Goal: Task Accomplishment & Management: Manage account settings

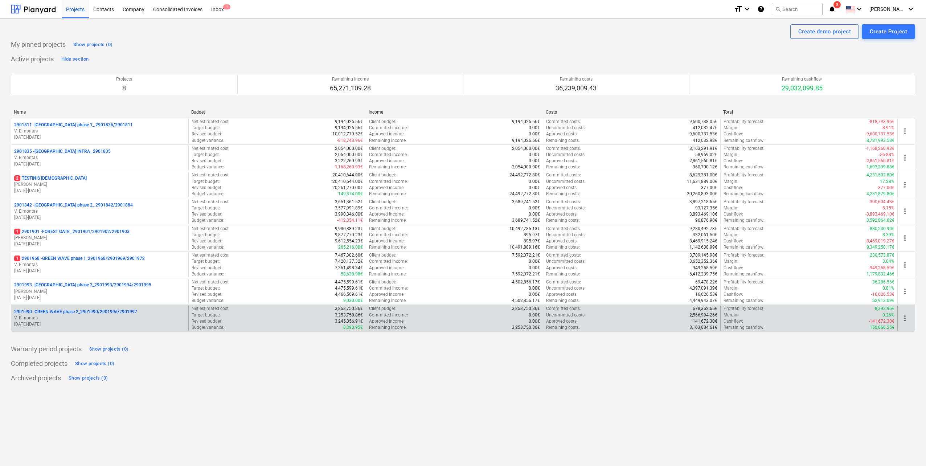
click at [91, 320] on p "V. Eimontas" at bounding box center [99, 318] width 171 height 6
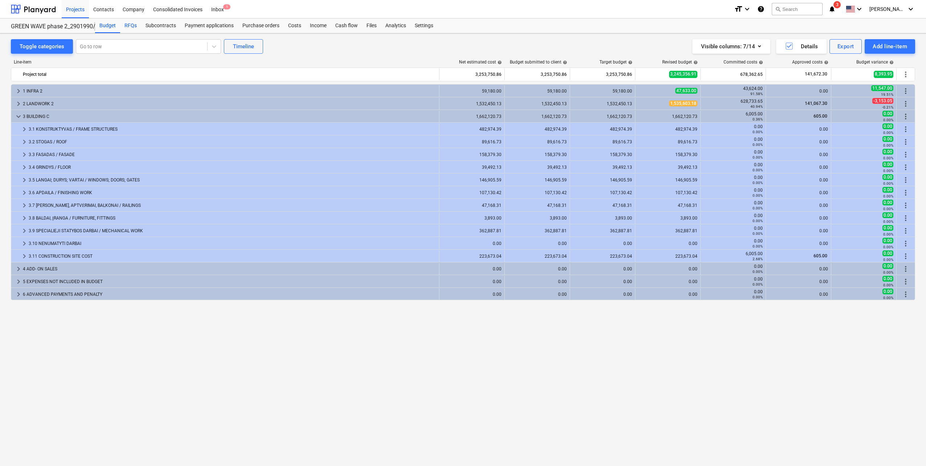
click at [130, 23] on div "RFQs" at bounding box center [130, 26] width 21 height 15
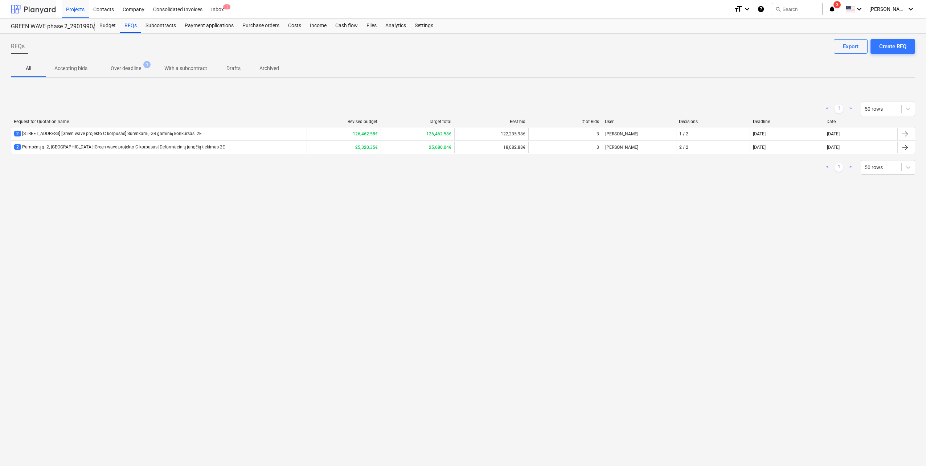
click at [24, 4] on div at bounding box center [33, 9] width 45 height 18
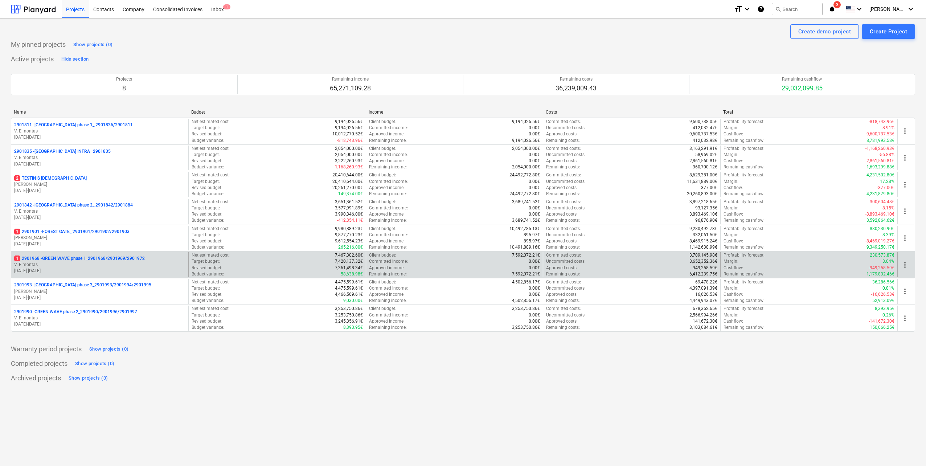
click at [134, 263] on p "V. Eimontas" at bounding box center [99, 265] width 171 height 6
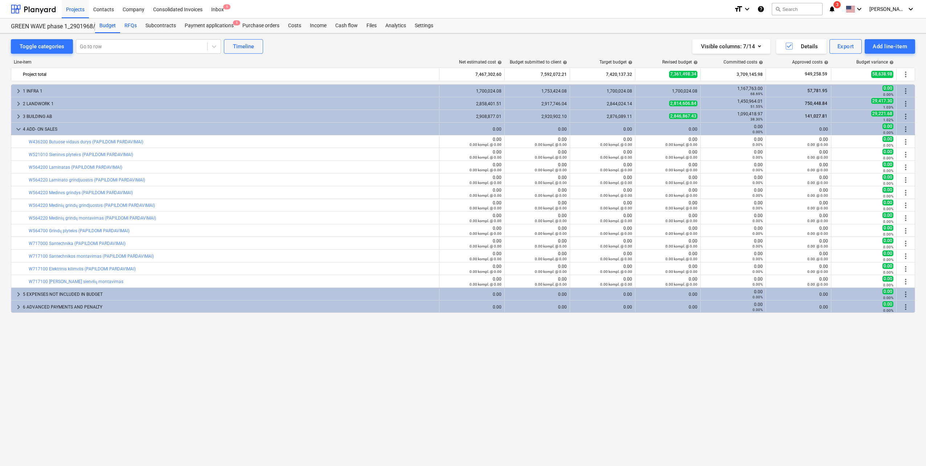
click at [130, 32] on div "RFQs" at bounding box center [130, 26] width 21 height 15
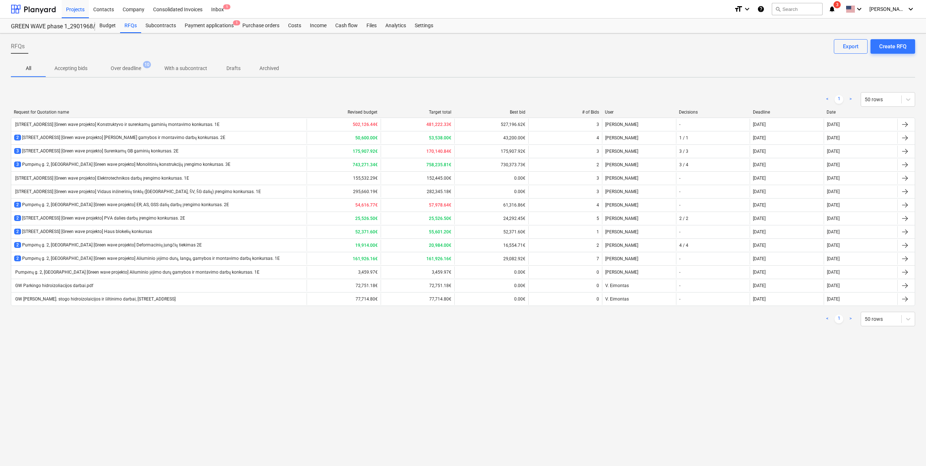
click at [191, 230] on div "2 Pumpėnų g. 2, Vilnius [Green wave projekto] Haus blokelių konkursas" at bounding box center [158, 232] width 295 height 12
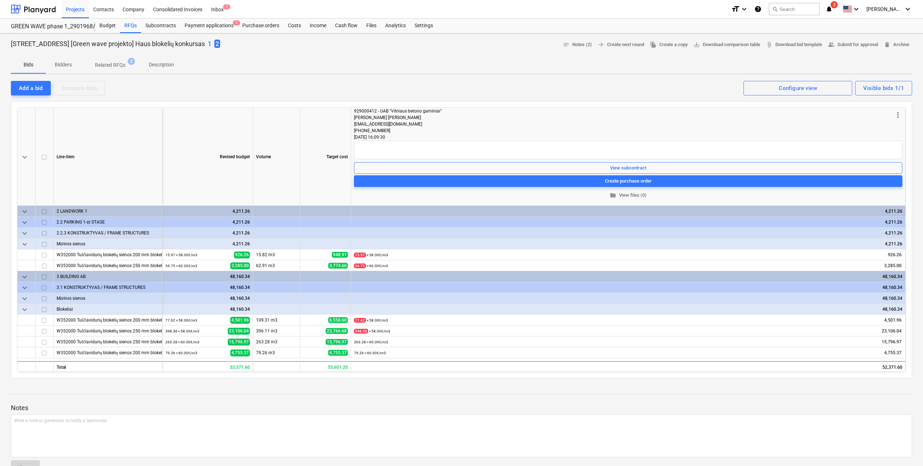
drag, startPoint x: 209, startPoint y: 45, endPoint x: 11, endPoint y: 46, distance: 197.7
click at [11, 45] on p "Pumpėnų g. 2, [GEOGRAPHIC_DATA] [Green wave projekto] Haus blokelių konkursas" at bounding box center [108, 44] width 194 height 9
copy p "Pumpėnų g. 2, [GEOGRAPHIC_DATA] [Green wave projekto] Haus blokelių konkursas"
click at [212, 42] on p "1" at bounding box center [210, 44] width 4 height 9
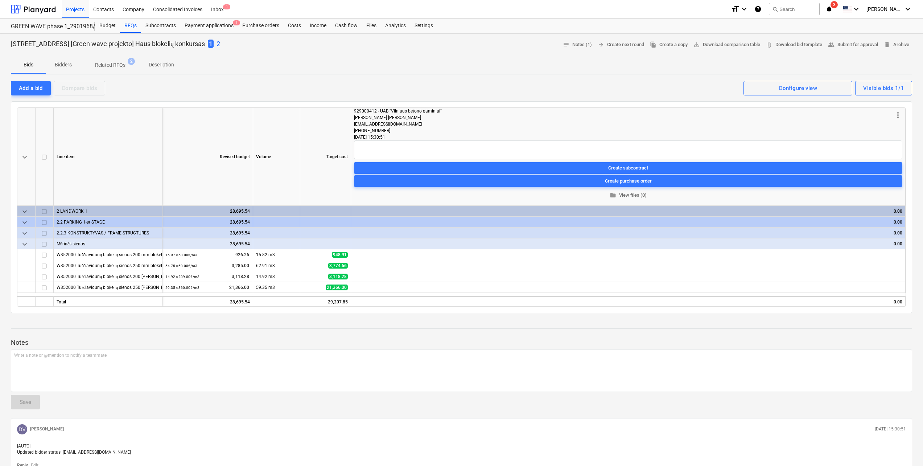
click at [220, 44] on p "2" at bounding box center [219, 44] width 4 height 9
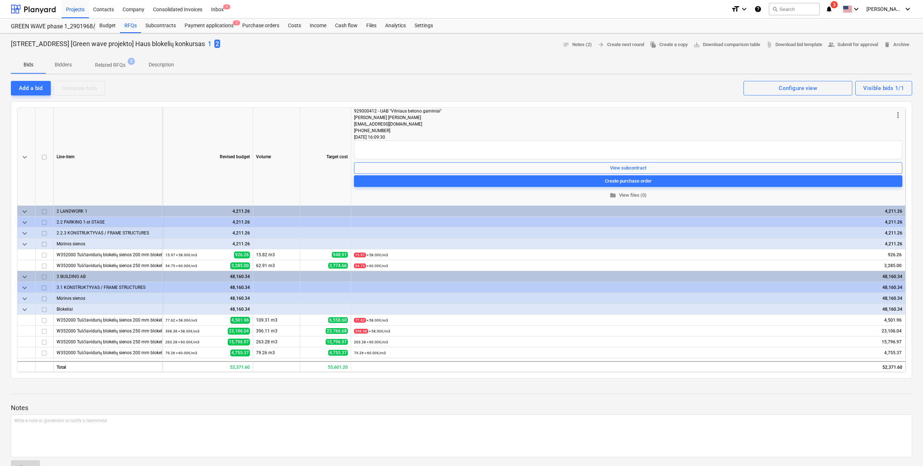
click at [160, 67] on p "Description" at bounding box center [161, 65] width 25 height 8
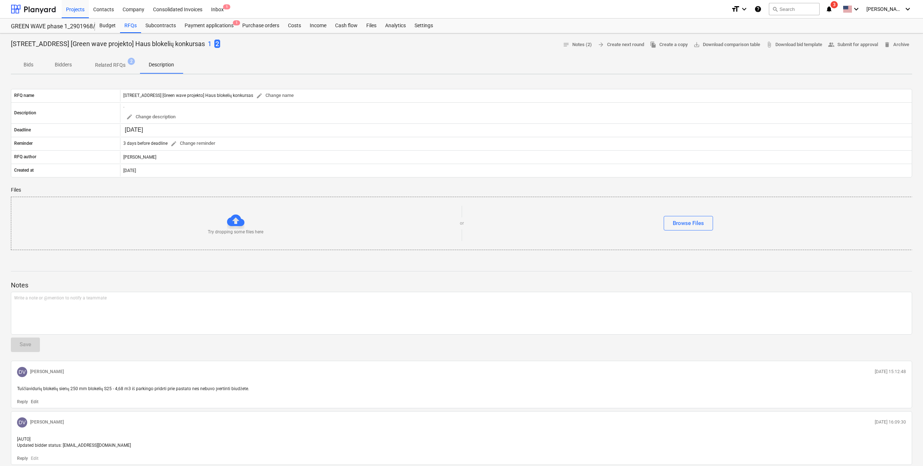
click at [114, 65] on p "Related RFQs" at bounding box center [110, 65] width 30 height 8
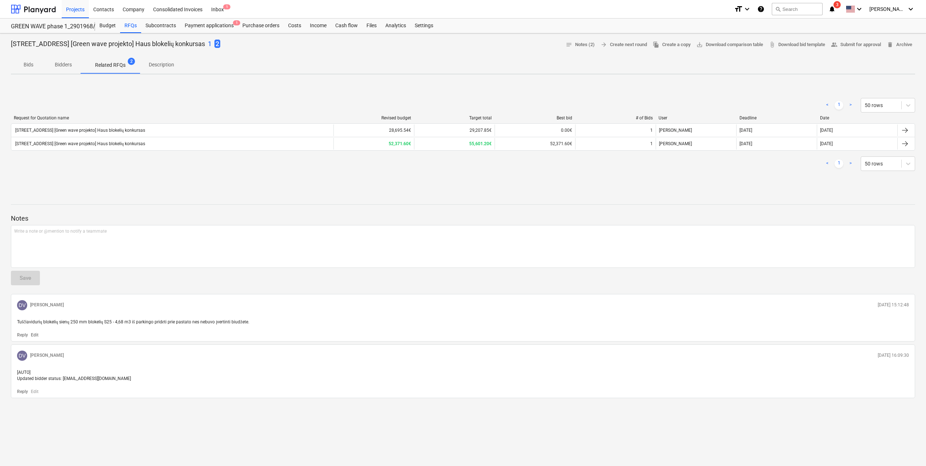
click at [156, 69] on span "Description" at bounding box center [161, 65] width 43 height 12
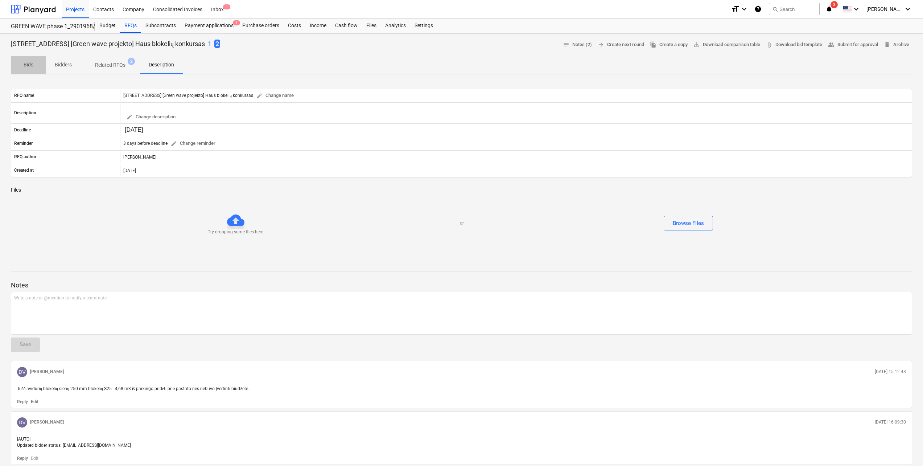
click at [29, 67] on p "Bids" at bounding box center [28, 65] width 17 height 8
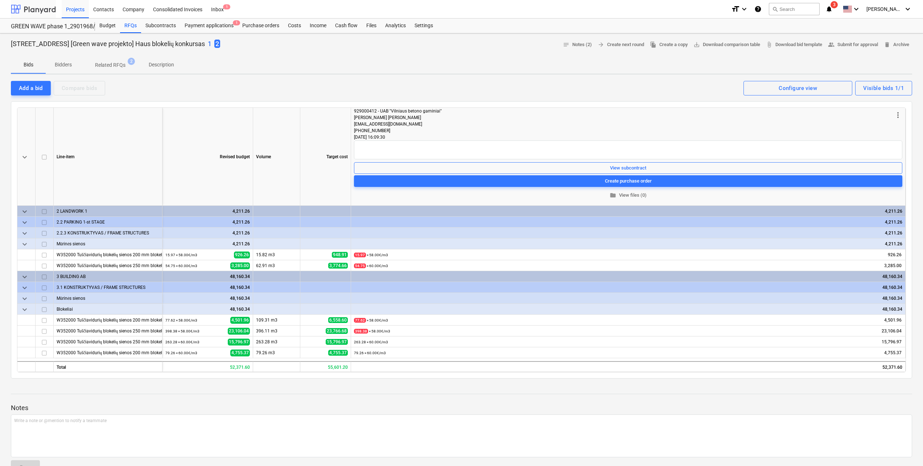
click at [36, 8] on div at bounding box center [33, 9] width 45 height 18
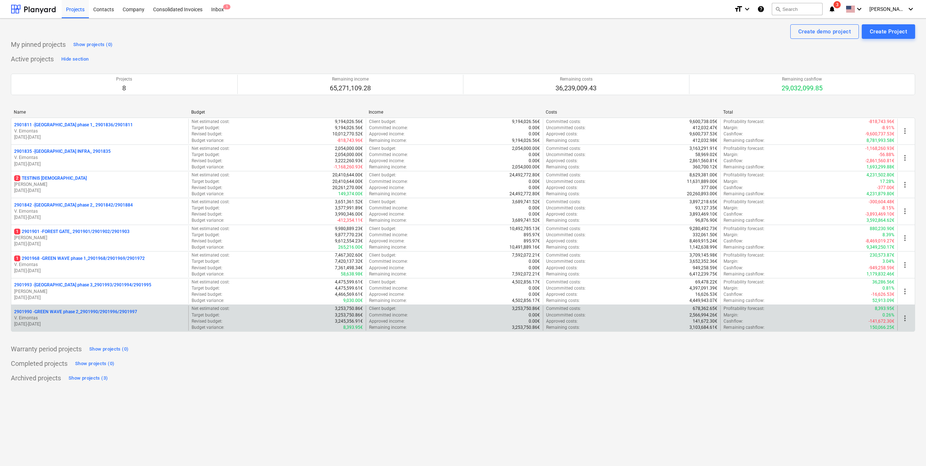
click at [98, 311] on p "2901990 - GREEN WAVE phase 2_2901990/2901996/2901997" at bounding box center [75, 312] width 123 height 6
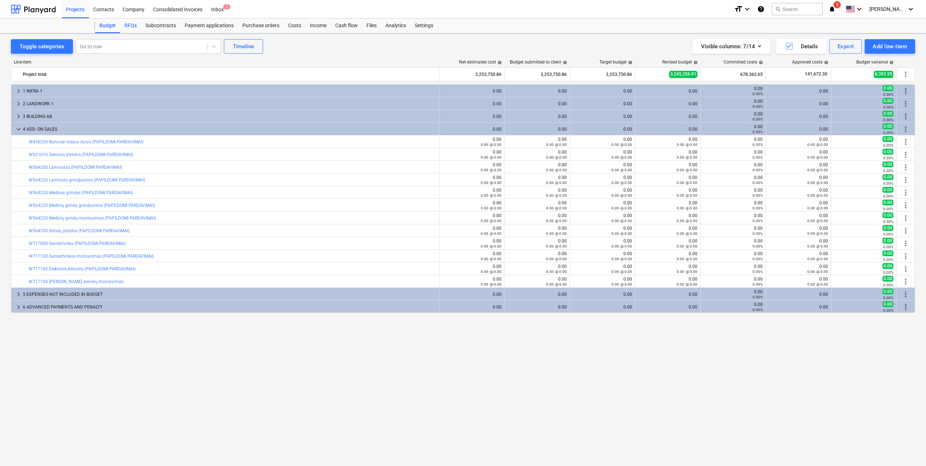
click at [127, 25] on div "RFQs" at bounding box center [130, 26] width 21 height 15
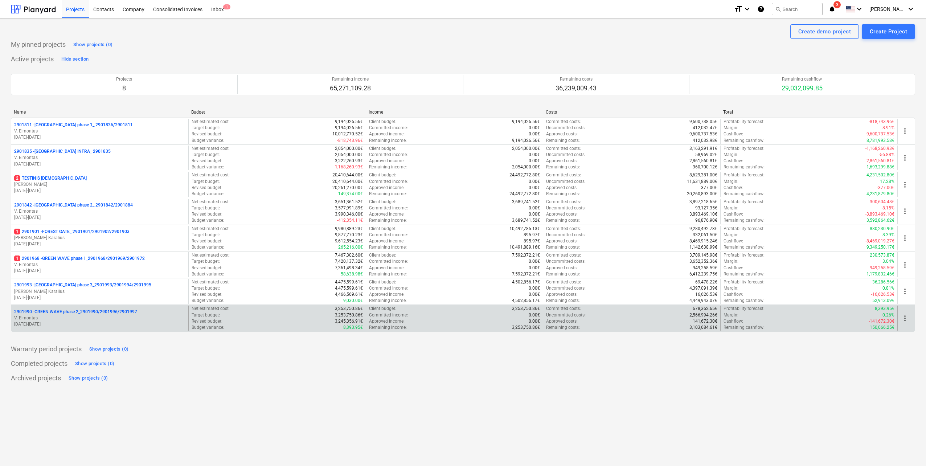
click at [124, 313] on p "2901990 - GREEN WAVE phase 2_2901990/2901996/2901997" at bounding box center [75, 312] width 123 height 6
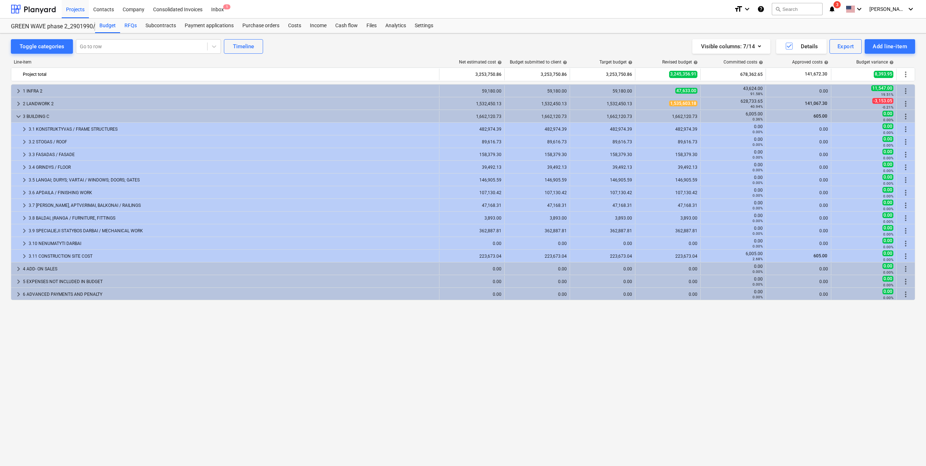
click at [130, 26] on div "RFQs" at bounding box center [130, 26] width 21 height 15
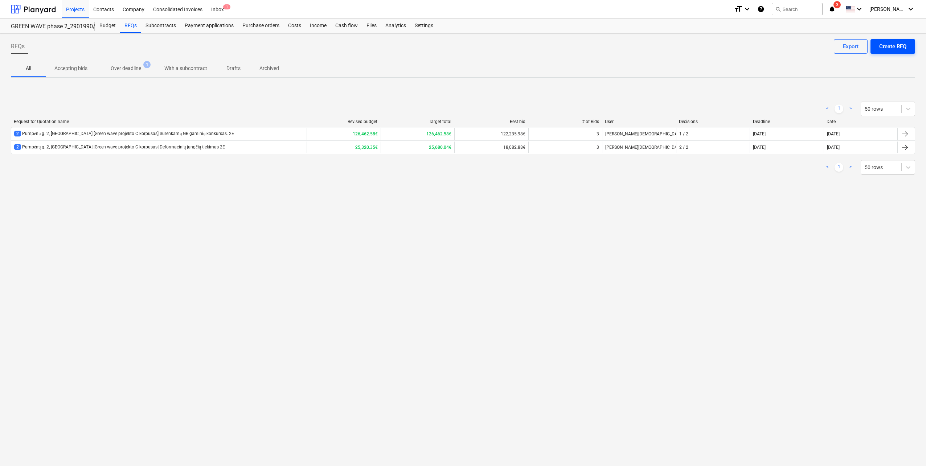
click at [894, 48] on div "Create RFQ" at bounding box center [892, 46] width 27 height 9
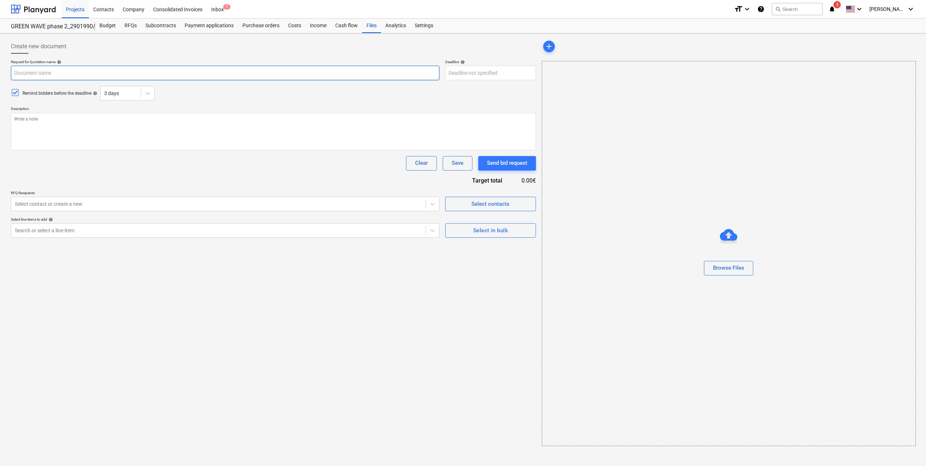
click at [128, 73] on input "text" at bounding box center [225, 73] width 429 height 15
paste input "Pumpėnų g. 2, [GEOGRAPHIC_DATA] [Green wave projekto] Haus blokelių konkursas"
type textarea "x"
type input "Pumpėnų g. 2, [GEOGRAPHIC_DATA] [Green wave projekto] Haus blokelių konkursas"
type textarea "x"
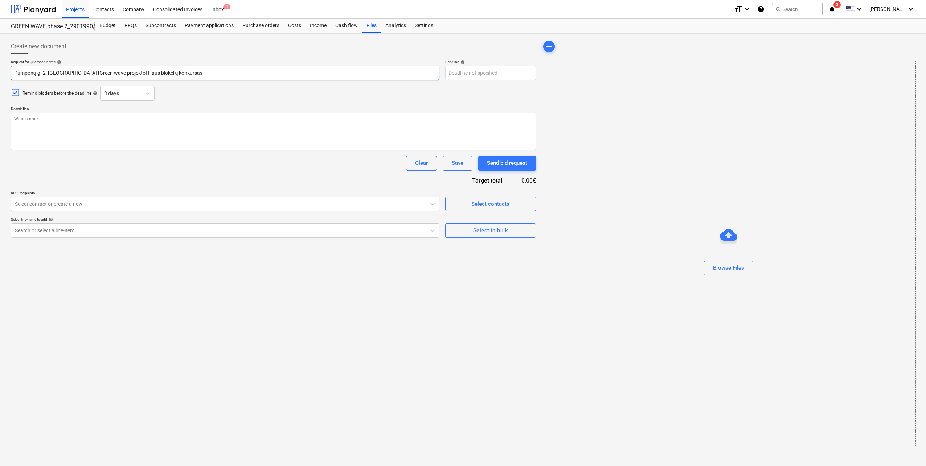
type input "Pumpėnų g. 2, [GEOGRAPHIC_DATA] [Green wave projekto] Haus blokelių konkursa"
type textarea "x"
type input "Pumpėnų g. 2, [GEOGRAPHIC_DATA] [Green wave projekto] Haus blokelių konkurs"
type textarea "x"
type input "Pumpėnų g. 2, [GEOGRAPHIC_DATA] [Green wave projekto] Haus blokelių konkur"
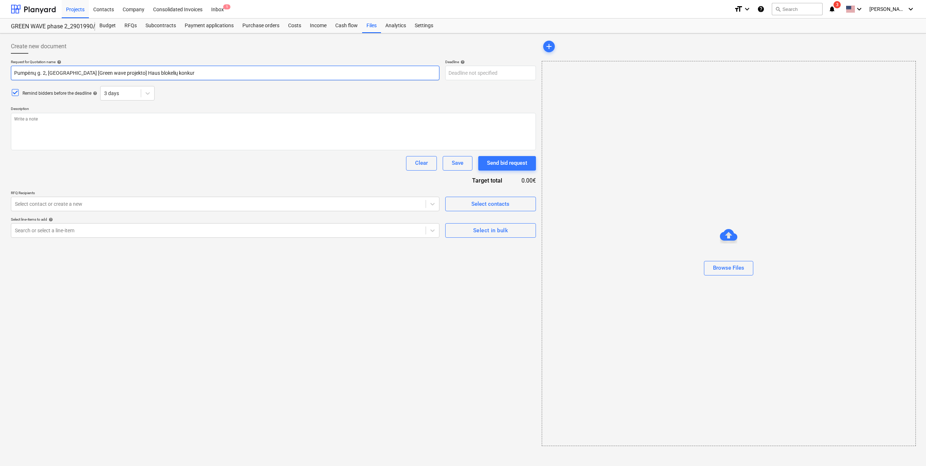
type textarea "x"
type input "Pumpėnų g. 2, [GEOGRAPHIC_DATA] [Green wave projekto] Haus blokelių konku"
type textarea "x"
type input "Pumpėnų g. 2, [GEOGRAPHIC_DATA] [Green wave projekto] Haus blokelių konk"
type textarea "x"
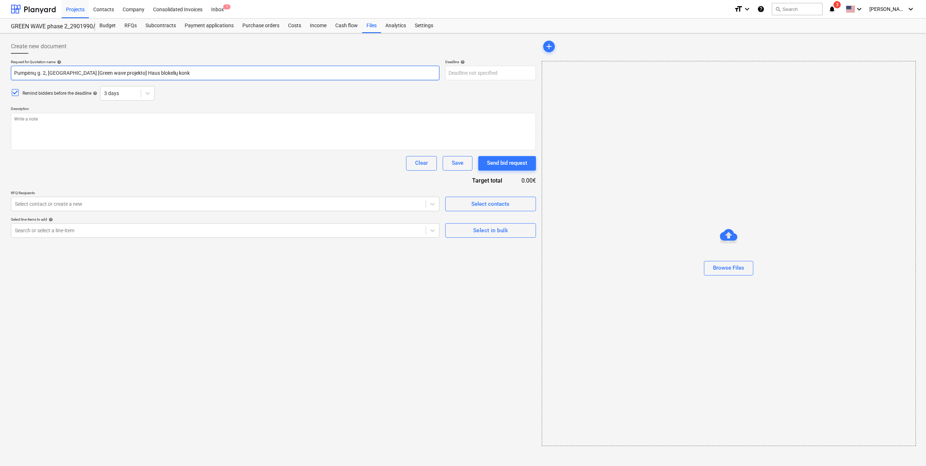
type input "Pumpėnų g. 2, [GEOGRAPHIC_DATA] [Green wave projekto] Haus blokelių kon"
type textarea "x"
type input "Pumpėnų g. 2, [GEOGRAPHIC_DATA] [Green wave projekto] Haus blokelių ko"
type textarea "x"
type input "Pumpėnų g. 2, [GEOGRAPHIC_DATA] [Green wave projekto] Haus blokelių k"
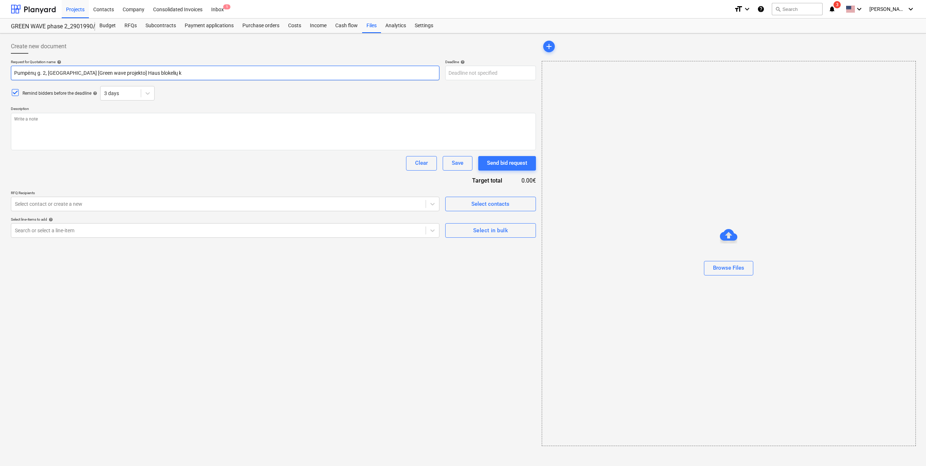
type textarea "x"
type input "Pumpėnų g. 2, [GEOGRAPHIC_DATA] [Green wave projekto] Haus blokelių"
type textarea "x"
type input "Pumpėnų g. 2, [GEOGRAPHIC_DATA] [Green wave projekto] Haus blokelių p"
type textarea "x"
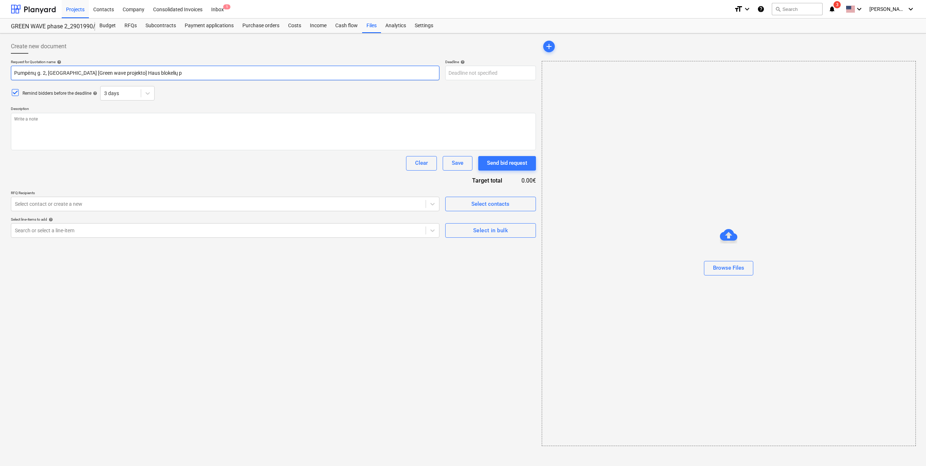
type input "Pumpėnų g. 2, [GEOGRAPHIC_DATA] [Green wave projekto] Haus blokelių pi"
type textarea "x"
type input "Pumpėnų g. 2, [GEOGRAPHIC_DATA] [Green wave projekto] Haus blokelių pir"
type textarea "x"
type input "Pumpėnų g. 2, [GEOGRAPHIC_DATA] [Green wave projekto] Haus blokelių pirk"
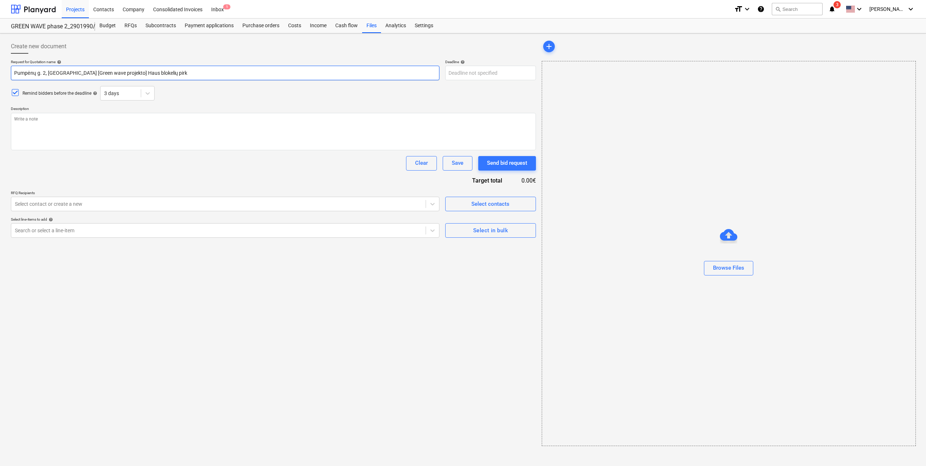
type textarea "x"
type input "Pumpėnų g. 2, [GEOGRAPHIC_DATA] [Green wave projekto] Haus blokelių pirki"
type textarea "x"
type input "Pumpėnų g. 2, [GEOGRAPHIC_DATA] [Green wave projekto] Haus blokelių pirkim"
type textarea "x"
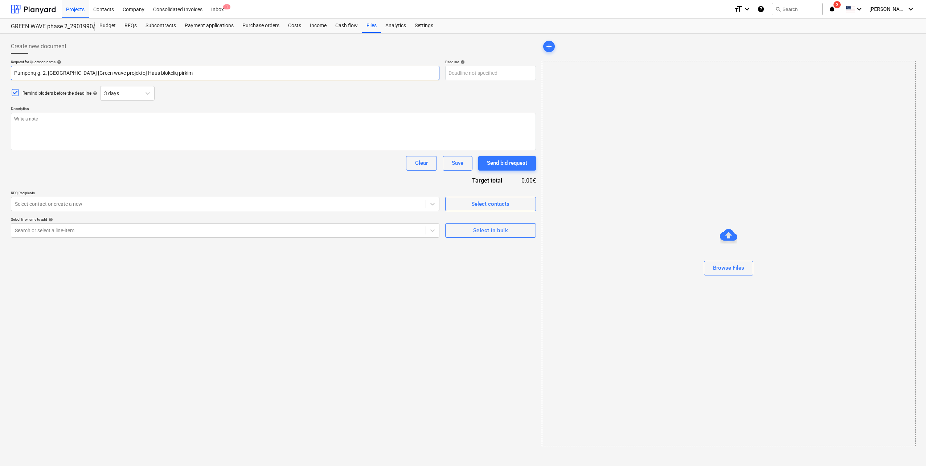
type input "Pumpėnų g. 2, [GEOGRAPHIC_DATA] [Green wave projekto] Haus blokelių pirkima"
type textarea "x"
type input "Pumpėnų g. 2, [GEOGRAPHIC_DATA] [Green wave projekto] Haus blokelių pirkimas"
click at [485, 66] on body "Projects Contacts Company Consolidated Invoices Inbox 1 format_size keyboard_ar…" at bounding box center [463, 233] width 926 height 466
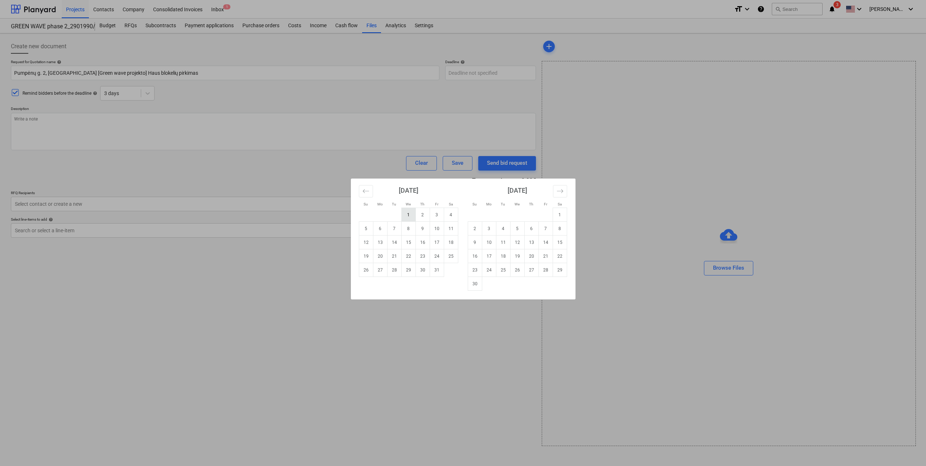
click at [413, 214] on td "1" at bounding box center [408, 215] width 14 height 14
type textarea "x"
type input "[DATE]"
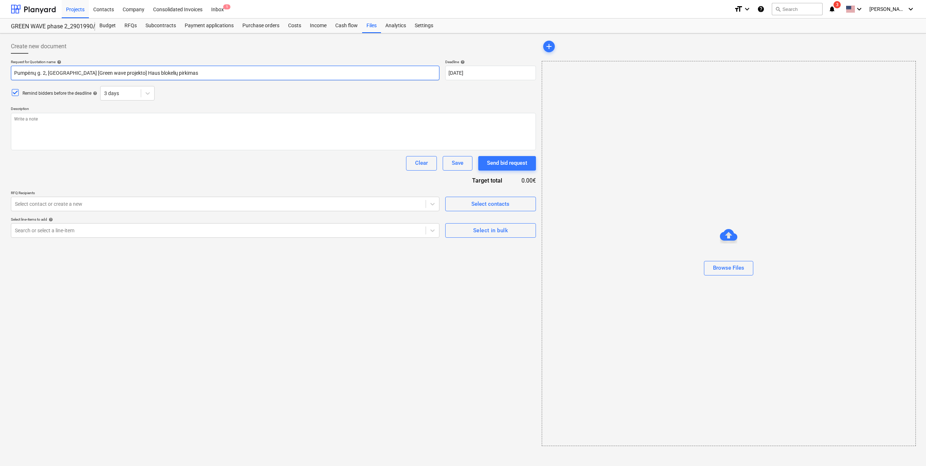
click at [201, 74] on input "Pumpėnų g. 2, [GEOGRAPHIC_DATA] [Green wave projekto] Haus blokelių pirkimas" at bounding box center [225, 73] width 429 height 15
type textarea "x"
type input "Pumpėnų g. 2, [GEOGRAPHIC_DATA] [Green wave projekto] Haus blokelių pirkima"
type textarea "x"
type input "Pumpėnų g. 2, [GEOGRAPHIC_DATA] [Green wave projekto] Haus blokelių pirkim"
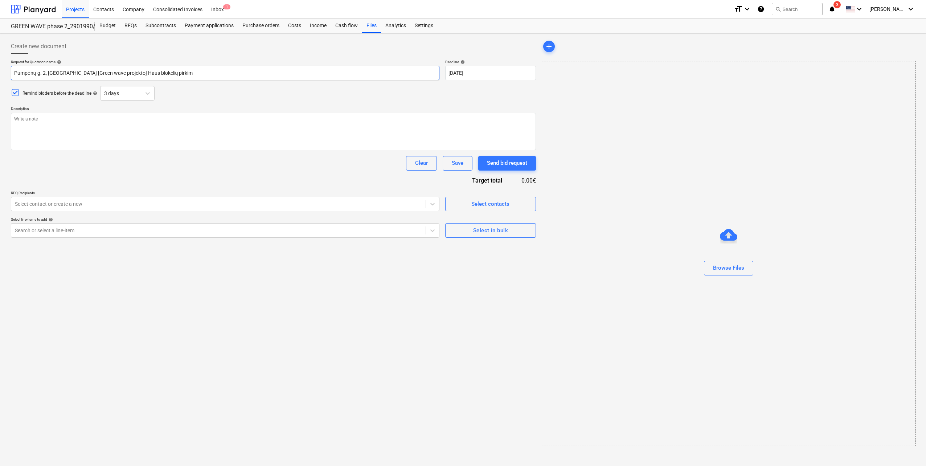
type textarea "x"
type input "Pumpėnų g. 2, [GEOGRAPHIC_DATA] [Green wave projekto] Haus blokelių pir"
type textarea "x"
type input "Pumpėnų g. 2, [GEOGRAPHIC_DATA] [Green wave projekto] Haus blokelių pi"
type textarea "x"
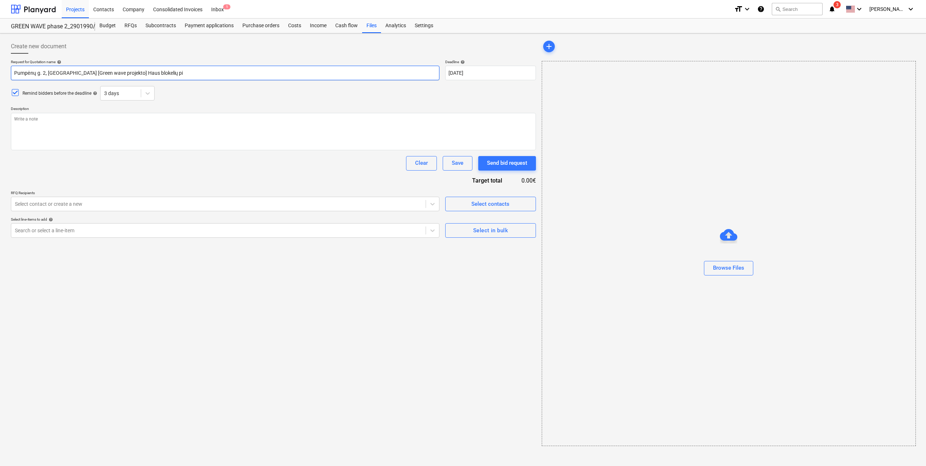
type input "Pumpėnų g. 2, [GEOGRAPHIC_DATA] [Green wave projekto] Haus blokelių p"
type textarea "x"
type input "Pumpėnų g. 2, [GEOGRAPHIC_DATA] [Green wave projekto] Haus blokelių"
type textarea "x"
type input "Pumpėnų g. 2, [GEOGRAPHIC_DATA] [Green wave projekto] Haus blokelių k"
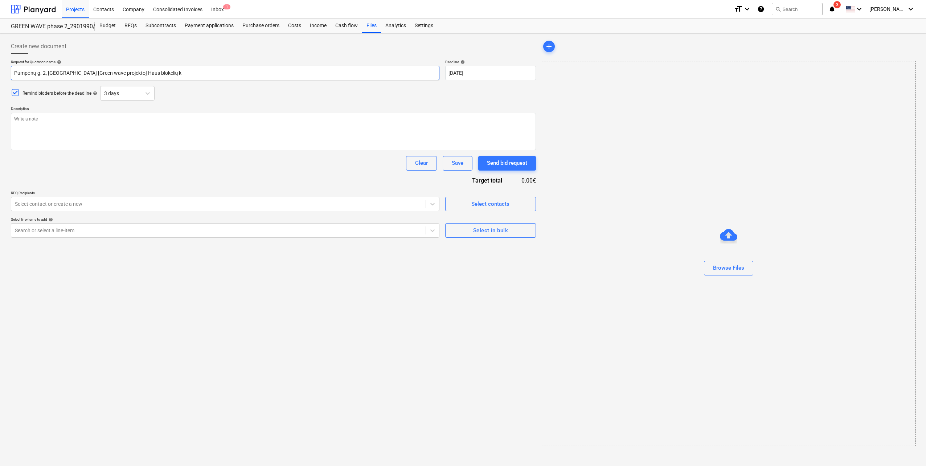
type textarea "x"
type input "Pumpėnų g. 2, [GEOGRAPHIC_DATA] [Green wave projekto] Haus blokelių ko"
type textarea "x"
type input "Pumpėnų g. 2, [GEOGRAPHIC_DATA] [Green wave projekto] Haus blokelių kon"
type textarea "x"
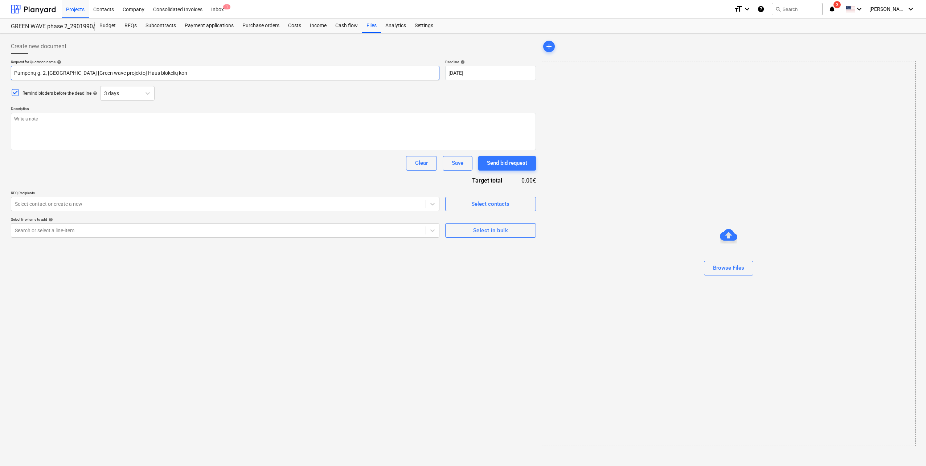
type input "Pumpėnų g. 2, [GEOGRAPHIC_DATA] [Green wave projekto] Haus blokelių konk"
type textarea "x"
type input "Pumpėnų g. 2, [GEOGRAPHIC_DATA] [Green wave projekto] Haus blokelių konkur"
type textarea "x"
type input "Pumpėnų g. 2, [GEOGRAPHIC_DATA] [Green wave projekto] Haus blokelių konkurs"
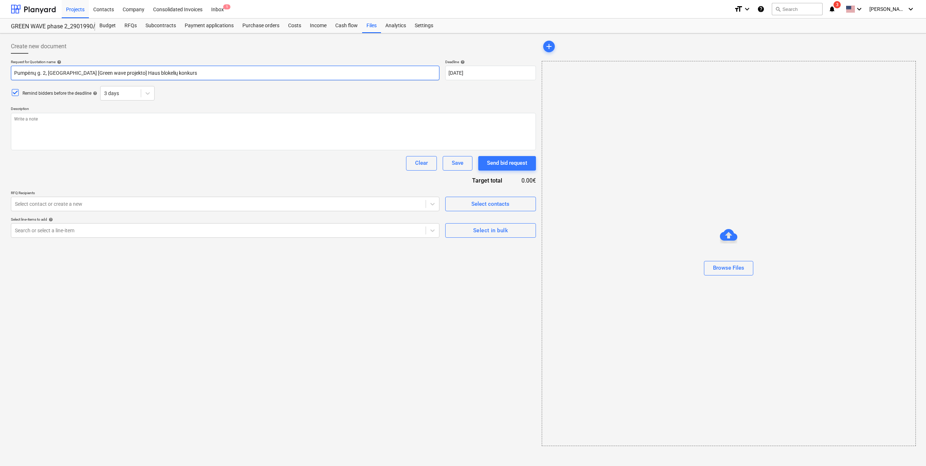
type textarea "x"
type input "Pumpėnų g. 2, [GEOGRAPHIC_DATA] [Green wave projekto] Haus blokelių konkursa"
type textarea "x"
type input "Pumpėnų g. 2, [GEOGRAPHIC_DATA] [Green wave projekto] Haus blokelių konkursas"
click at [509, 234] on span "Select in bulk" at bounding box center [490, 230] width 75 height 9
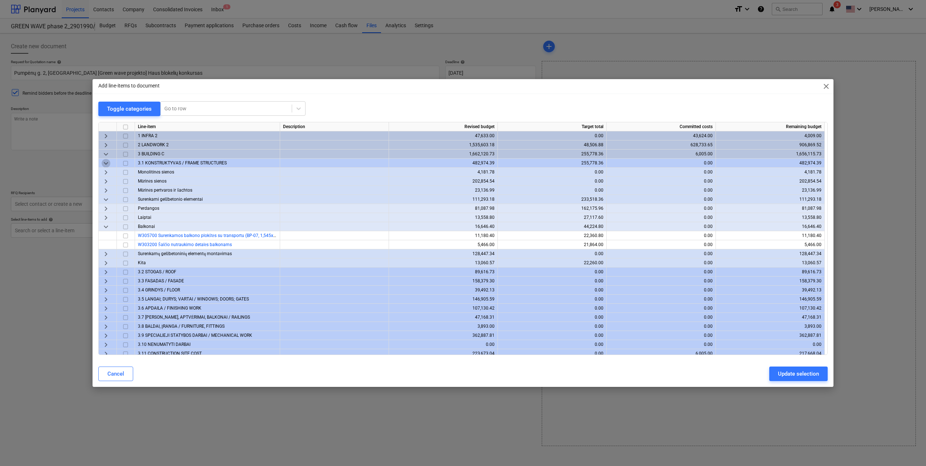
click at [104, 162] on span "keyboard_arrow_down" at bounding box center [106, 163] width 9 height 9
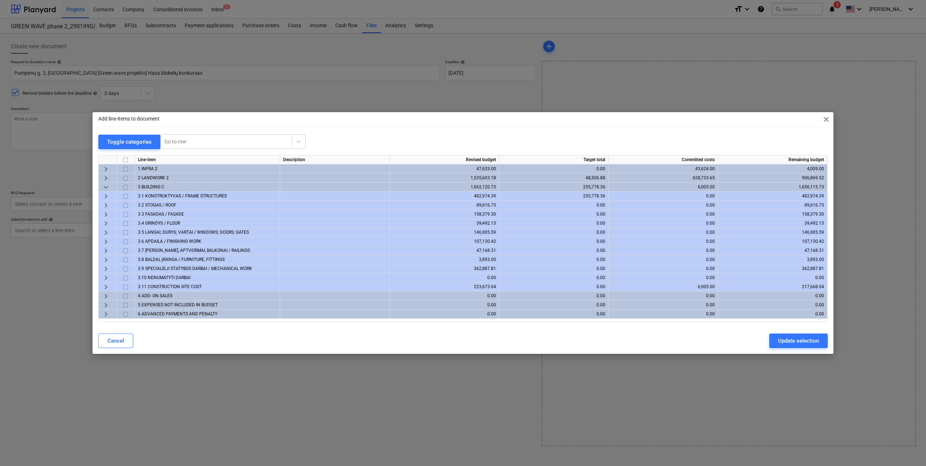
click at [105, 186] on span "keyboard_arrow_down" at bounding box center [106, 187] width 9 height 9
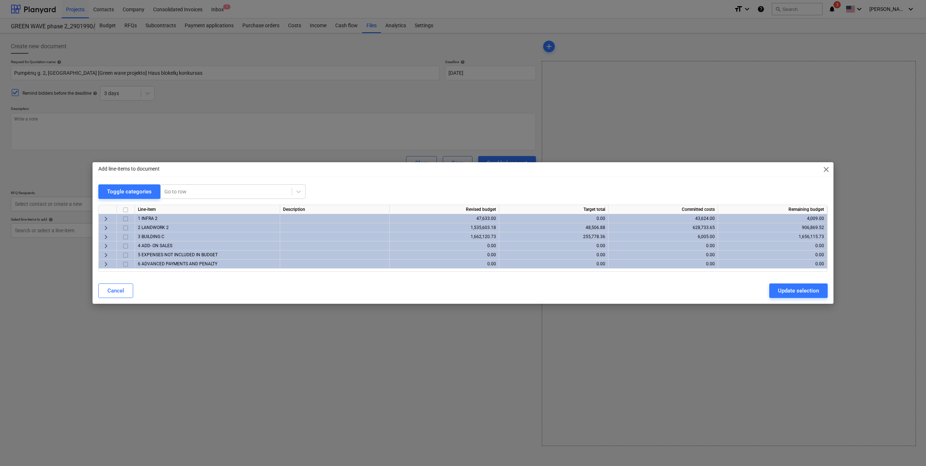
click at [102, 237] on span "keyboard_arrow_right" at bounding box center [106, 237] width 9 height 9
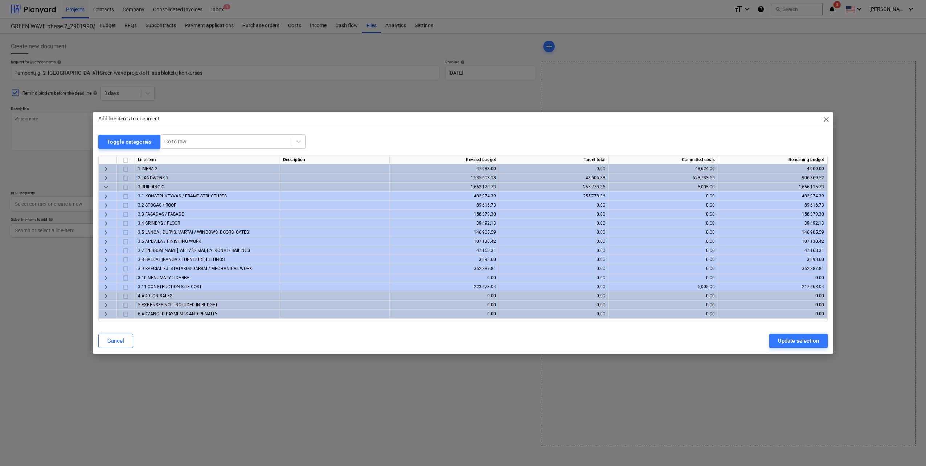
click at [106, 175] on span "keyboard_arrow_right" at bounding box center [106, 178] width 9 height 9
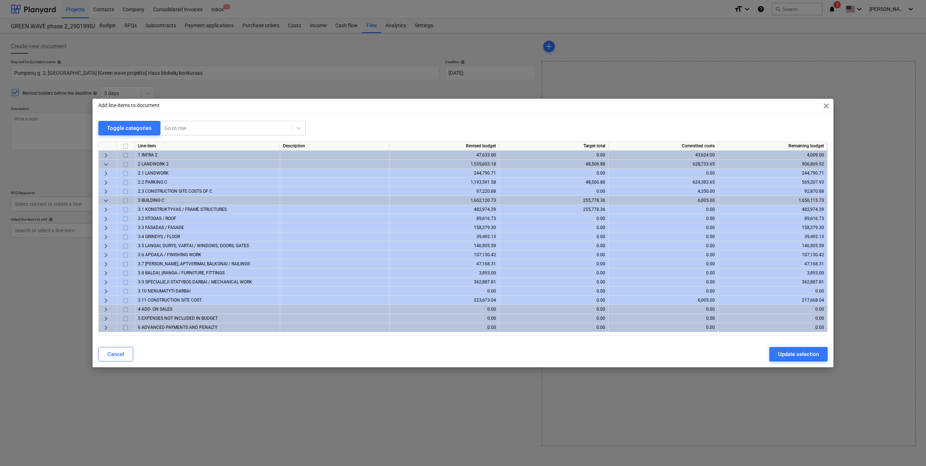
click at [105, 177] on span "keyboard_arrow_right" at bounding box center [106, 173] width 9 height 9
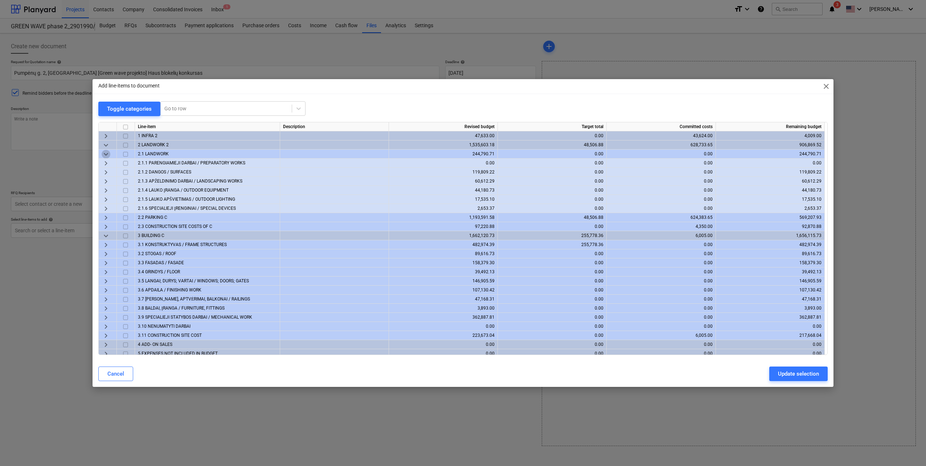
click at [108, 155] on span "keyboard_arrow_down" at bounding box center [106, 154] width 9 height 9
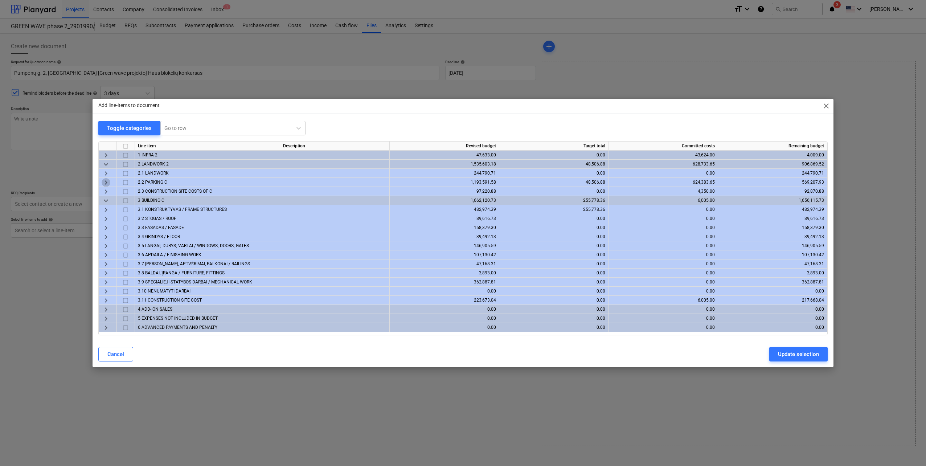
click at [108, 180] on span "keyboard_arrow_right" at bounding box center [106, 182] width 9 height 9
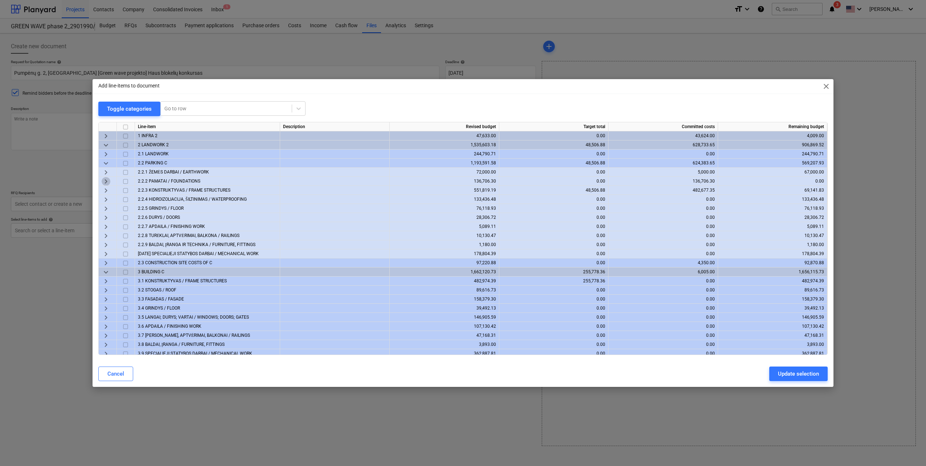
click at [107, 180] on span "keyboard_arrow_right" at bounding box center [106, 181] width 9 height 9
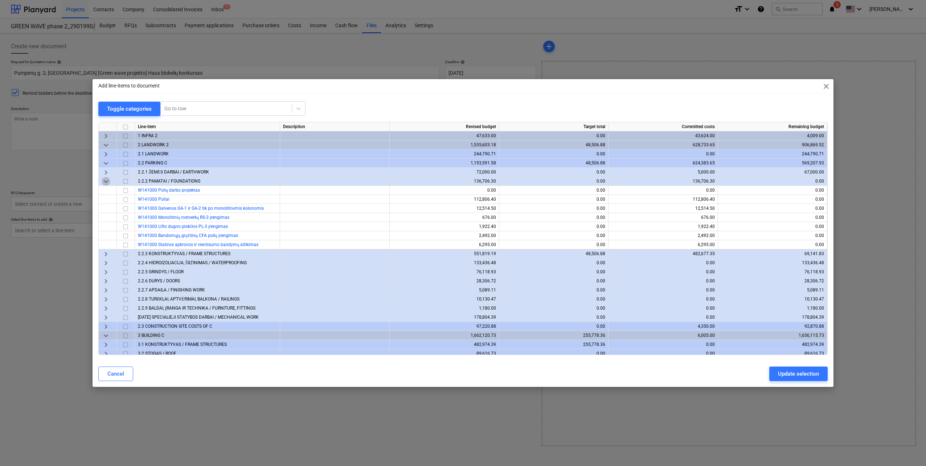
click at [107, 180] on span "keyboard_arrow_down" at bounding box center [106, 181] width 9 height 9
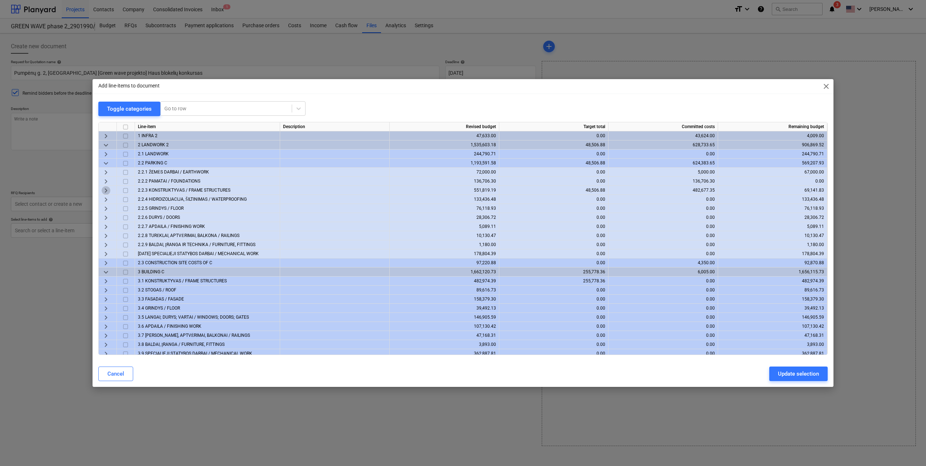
click at [106, 187] on span "keyboard_arrow_right" at bounding box center [106, 190] width 9 height 9
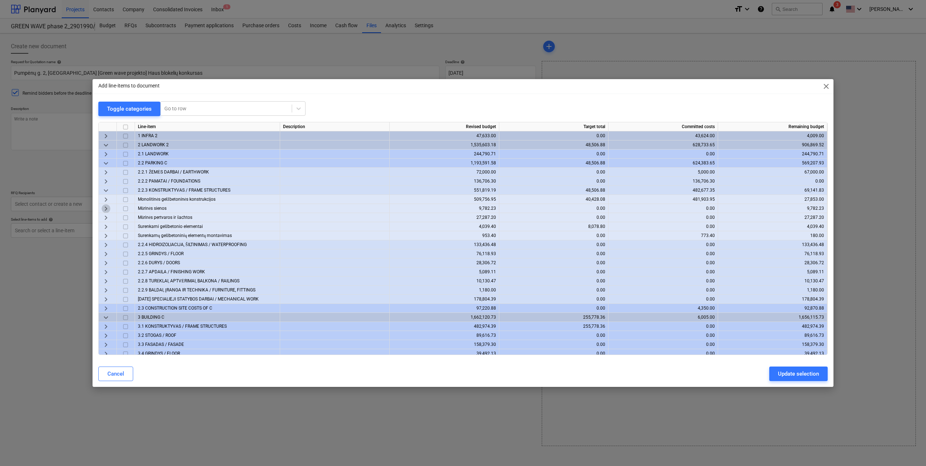
click at [108, 205] on span "keyboard_arrow_right" at bounding box center [106, 208] width 9 height 9
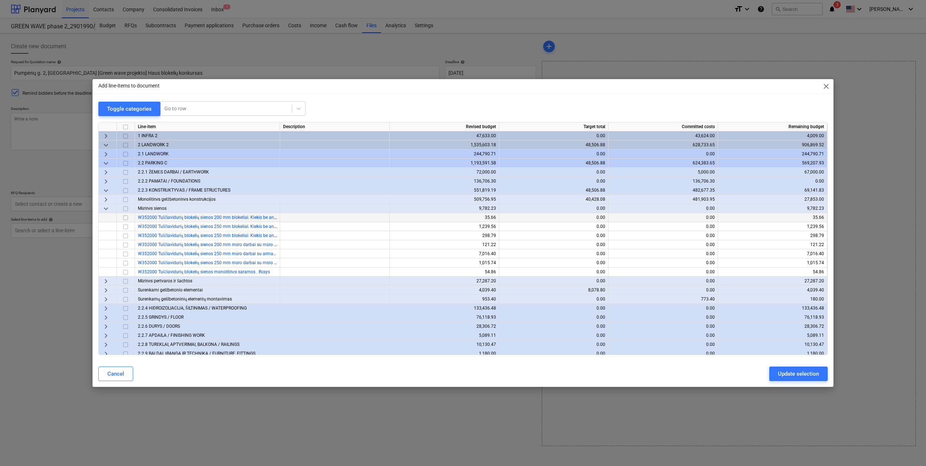
click at [128, 216] on input "checkbox" at bounding box center [125, 217] width 9 height 9
click at [126, 262] on input "checkbox" at bounding box center [125, 263] width 9 height 9
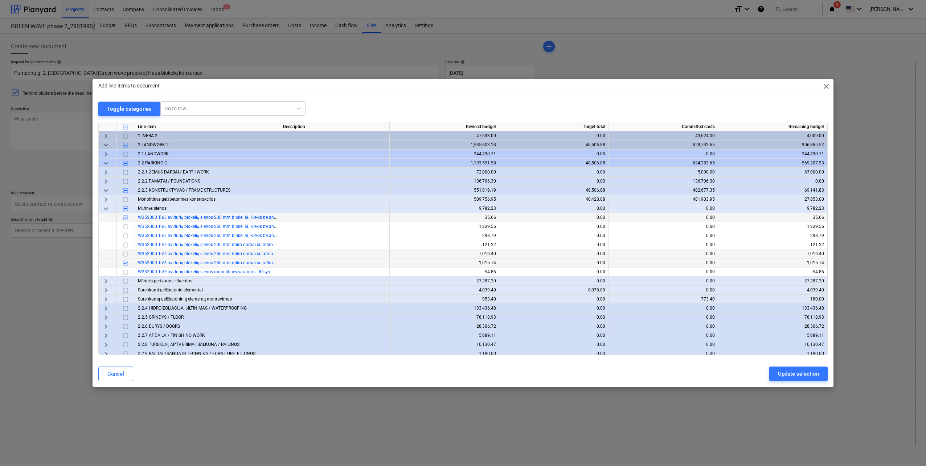
click at [127, 252] on input "checkbox" at bounding box center [125, 254] width 9 height 9
click at [127, 245] on input "checkbox" at bounding box center [125, 245] width 9 height 9
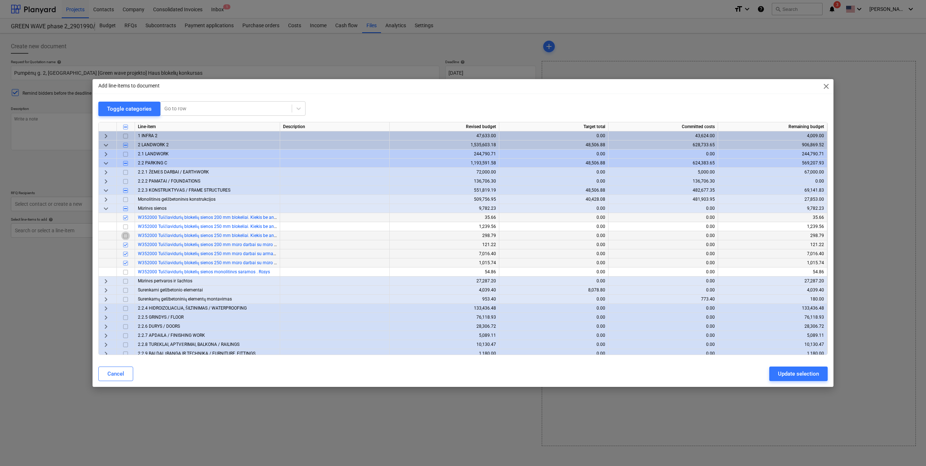
click at [127, 237] on input "checkbox" at bounding box center [125, 235] width 9 height 9
click at [126, 227] on input "checkbox" at bounding box center [125, 226] width 9 height 9
click at [126, 251] on input "checkbox" at bounding box center [125, 254] width 9 height 9
click at [124, 263] on input "checkbox" at bounding box center [125, 263] width 9 height 9
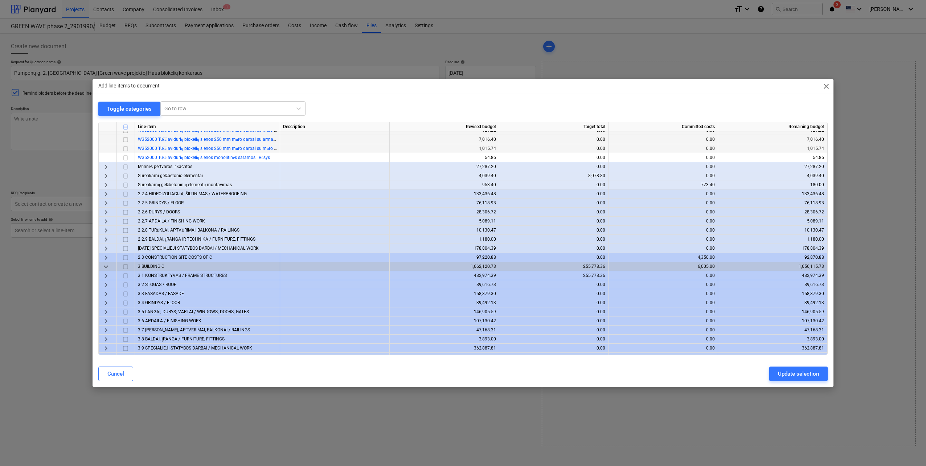
scroll to position [145, 0]
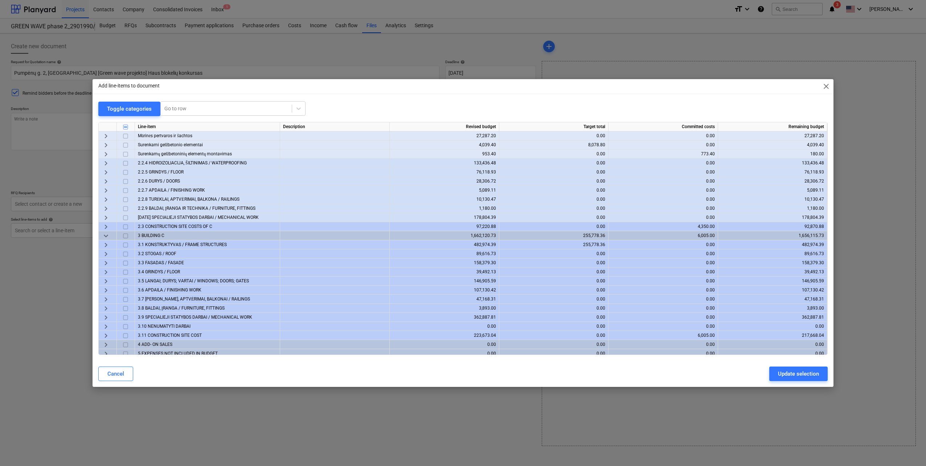
click at [104, 244] on span "keyboard_arrow_right" at bounding box center [106, 245] width 9 height 9
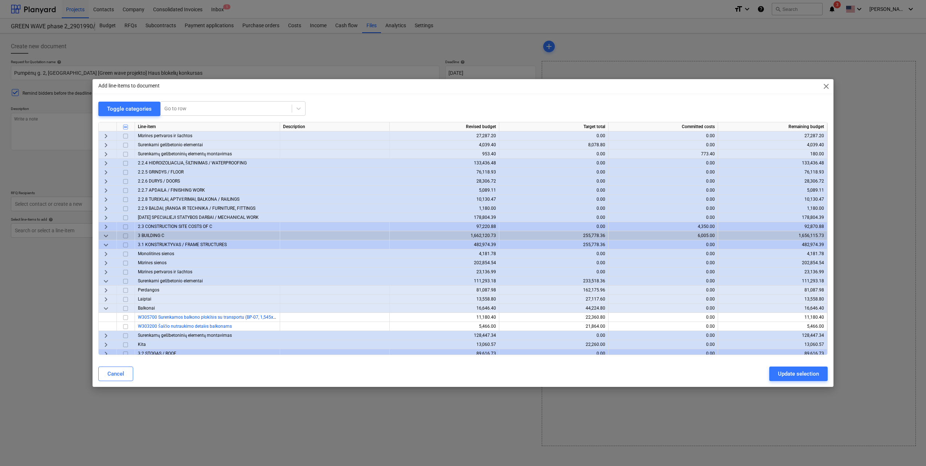
click at [104, 281] on span "keyboard_arrow_down" at bounding box center [106, 281] width 9 height 9
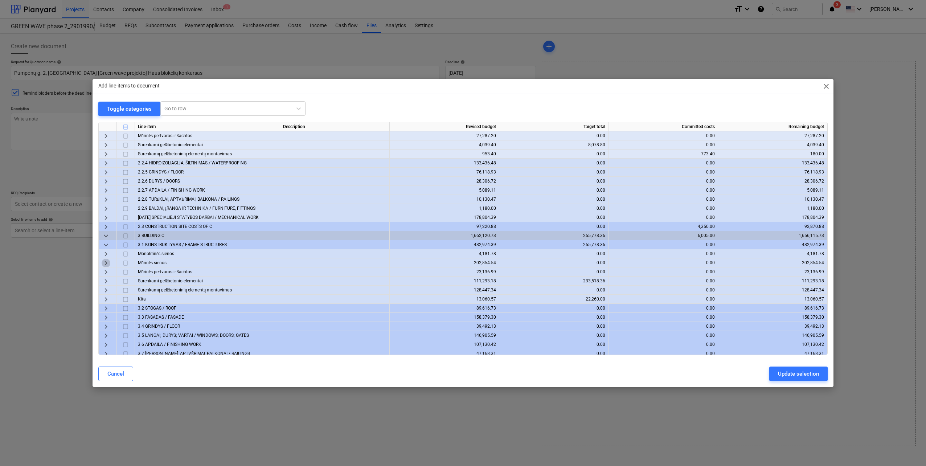
click at [108, 259] on span "keyboard_arrow_right" at bounding box center [106, 263] width 9 height 9
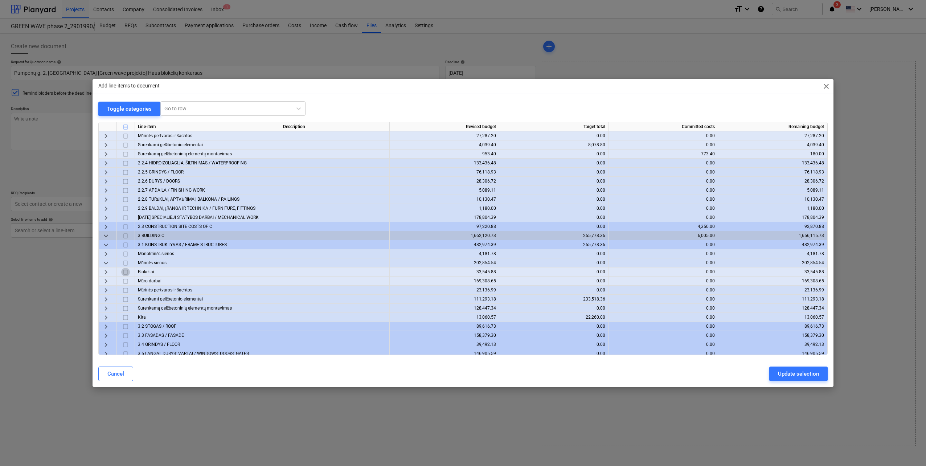
click at [127, 272] on input "checkbox" at bounding box center [125, 272] width 9 height 9
click at [106, 271] on span "keyboard_arrow_right" at bounding box center [106, 272] width 9 height 9
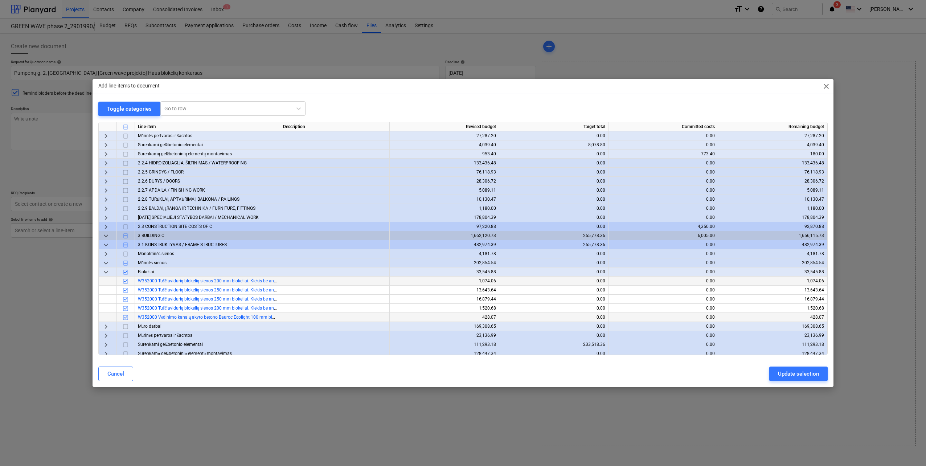
click at [124, 317] on input "checkbox" at bounding box center [125, 317] width 9 height 9
click at [804, 373] on div "Update selection" at bounding box center [798, 373] width 41 height 9
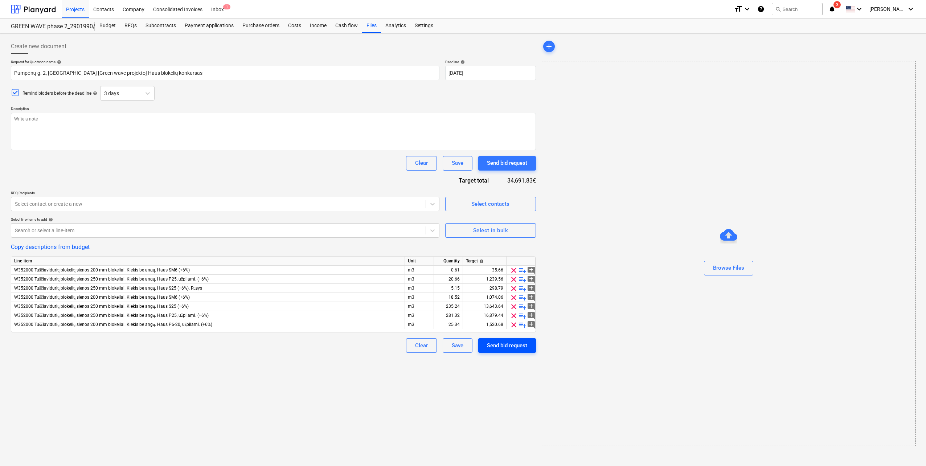
click at [505, 345] on div "Send bid request" at bounding box center [507, 345] width 40 height 9
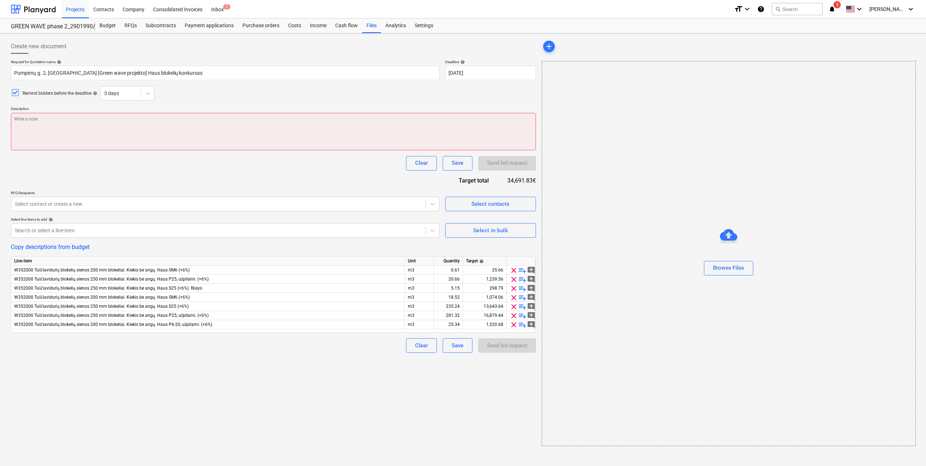
click at [167, 116] on textarea at bounding box center [273, 131] width 525 height 37
type textarea "x"
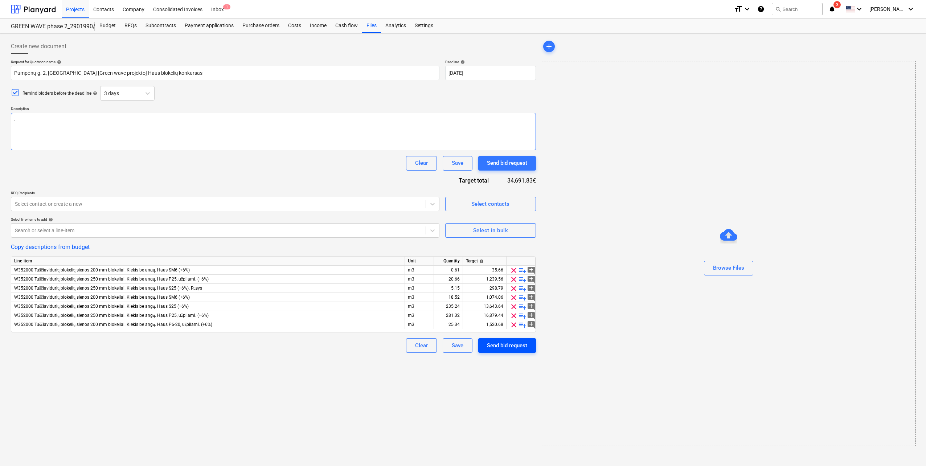
type textarea "."
click at [505, 350] on button "Send bid request" at bounding box center [507, 345] width 58 height 15
type textarea "x"
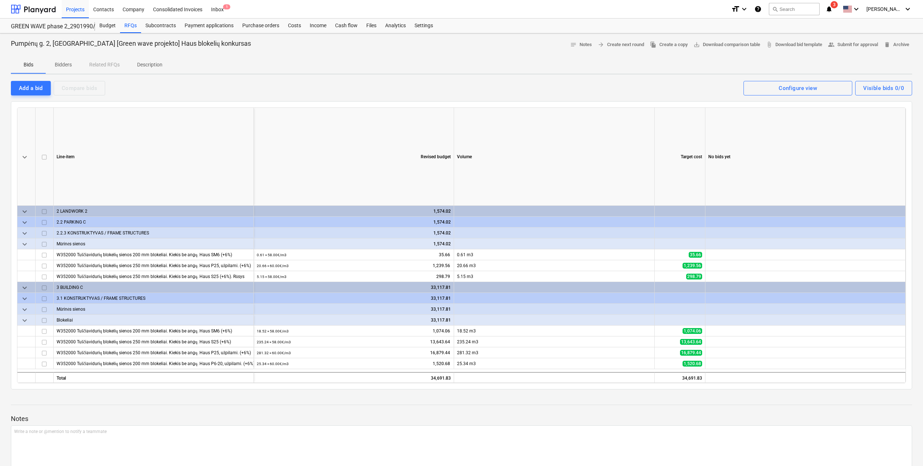
click at [155, 65] on p "Description" at bounding box center [149, 65] width 25 height 8
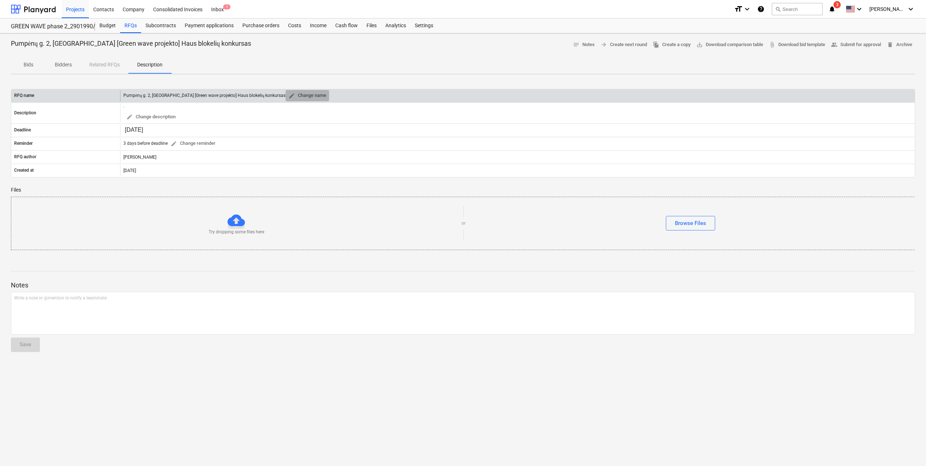
click at [286, 99] on button "edit Change name" at bounding box center [308, 95] width 44 height 11
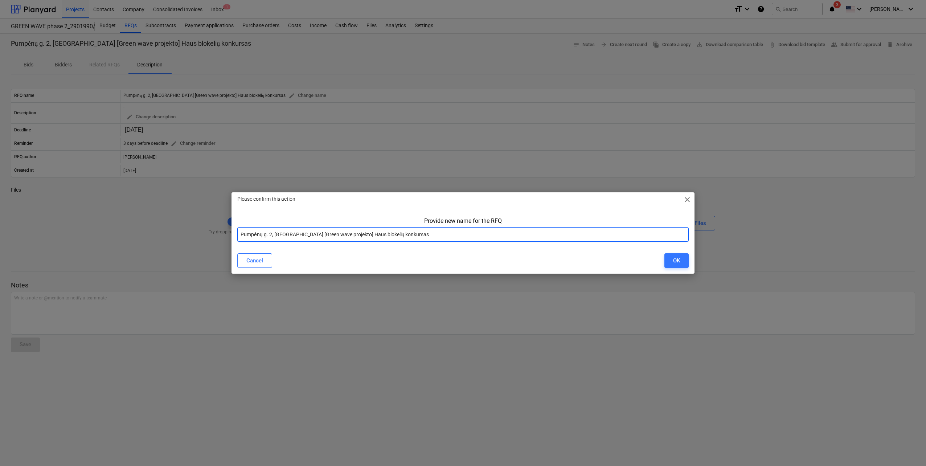
drag, startPoint x: 337, startPoint y: 235, endPoint x: 347, endPoint y: 235, distance: 9.5
click at [339, 235] on input "Pumpėnų g. 2, [GEOGRAPHIC_DATA] [Green wave projekto] Haus blokelių konkursas" at bounding box center [462, 234] width 451 height 15
type input "Pumpėnų g. 2, [GEOGRAPHIC_DATA] [Green wave projekto C korpusas} Haus blokelių …"
click at [666, 262] on button "OK" at bounding box center [676, 260] width 24 height 15
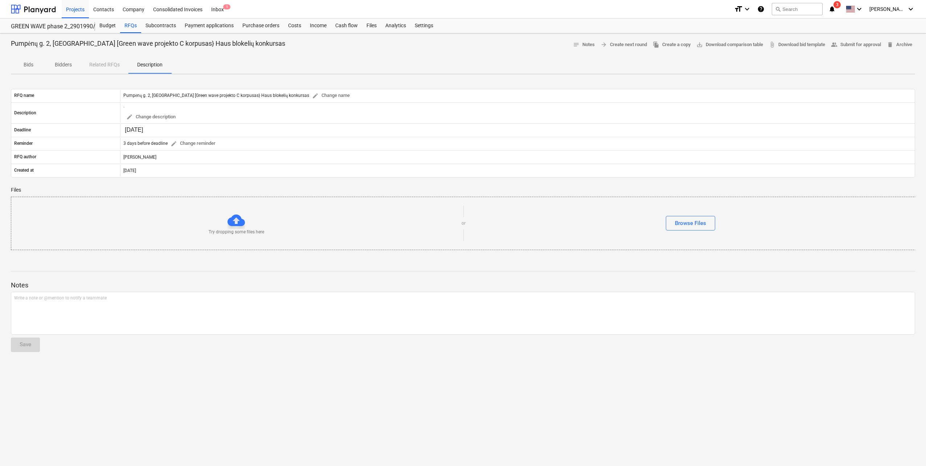
click at [33, 65] on p "Bids" at bounding box center [28, 65] width 17 height 8
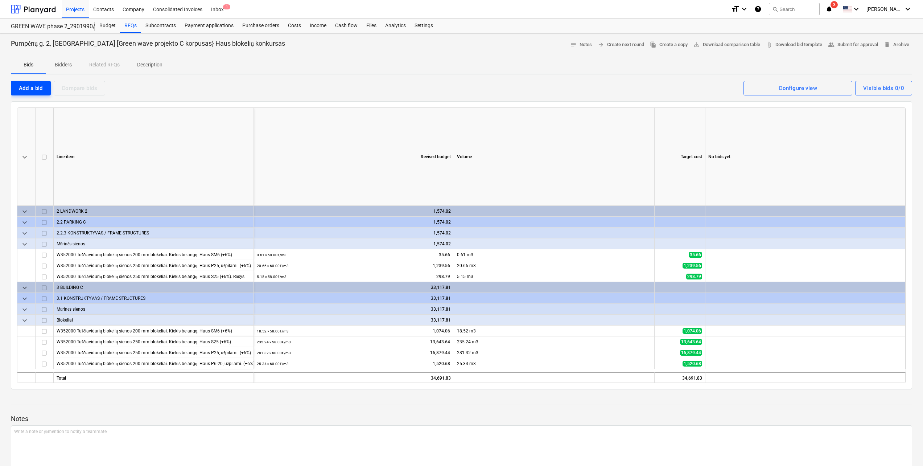
click at [16, 91] on button "Add a bid" at bounding box center [31, 88] width 40 height 15
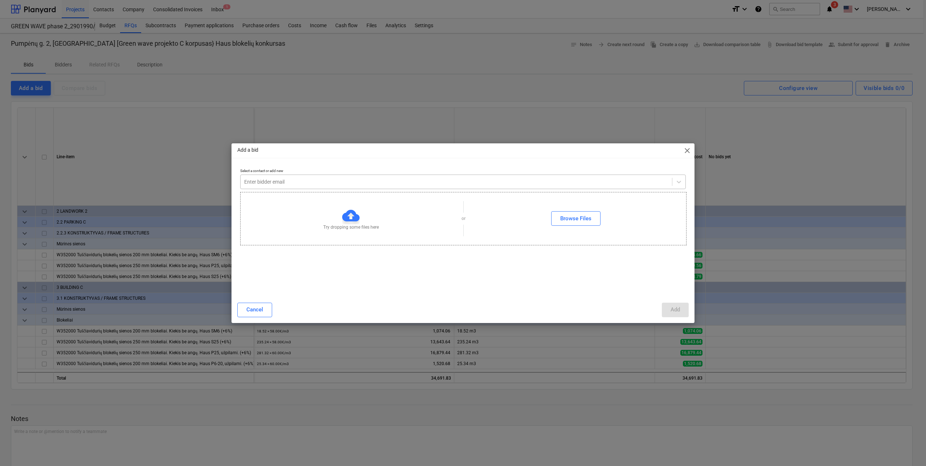
click at [347, 186] on div "Enter bidder email" at bounding box center [456, 182] width 431 height 10
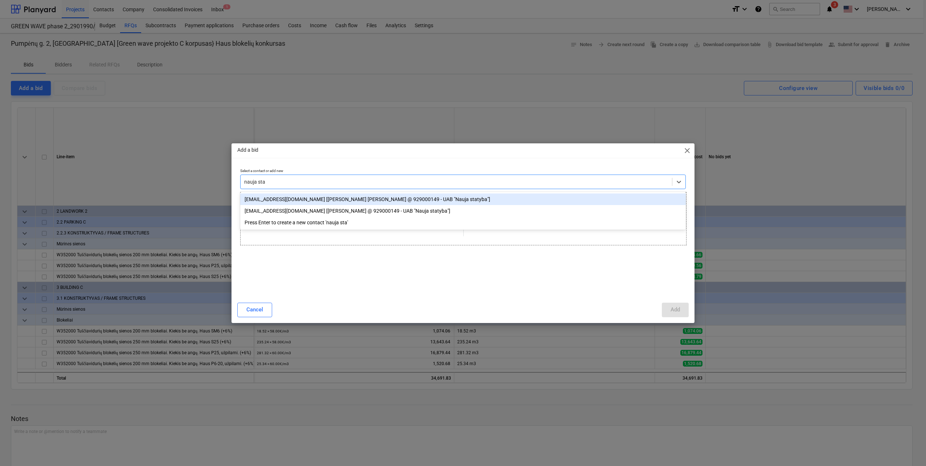
type input "nauja stat"
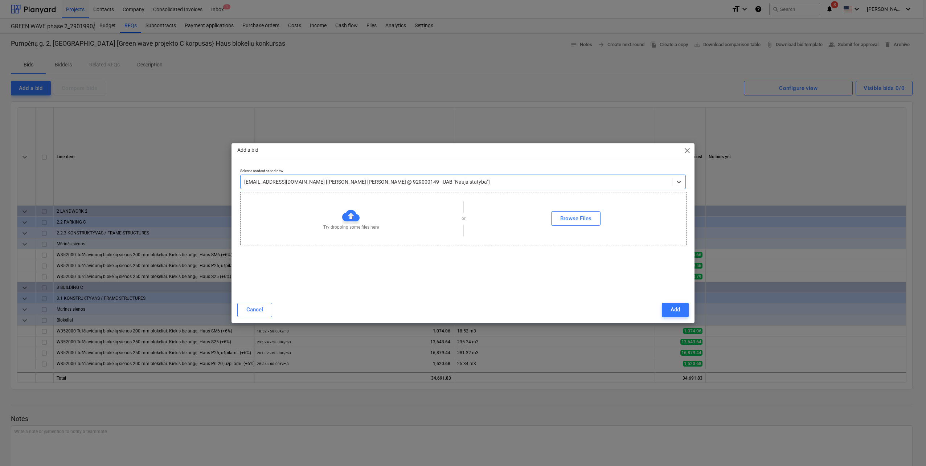
click at [655, 182] on div at bounding box center [456, 181] width 424 height 7
click at [688, 149] on span "close" at bounding box center [687, 150] width 9 height 9
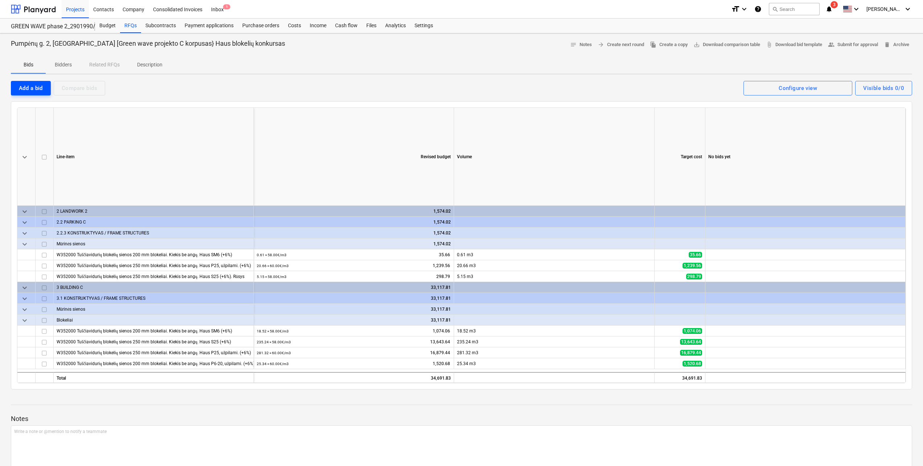
click at [22, 85] on div "Add a bid" at bounding box center [31, 87] width 24 height 9
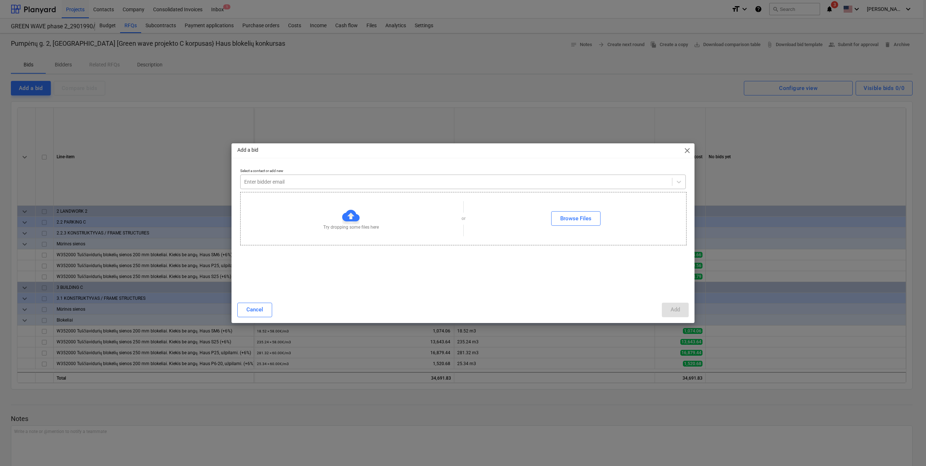
click at [308, 185] on div at bounding box center [456, 181] width 424 height 7
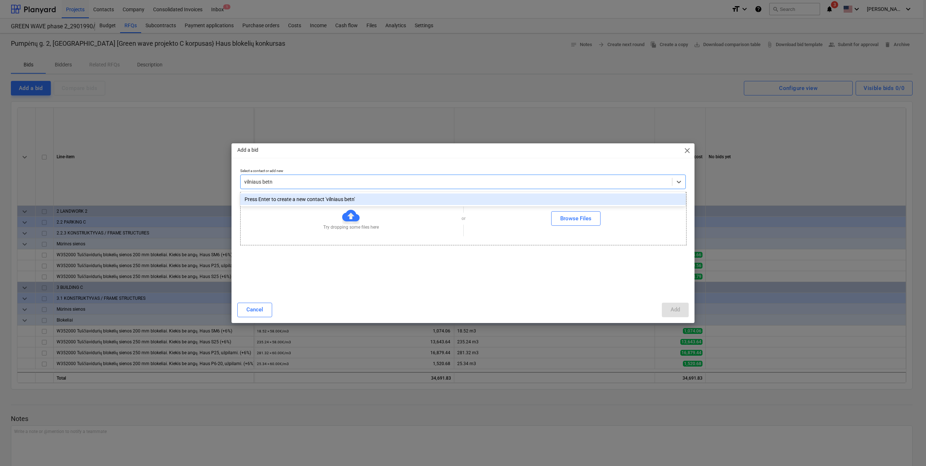
type input "vilniaus bet"
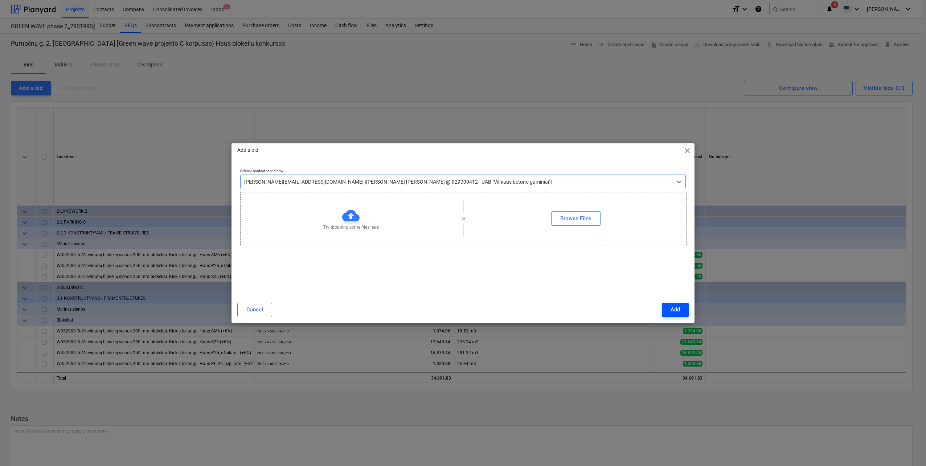
click at [685, 310] on button "Add" at bounding box center [675, 310] width 27 height 15
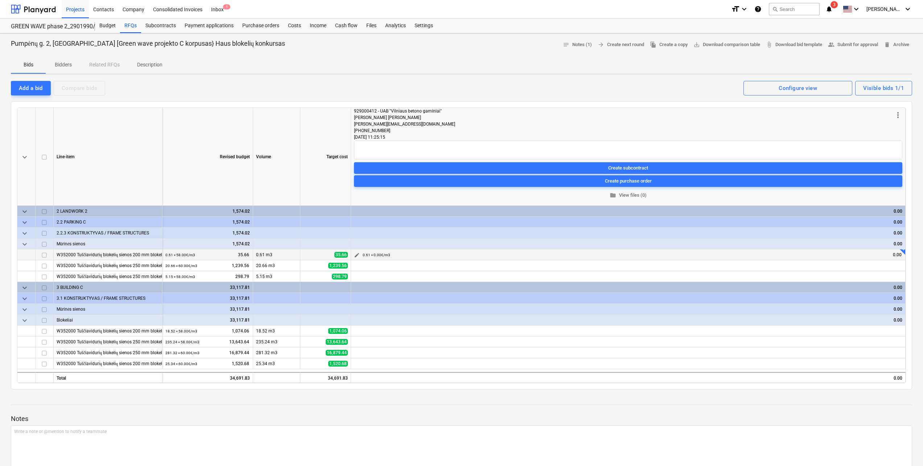
click at [357, 253] on span "edit" at bounding box center [357, 255] width 6 height 6
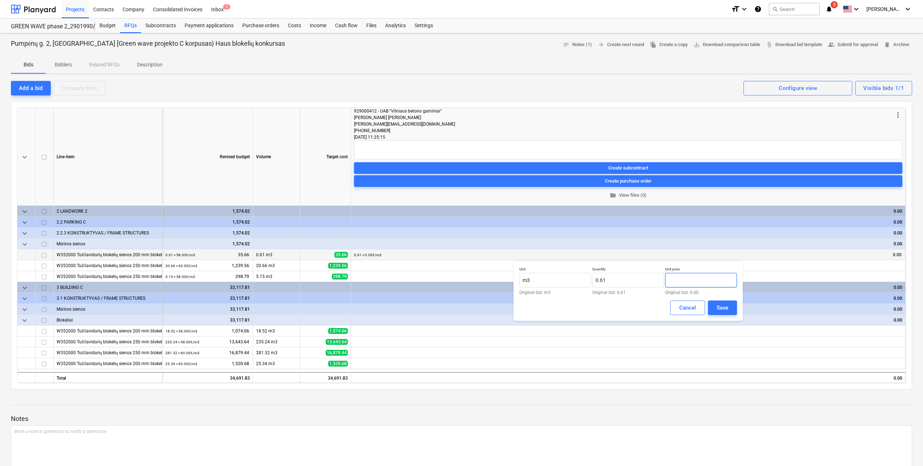
click at [698, 279] on input "text" at bounding box center [701, 280] width 72 height 15
type input "60.00"
click at [721, 310] on div "Save" at bounding box center [723, 307] width 12 height 9
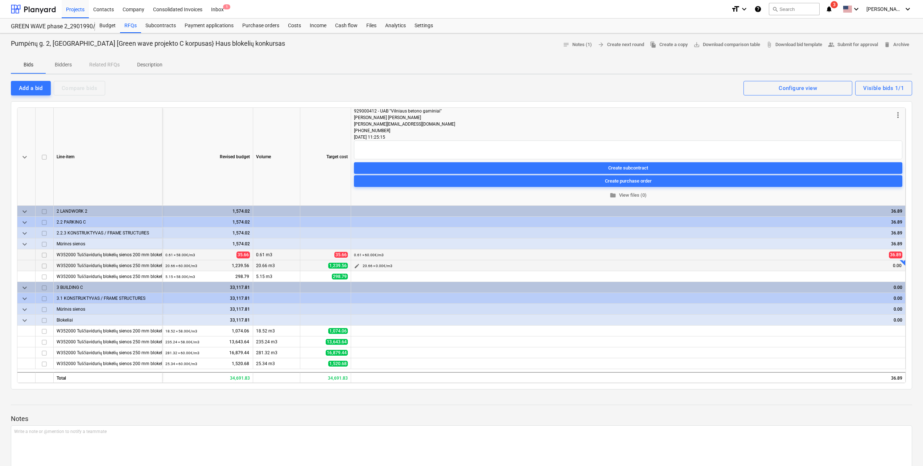
click at [358, 266] on span "edit" at bounding box center [357, 266] width 6 height 6
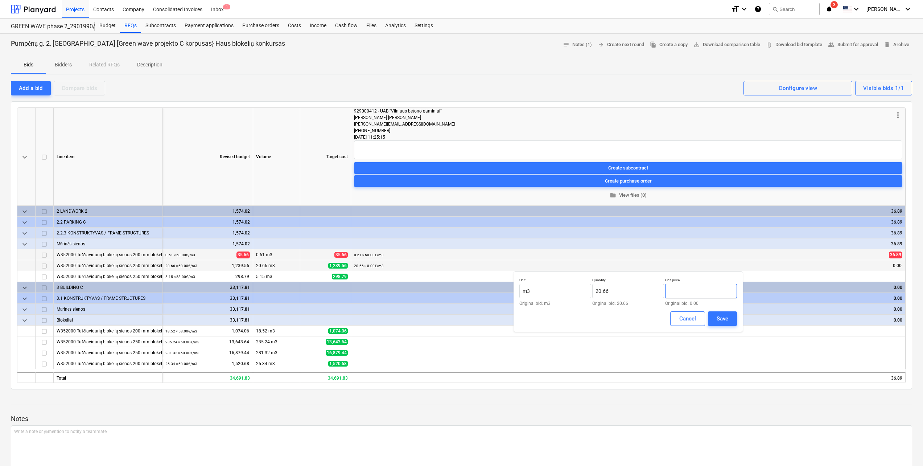
click at [714, 289] on input "text" at bounding box center [701, 291] width 72 height 15
type input "60.00"
click at [710, 322] on button "Save" at bounding box center [722, 318] width 29 height 15
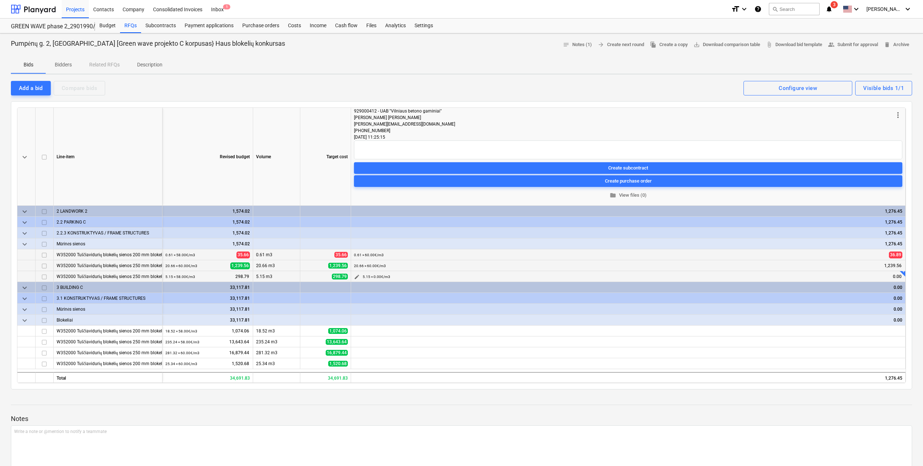
click at [353, 278] on button "edit" at bounding box center [357, 276] width 9 height 9
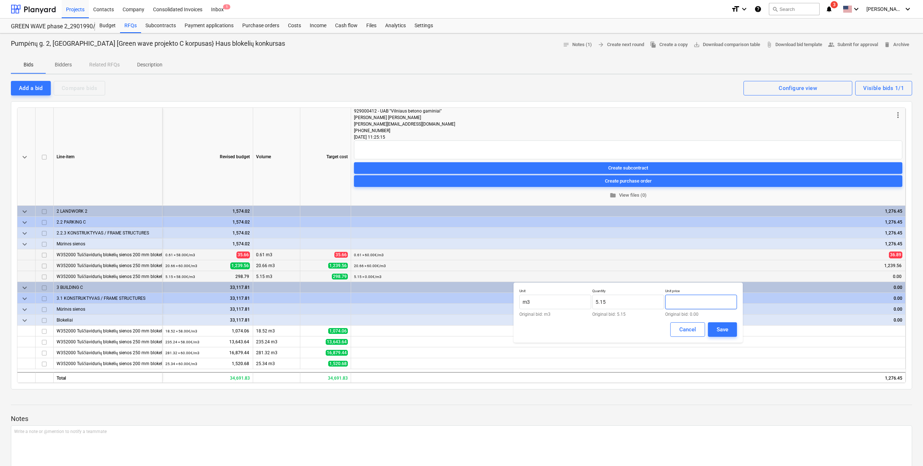
click at [709, 302] on input "text" at bounding box center [701, 302] width 72 height 15
type input "60.00"
click at [718, 328] on div "Save" at bounding box center [723, 329] width 12 height 9
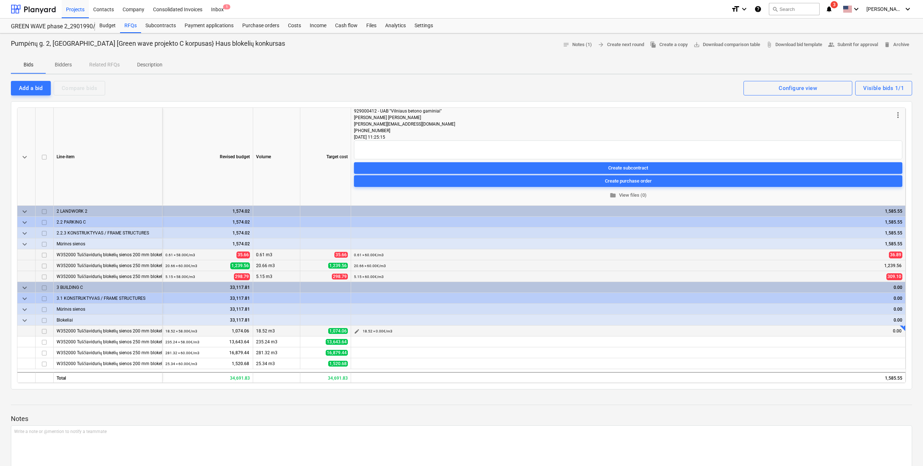
click at [357, 334] on span "edit" at bounding box center [357, 331] width 6 height 6
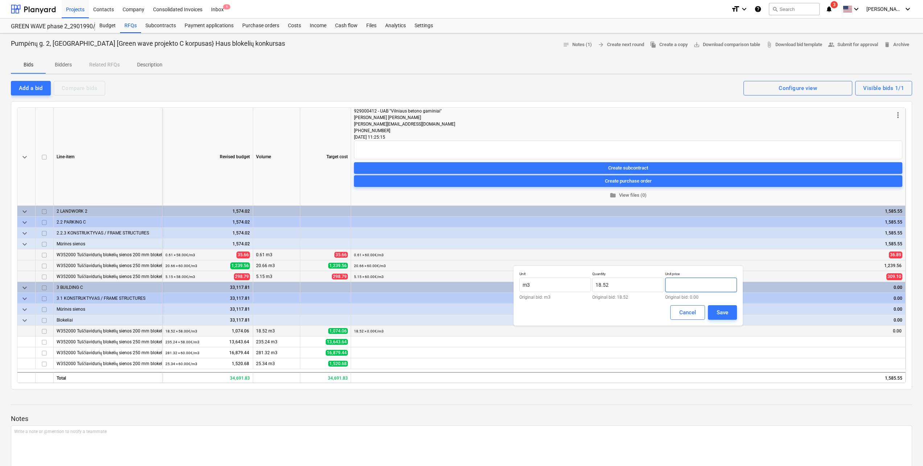
click at [701, 284] on input "text" at bounding box center [701, 285] width 72 height 15
type input "60.00"
click at [722, 322] on div "Unit m3 Original bid: m3 Quantity 18.52 Original bid: 18.52 Unit price 60.00 Or…" at bounding box center [628, 295] width 229 height 60
click at [725, 315] on div "Save" at bounding box center [723, 312] width 12 height 9
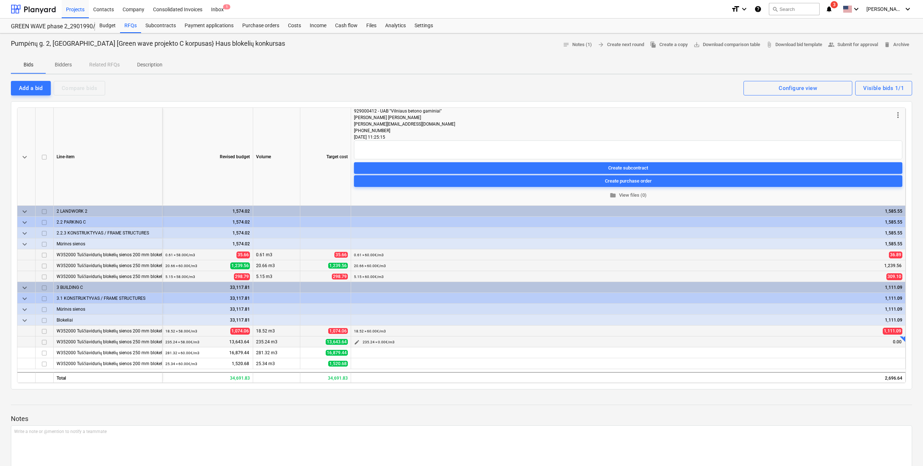
click at [360, 341] on button "edit" at bounding box center [357, 342] width 9 height 9
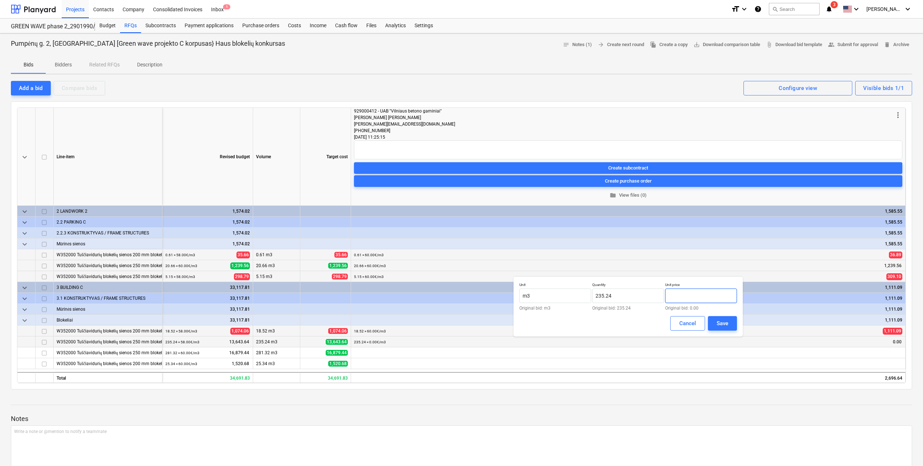
click at [693, 299] on input "text" at bounding box center [701, 295] width 72 height 15
type input "60.00"
click at [712, 327] on button "Save" at bounding box center [722, 323] width 29 height 15
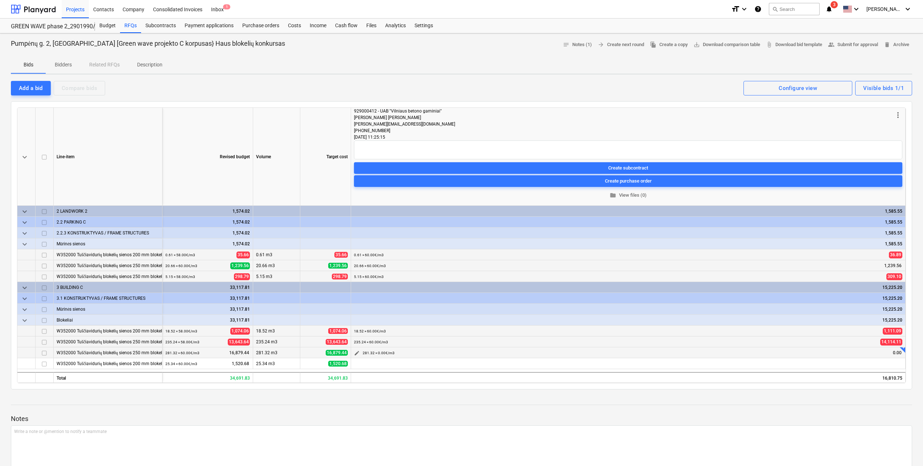
click at [355, 354] on span "edit" at bounding box center [357, 353] width 6 height 6
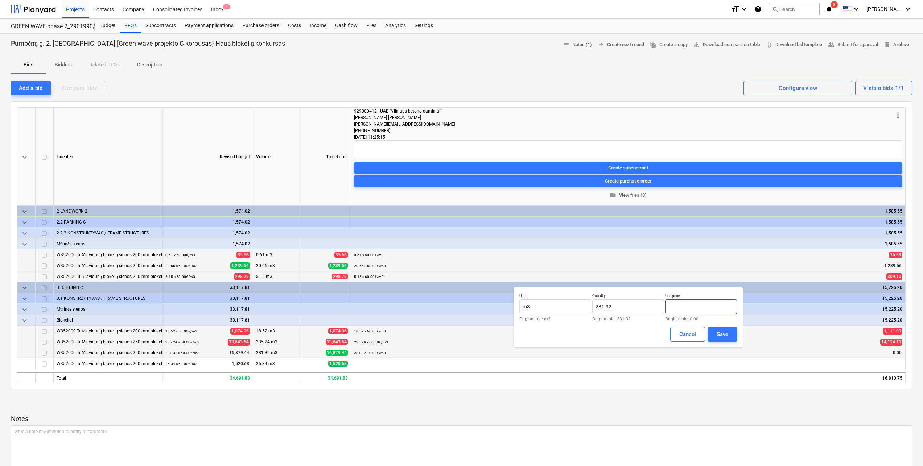
click at [695, 304] on input "text" at bounding box center [701, 306] width 72 height 15
type input "60.00"
click at [718, 333] on div "Save" at bounding box center [723, 333] width 12 height 9
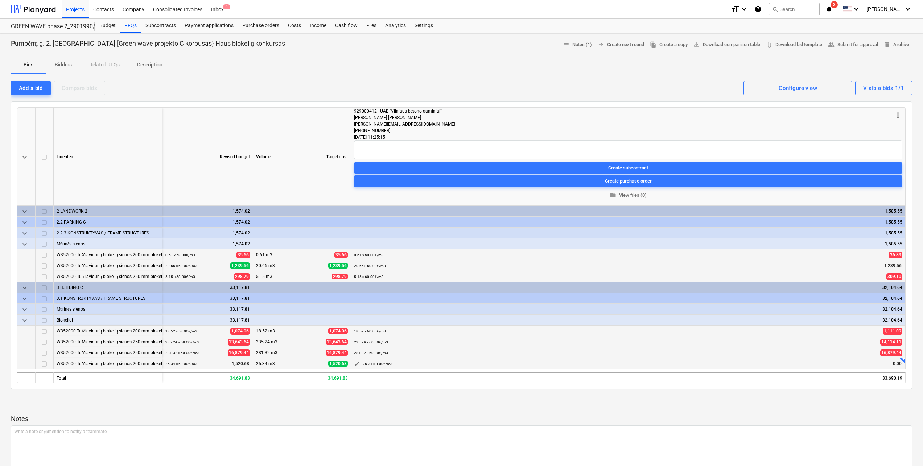
click at [360, 364] on span "edit" at bounding box center [357, 364] width 6 height 6
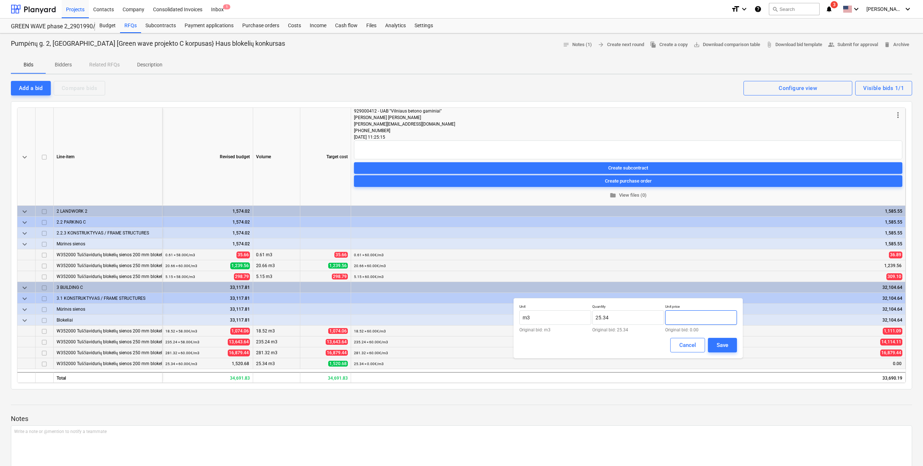
click at [711, 315] on input "text" at bounding box center [701, 317] width 72 height 15
type input "60.00"
click at [725, 345] on div "Save" at bounding box center [723, 344] width 12 height 9
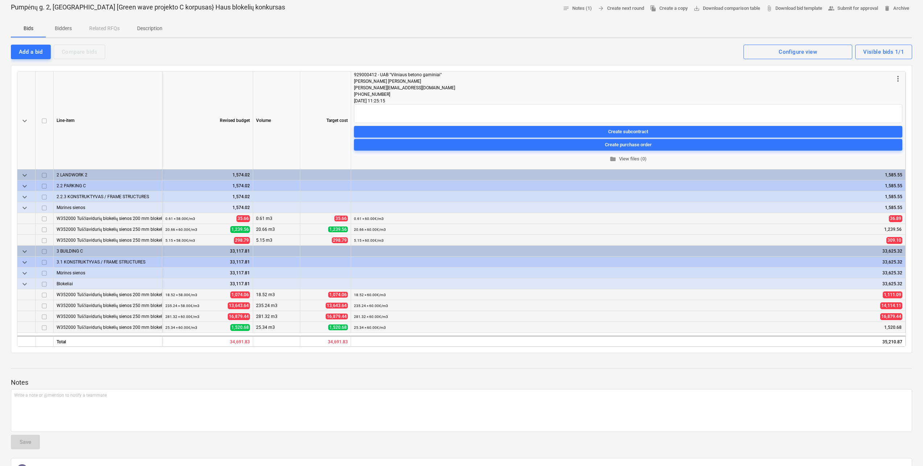
scroll to position [73, 0]
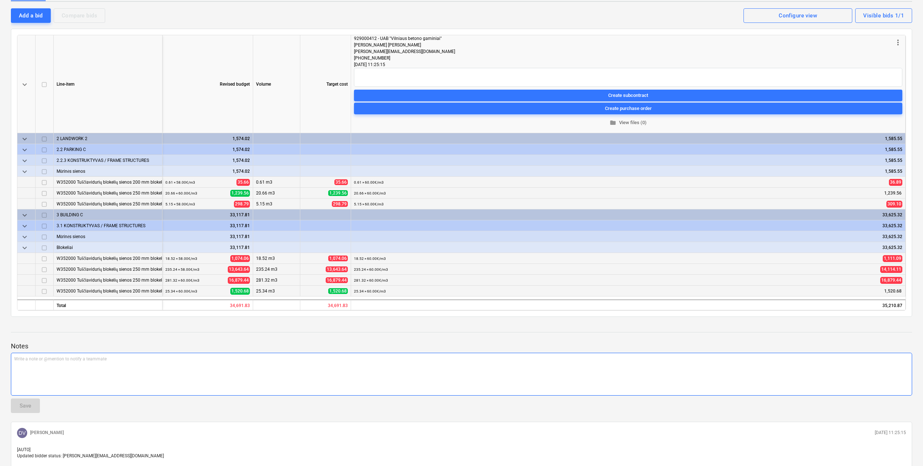
click at [221, 364] on div "Write a note or @mention to notify a teammate [PERSON_NAME]" at bounding box center [462, 374] width 902 height 43
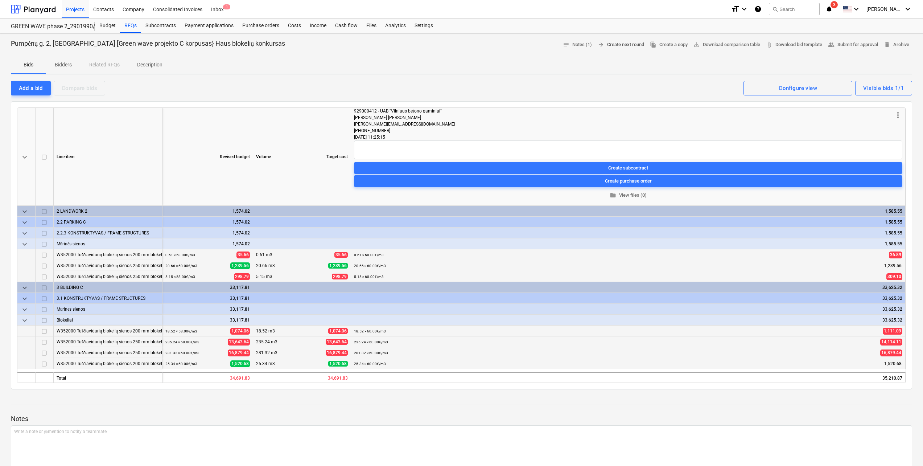
click at [633, 45] on span "arrow_forward Create next round" at bounding box center [621, 45] width 46 height 8
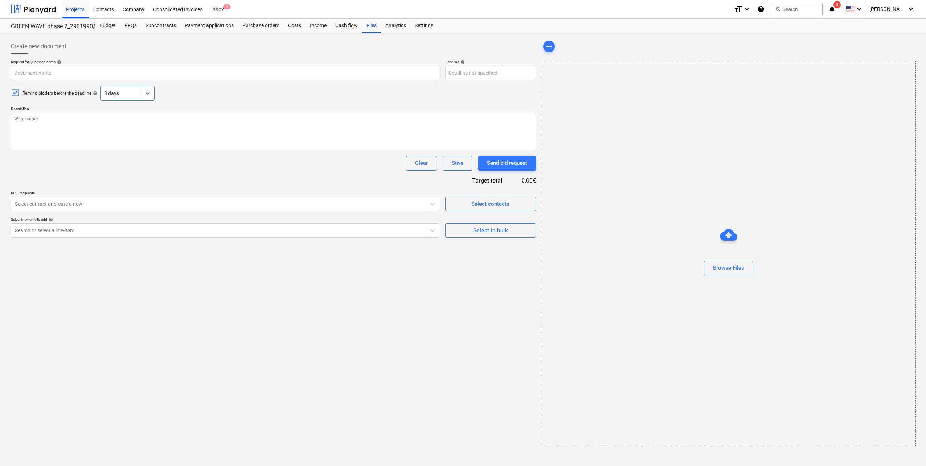
type textarea "x"
type input "Pumpėnų g. 2, [GEOGRAPHIC_DATA] [Green wave projekto C korpusas} Haus blokelių …"
type textarea "."
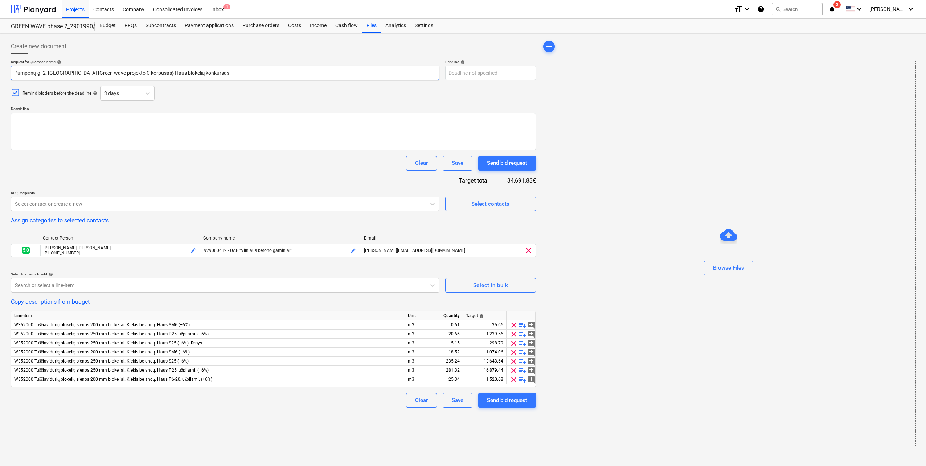
click at [257, 73] on input "Pumpėnų g. 2, [GEOGRAPHIC_DATA] [Green wave projekto C korpusas} Haus blokelių …" at bounding box center [225, 73] width 429 height 15
type textarea "x"
type input "Pumpėnų g. 2, [GEOGRAPHIC_DATA] [Green wave projekto C korpusas} Haus blokelių …"
type textarea "x"
type input "Pumpėnų g. 2, [GEOGRAPHIC_DATA] [Green wave projekto C korpusas} Haus blokelių …"
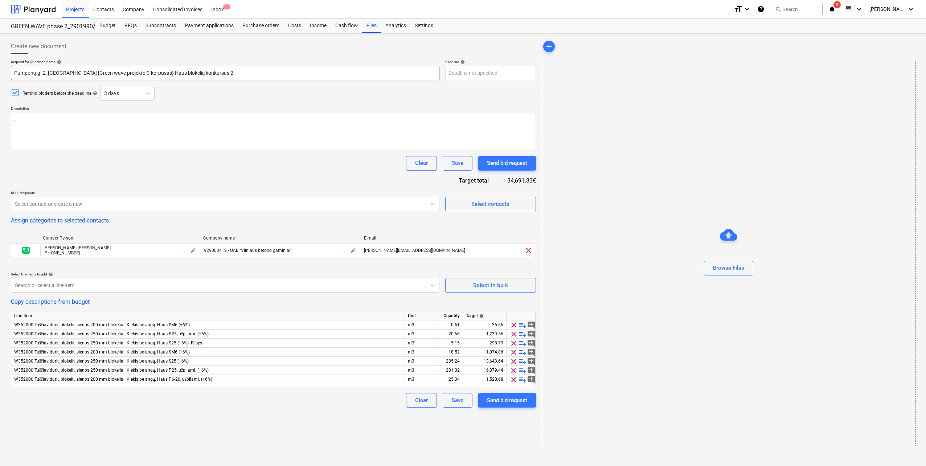
type textarea "x"
type input "Pumpėnų g. 2, [GEOGRAPHIC_DATA] [Green wave projekto C korpusas} Haus blokelių …"
type textarea "x"
type input "Pumpėnų g. 2, [GEOGRAPHIC_DATA] [Green wave projekto C korpusas} Haus blokelių …"
type textarea "x"
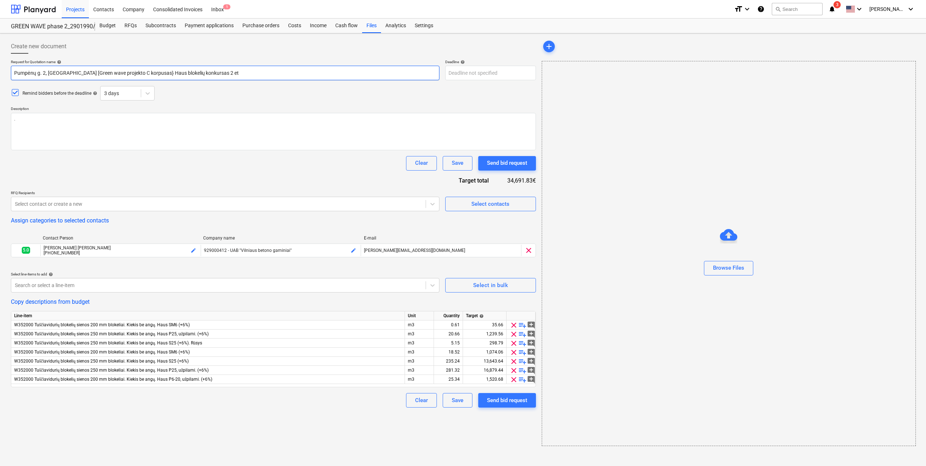
type input "Pumpėnų g. 2, [GEOGRAPHIC_DATA] [Green wave projekto C korpusas} Haus blokelių …"
type textarea "x"
type input "Pumpėnų g. 2, [GEOGRAPHIC_DATA] [Green wave projekto C korpusas} Haus blokelių …"
type textarea "x"
type input "Pumpėnų g. 2, [GEOGRAPHIC_DATA] [Green wave projekto C korpusas} Haus blokelių …"
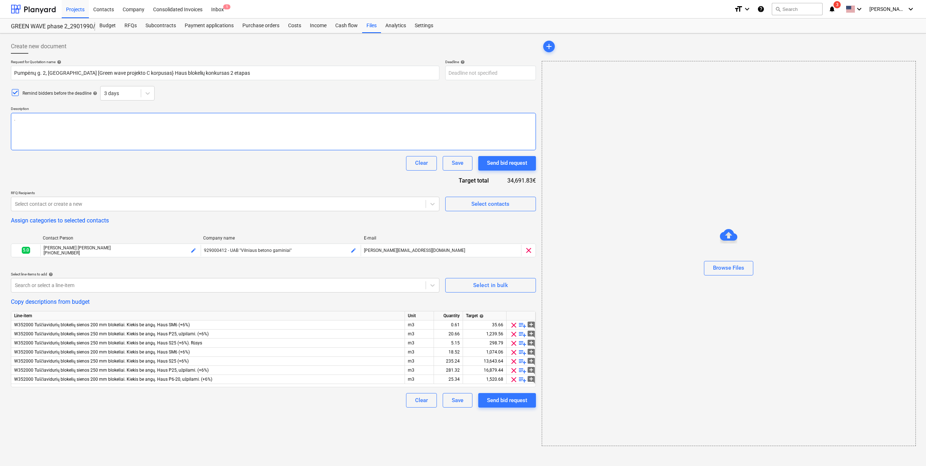
click at [172, 120] on textarea "." at bounding box center [273, 131] width 525 height 37
type textarea "x"
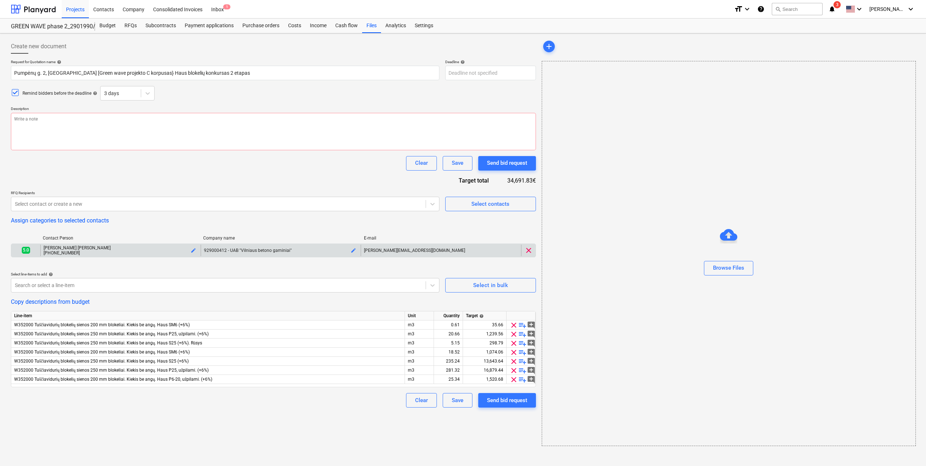
click at [531, 256] on div "clear" at bounding box center [528, 251] width 15 height 12
click at [529, 251] on span "clear" at bounding box center [528, 250] width 9 height 9
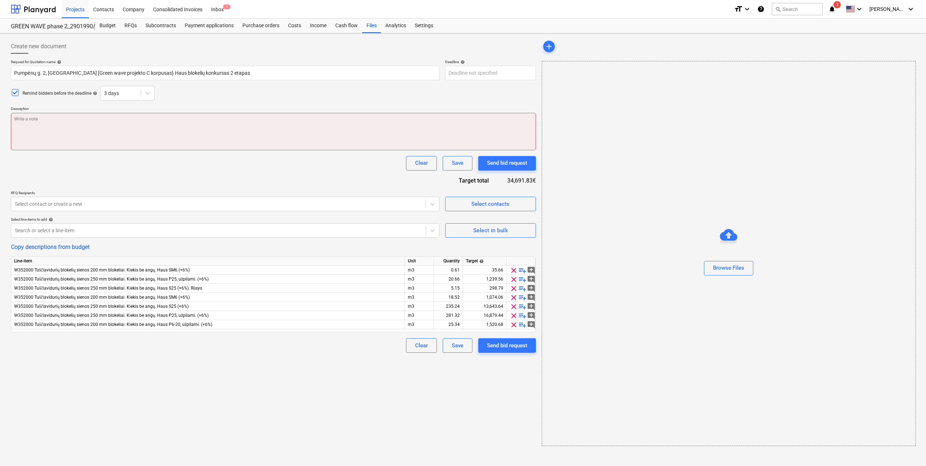
click at [149, 128] on textarea at bounding box center [273, 131] width 525 height 37
type textarea "x"
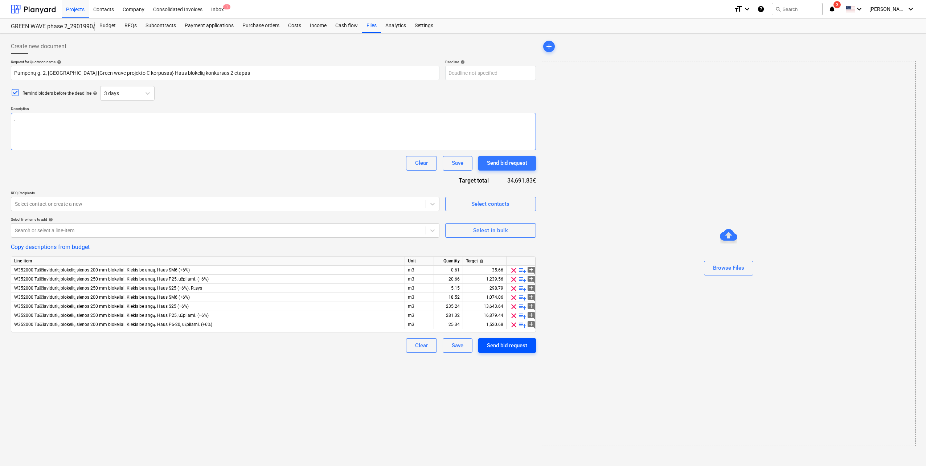
type textarea "."
click at [515, 346] on div "Send bid request" at bounding box center [507, 345] width 40 height 9
click at [500, 70] on body "Projects Contacts Company Consolidated Invoices Inbox 1 format_size keyboard_ar…" at bounding box center [463, 233] width 926 height 466
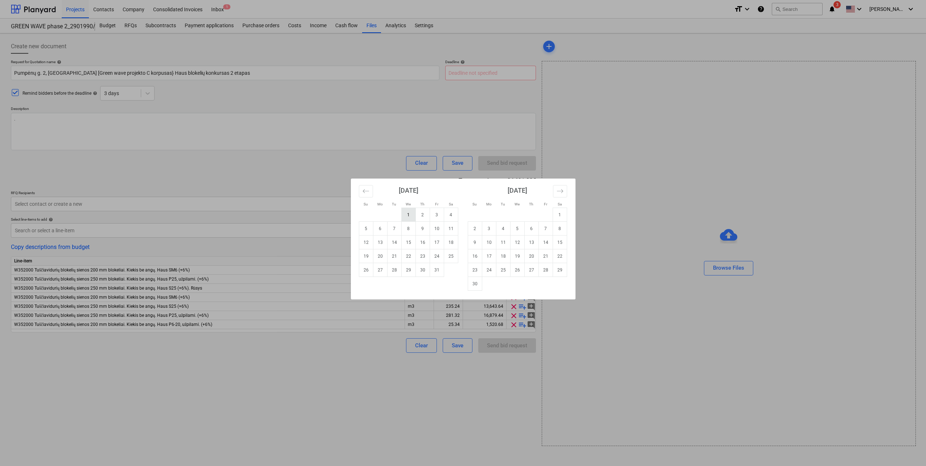
click at [410, 219] on td "1" at bounding box center [408, 215] width 14 height 14
type textarea "x"
type input "[DATE]"
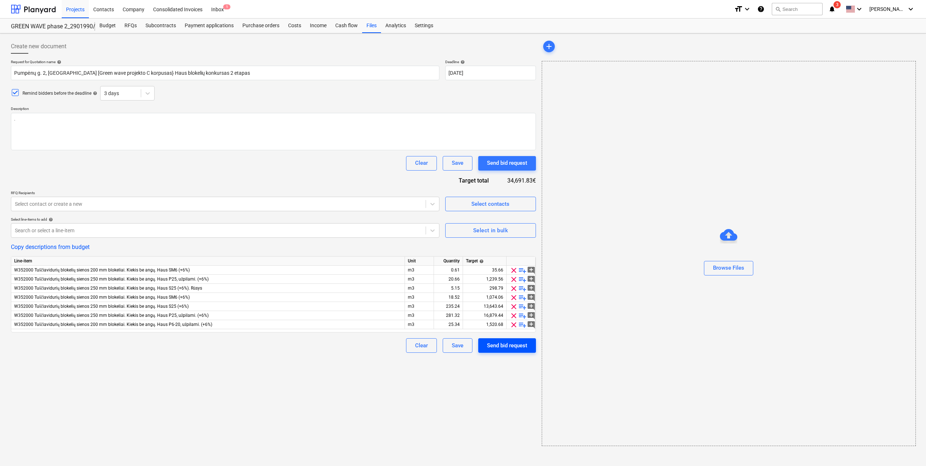
click at [527, 349] on div "Send bid request" at bounding box center [507, 345] width 40 height 9
type textarea "x"
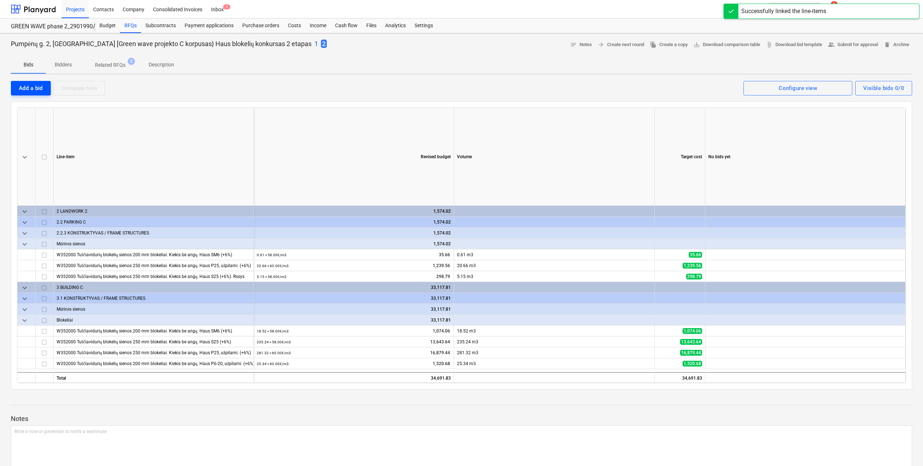
click at [32, 85] on div "Add a bid" at bounding box center [31, 87] width 24 height 9
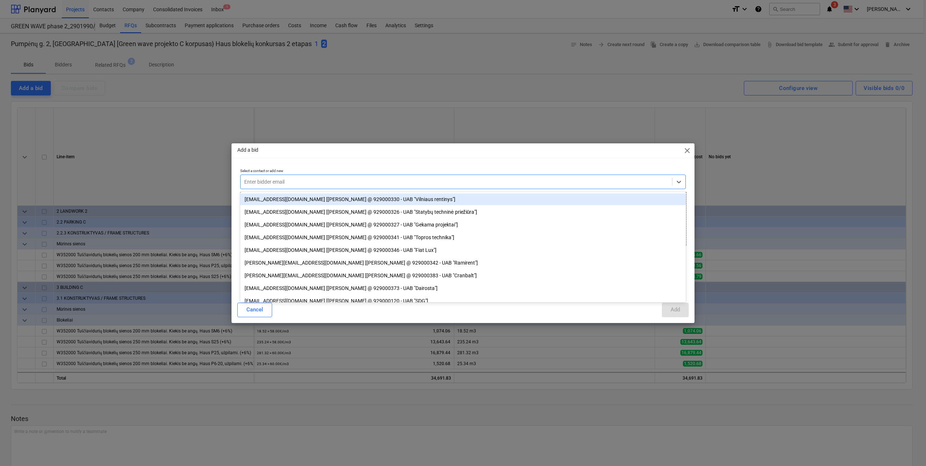
click at [426, 179] on div at bounding box center [456, 181] width 424 height 7
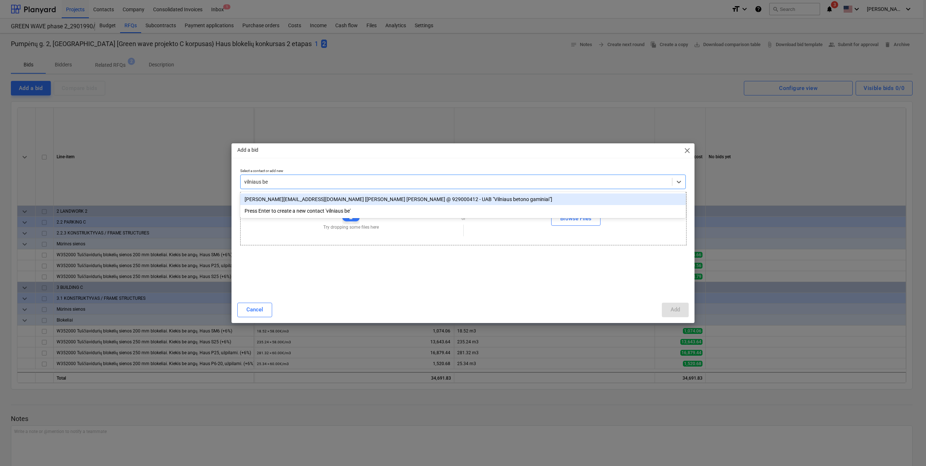
type input "vilniaus bet"
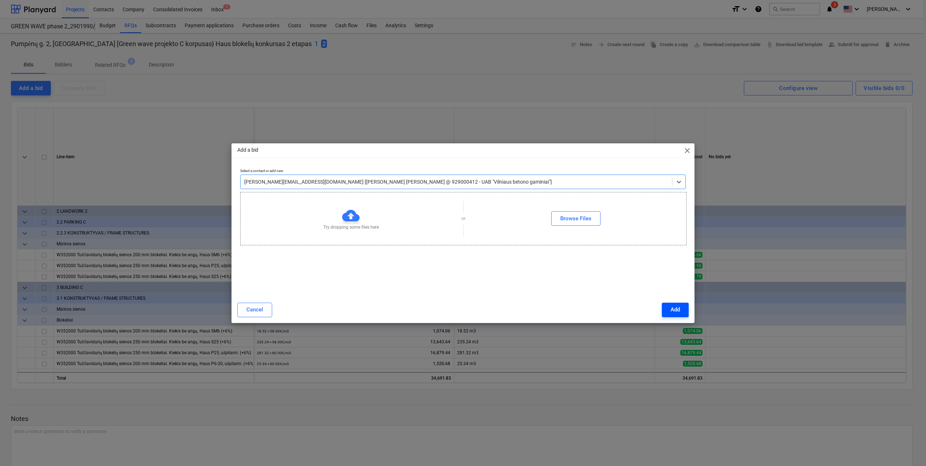
click at [681, 315] on button "Add" at bounding box center [675, 310] width 27 height 15
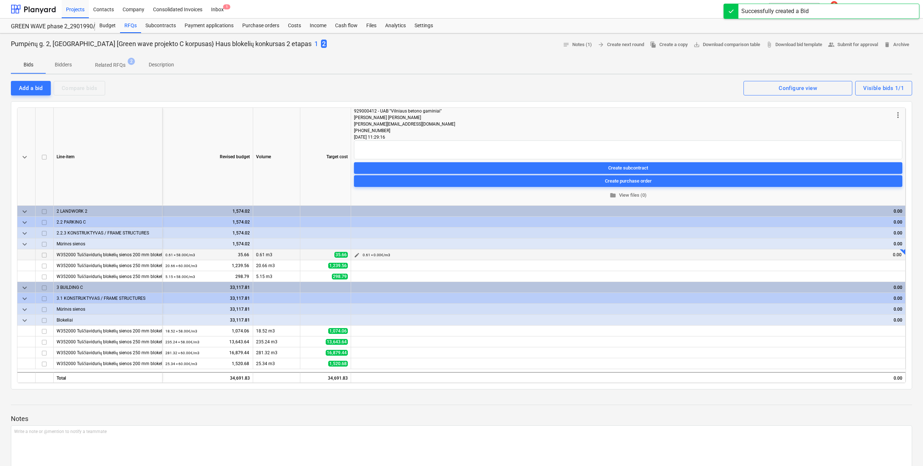
click at [357, 255] on span "edit" at bounding box center [357, 255] width 6 height 6
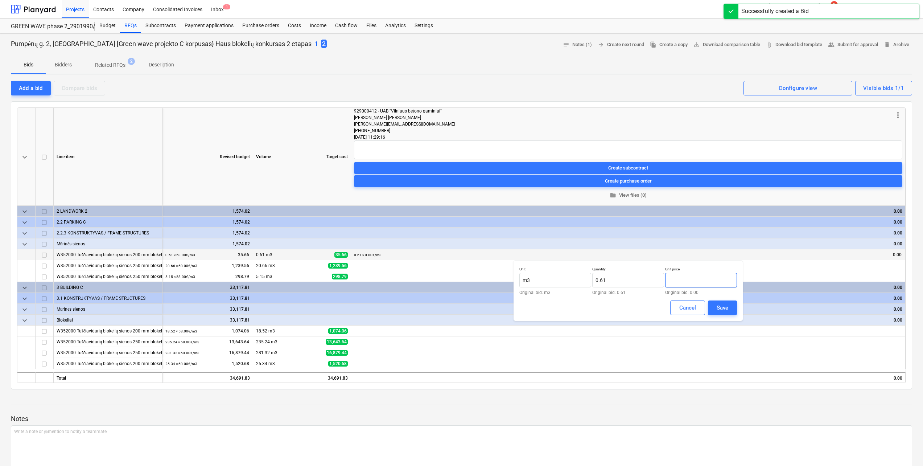
click at [722, 280] on input "text" at bounding box center [701, 280] width 72 height 15
type input "60.00"
click at [725, 309] on div "Save" at bounding box center [723, 307] width 12 height 9
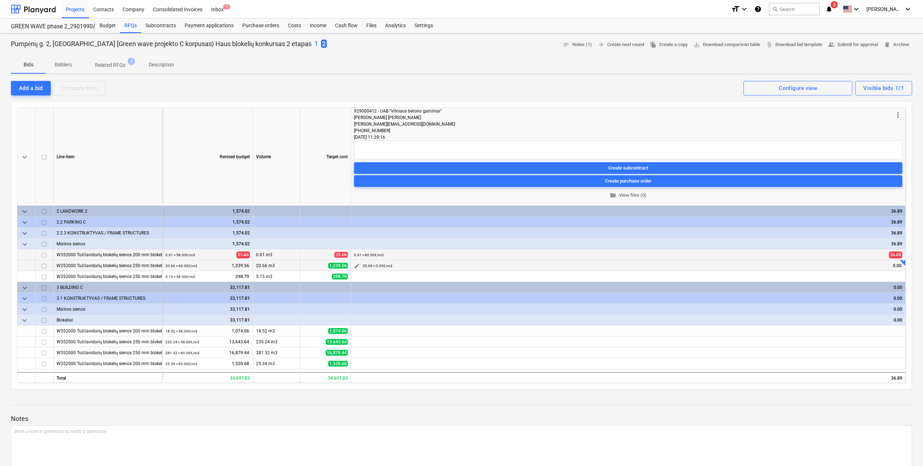
click at [358, 264] on span "edit" at bounding box center [357, 266] width 6 height 6
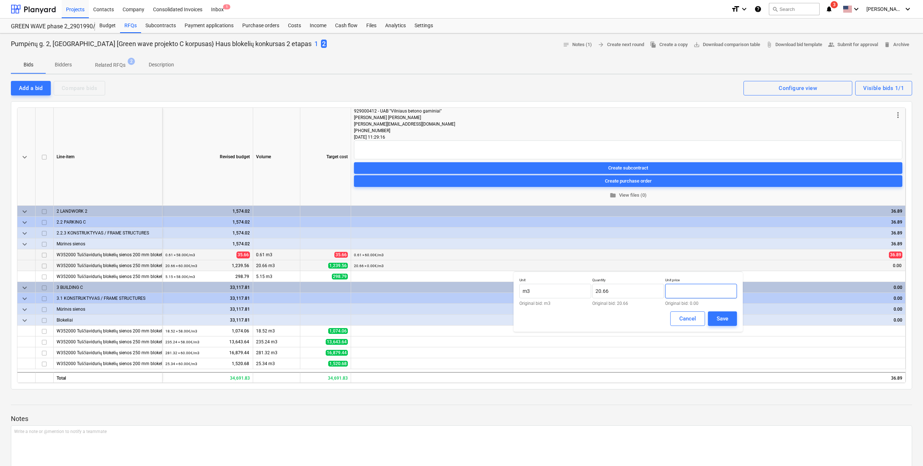
click at [726, 291] on input "text" at bounding box center [701, 291] width 72 height 15
type input "60.00"
click at [724, 317] on div "Save" at bounding box center [723, 318] width 12 height 9
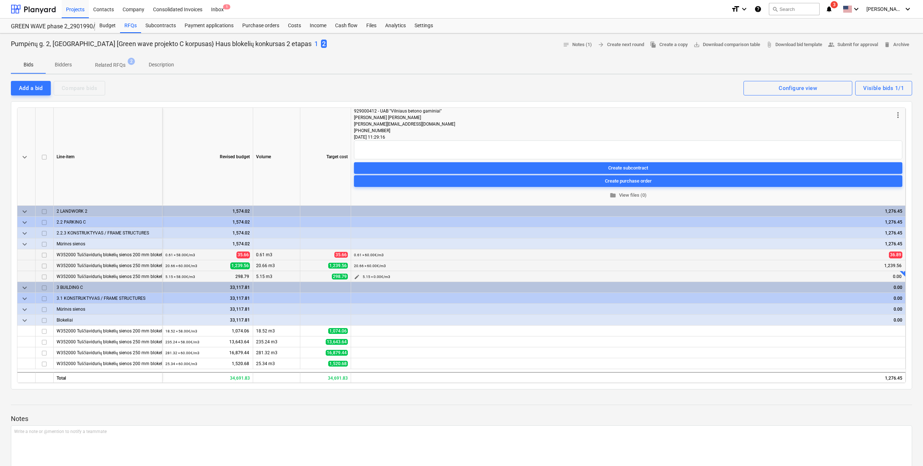
click at [361, 277] on button "edit" at bounding box center [357, 276] width 9 height 9
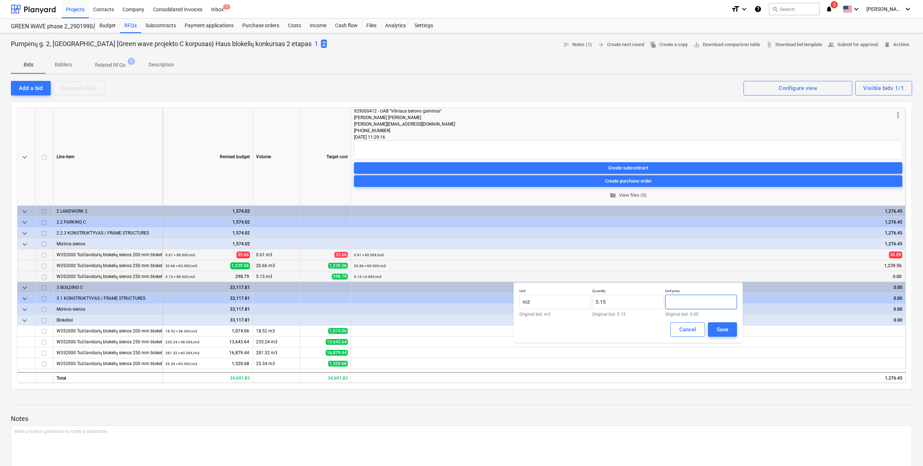
click at [705, 300] on input "text" at bounding box center [701, 302] width 72 height 15
type input "60.00"
click at [722, 324] on button "Save" at bounding box center [722, 329] width 29 height 15
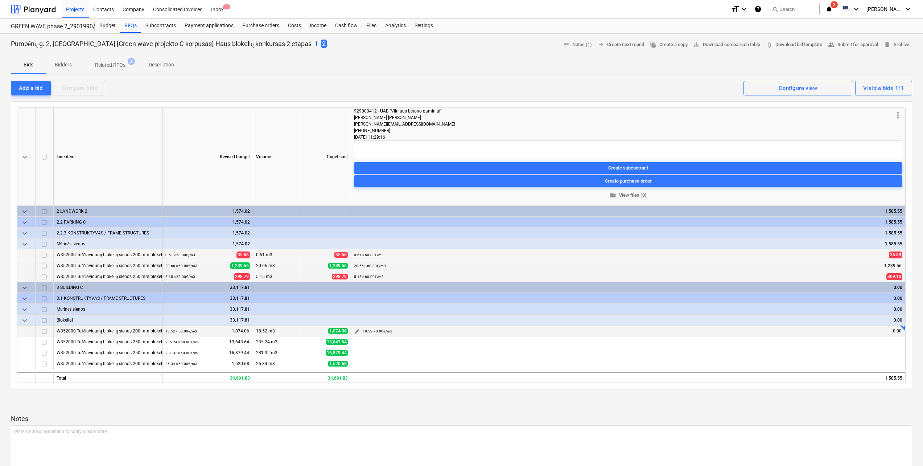
click at [355, 332] on span "edit" at bounding box center [357, 331] width 6 height 6
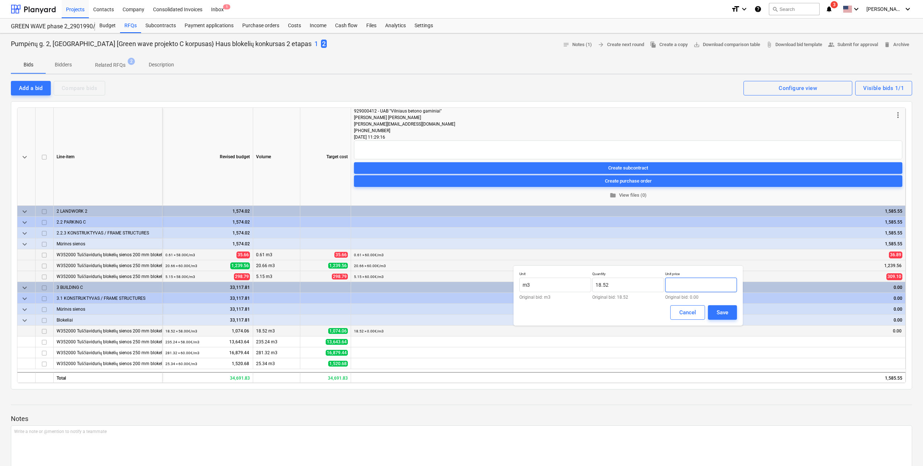
click at [688, 284] on input "text" at bounding box center [701, 285] width 72 height 15
type input "60.00"
click at [727, 312] on div "Save" at bounding box center [723, 312] width 12 height 9
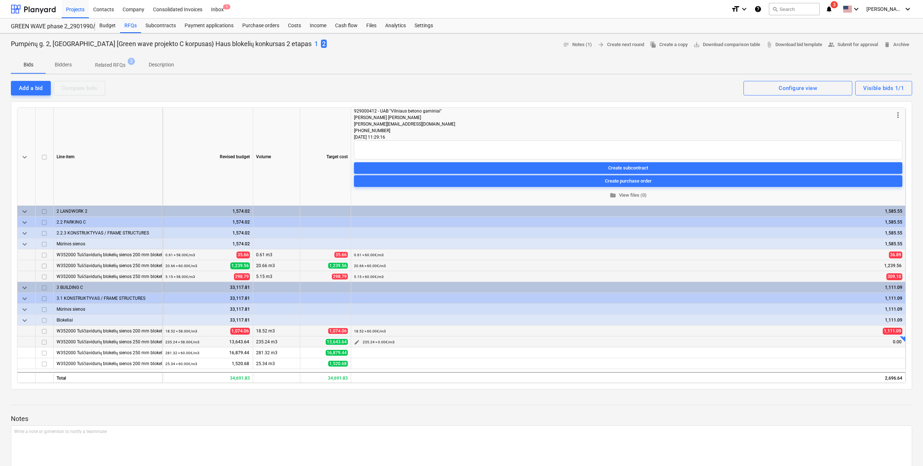
click at [360, 343] on span "edit" at bounding box center [357, 342] width 6 height 6
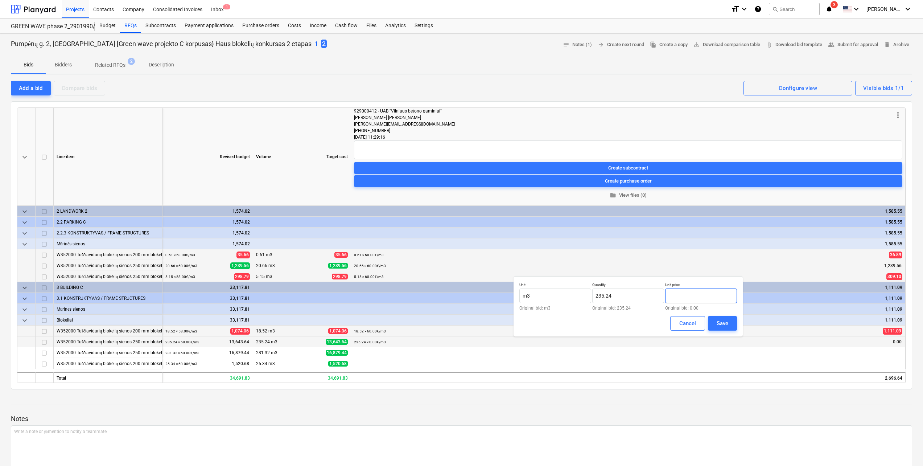
click at [692, 298] on input "text" at bounding box center [701, 295] width 72 height 15
type input "60.00"
click at [722, 324] on div "Save" at bounding box center [723, 323] width 12 height 9
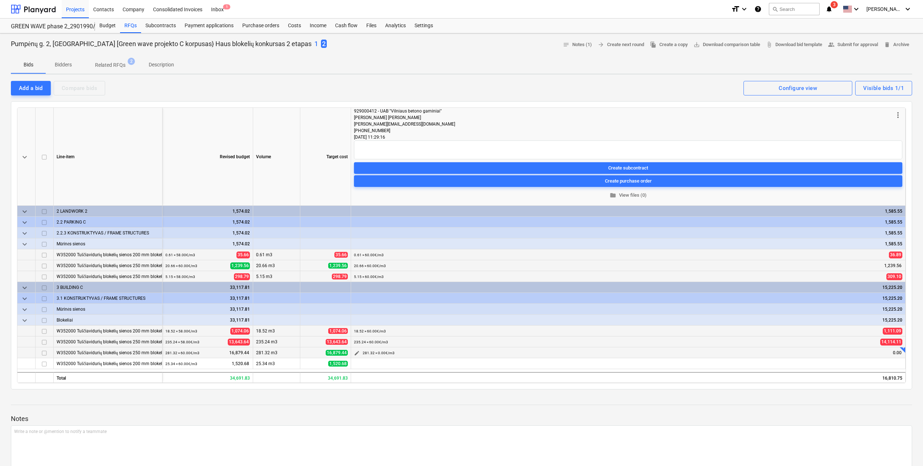
click at [354, 355] on span "edit" at bounding box center [357, 353] width 6 height 6
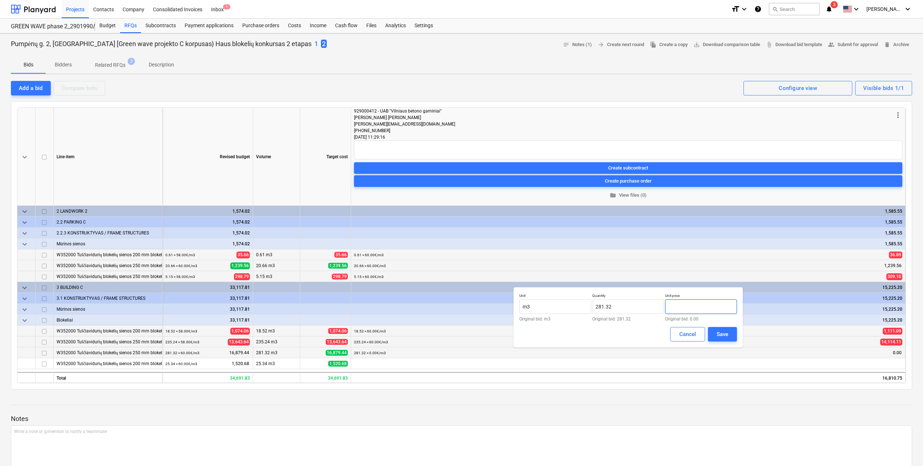
click at [691, 309] on input "text" at bounding box center [701, 306] width 72 height 15
type input "60.00"
click at [732, 333] on button "Save" at bounding box center [722, 334] width 29 height 15
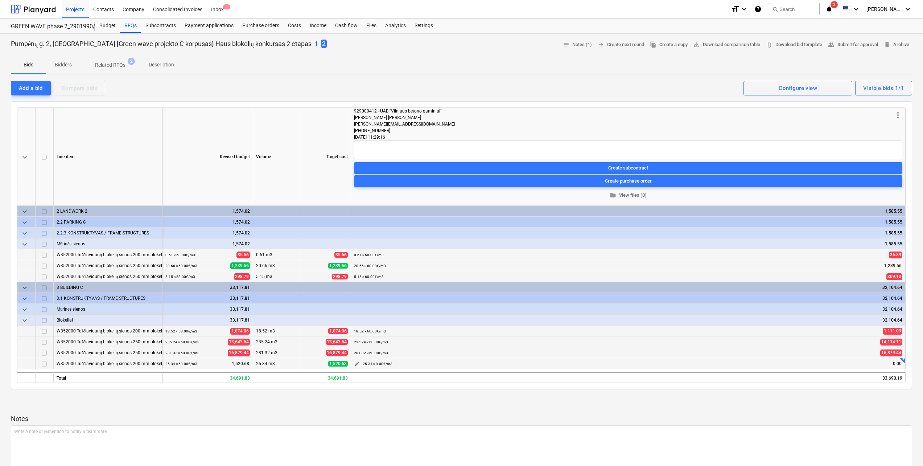
click at [355, 363] on span "edit" at bounding box center [357, 364] width 6 height 6
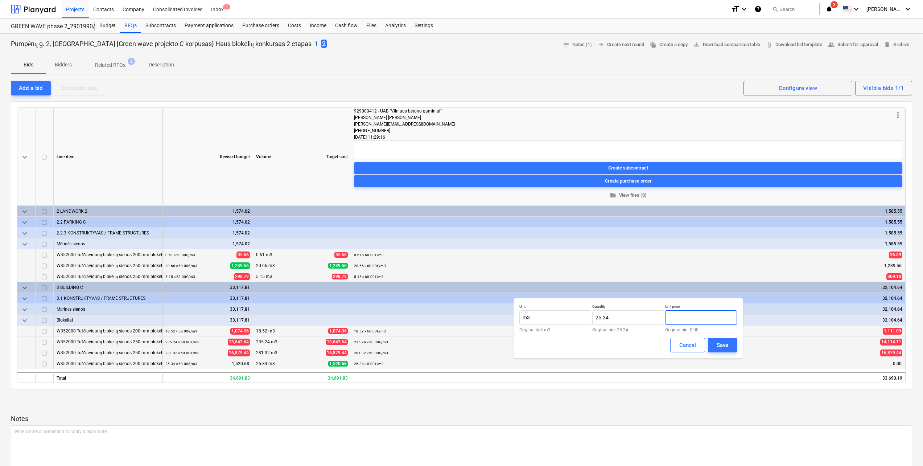
click at [698, 317] on input "text" at bounding box center [701, 317] width 72 height 15
type input "60.00"
click at [719, 338] on div "Unit m3 Original bid: m3 Quantity 25.34 Original bid: 25.34 Unit price 60.00 Or…" at bounding box center [628, 328] width 229 height 60
drag, startPoint x: 719, startPoint y: 338, endPoint x: 723, endPoint y: 347, distance: 9.6
click at [723, 346] on div "Save" at bounding box center [723, 344] width 12 height 9
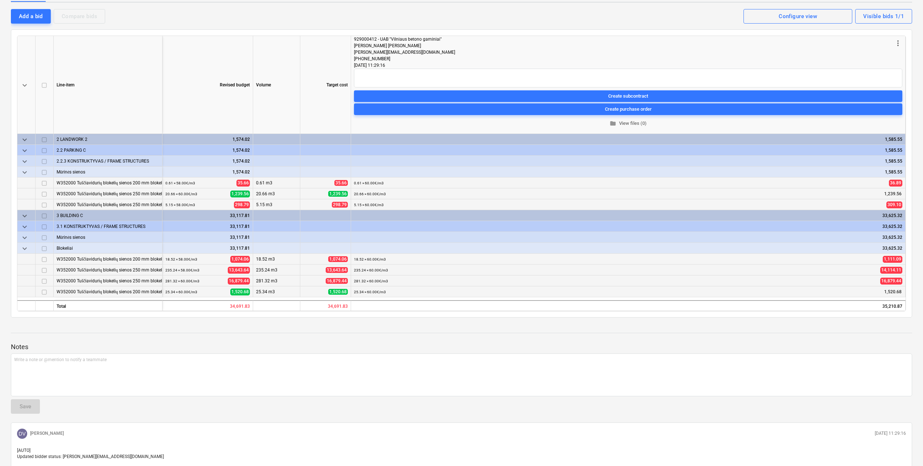
scroll to position [73, 0]
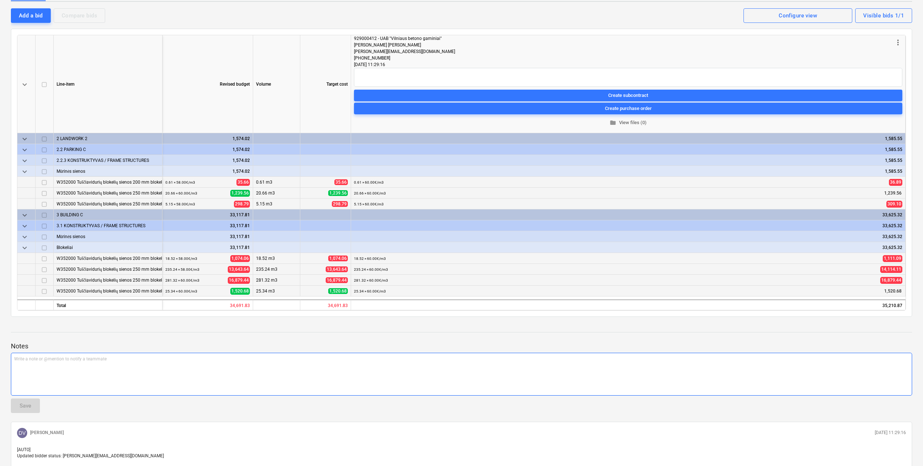
click at [201, 370] on div "Write a note or @mention to notify a teammate [PERSON_NAME]" at bounding box center [462, 374] width 902 height 43
click at [103, 360] on p "Write a note or @mention to notify a teammate [PERSON_NAME]" at bounding box center [461, 359] width 895 height 6
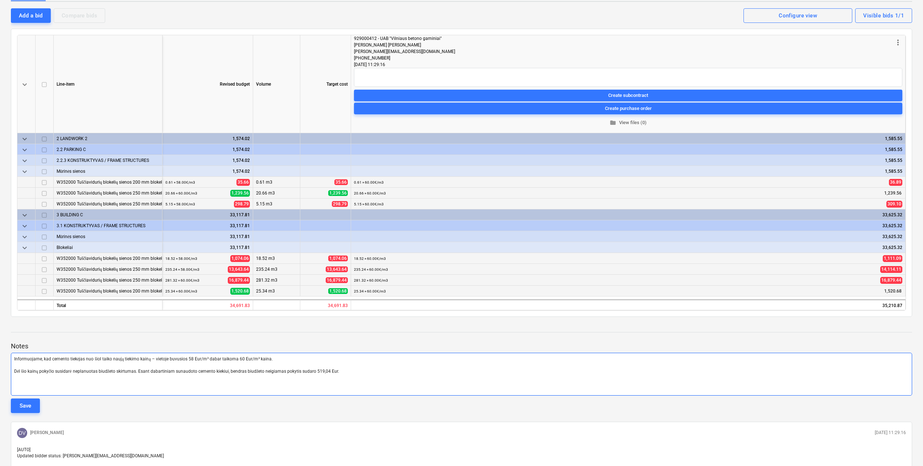
click at [28, 365] on p "﻿" at bounding box center [461, 365] width 895 height 6
click at [51, 357] on span "Informuojame, kad cemento tiekėjas nuo šiol taiko naują tiekimo kainą – vietoje…" at bounding box center [143, 358] width 259 height 5
click at [15, 365] on span "Dėl šio kainų pokyčio susidarė neplanuotas biudžeto skirtumas. Esant dabartinia…" at bounding box center [176, 364] width 325 height 5
click at [163, 360] on span "Pabrangus rinkoje cementui, tiekėjas nuo šiol taiko naują produkcijos kainą – v…" at bounding box center [224, 358] width 421 height 5
click at [428, 361] on p "Pabrangus rinkoje cementui, tiekėjas nuo šiol taiko naują produkcijos kainą, vi…" at bounding box center [461, 359] width 895 height 6
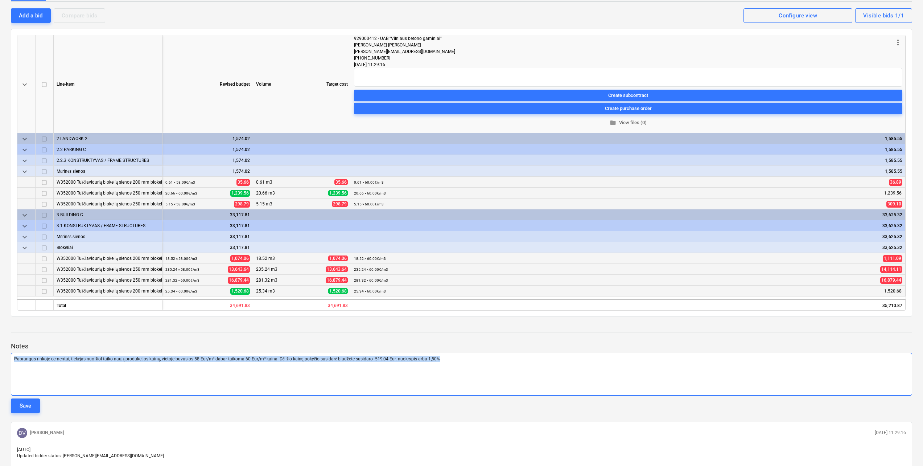
drag, startPoint x: 446, startPoint y: 361, endPoint x: 11, endPoint y: 357, distance: 435.4
click at [11, 357] on div "Pabrangus rinkoje cementui, tiekėjas nuo šiol taiko naują produkcijos kainą, vi…" at bounding box center [462, 374] width 902 height 43
click at [495, 354] on div "Pabrangus rinkoje cementui, tiekėjas nuo šiol taiko naują produkcijos kainą, vi…" at bounding box center [462, 374] width 902 height 43
drag, startPoint x: 392, startPoint y: 358, endPoint x: 3, endPoint y: 368, distance: 389.4
click at [3, 368] on div "Pumpėnų g. 2, [GEOGRAPHIC_DATA] [Green wave projekto C korpusas} Haus blokelių …" at bounding box center [461, 233] width 923 height 544
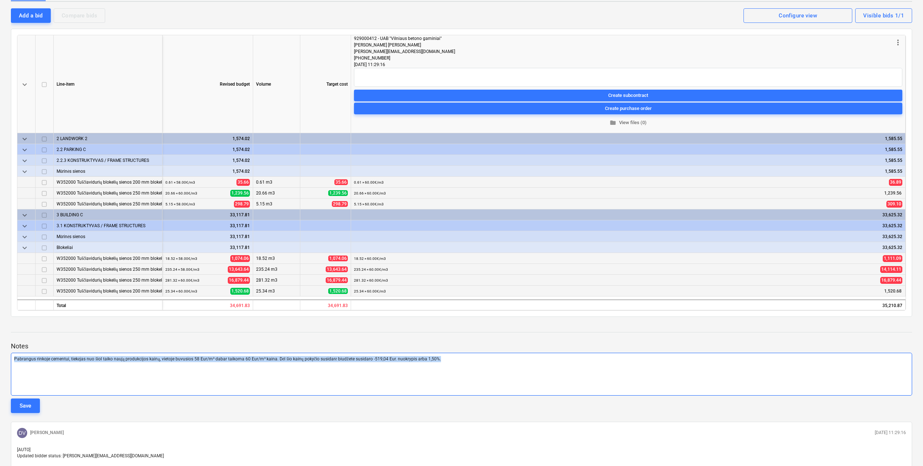
copy span "Pabrangus rinkoje cementui, tiekėjas nuo šiol taiko naują produkcijos kainą, vi…"
click at [31, 402] on div "Save" at bounding box center [26, 405] width 12 height 9
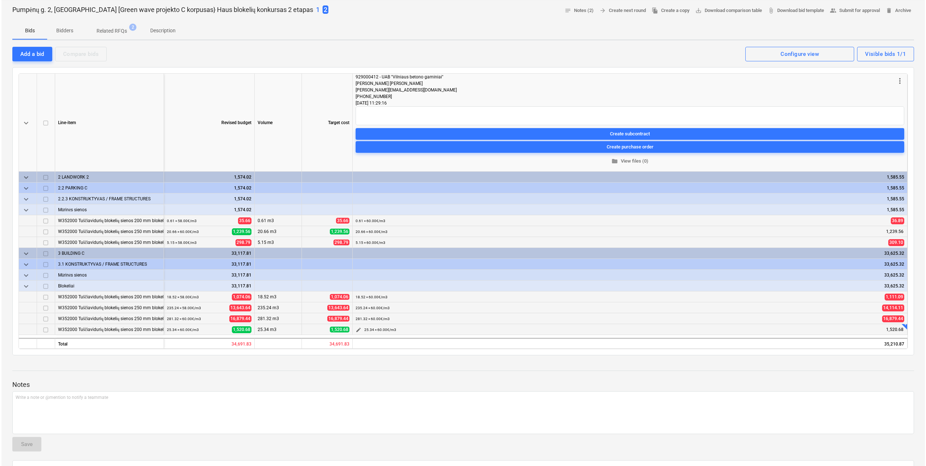
scroll to position [0, 0]
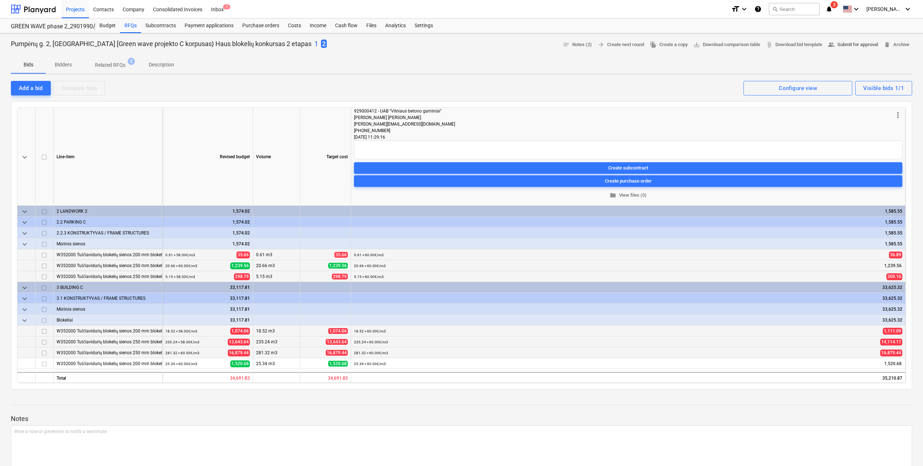
click at [854, 45] on span "people_alt Submit for approval" at bounding box center [853, 45] width 50 height 8
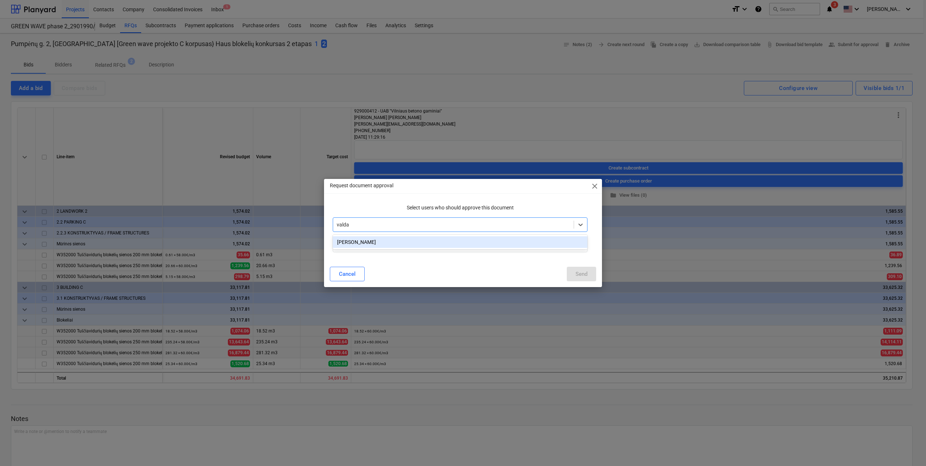
type input "valdas"
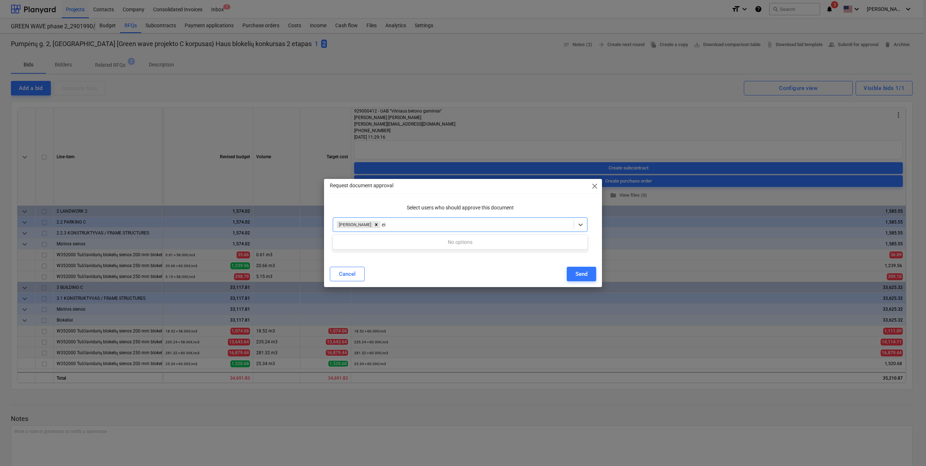
type input "e"
click at [352, 274] on div "Cancel" at bounding box center [347, 273] width 17 height 9
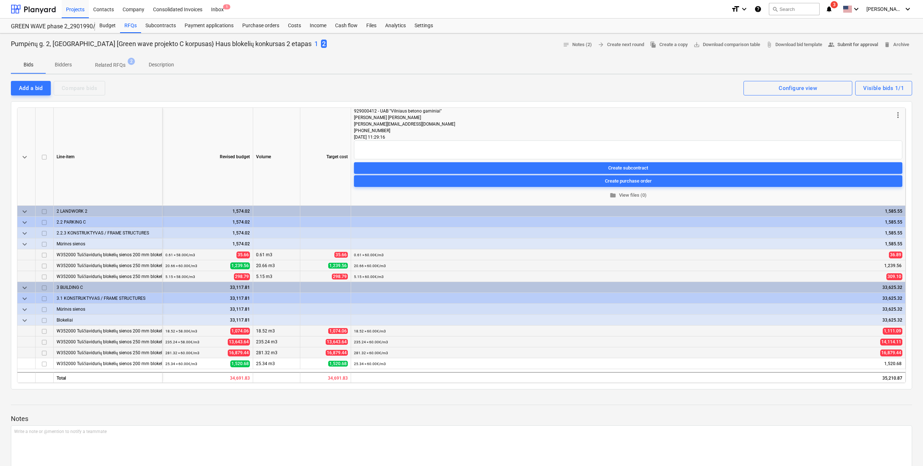
click at [869, 48] on span "people_alt Submit for approval" at bounding box center [853, 45] width 50 height 8
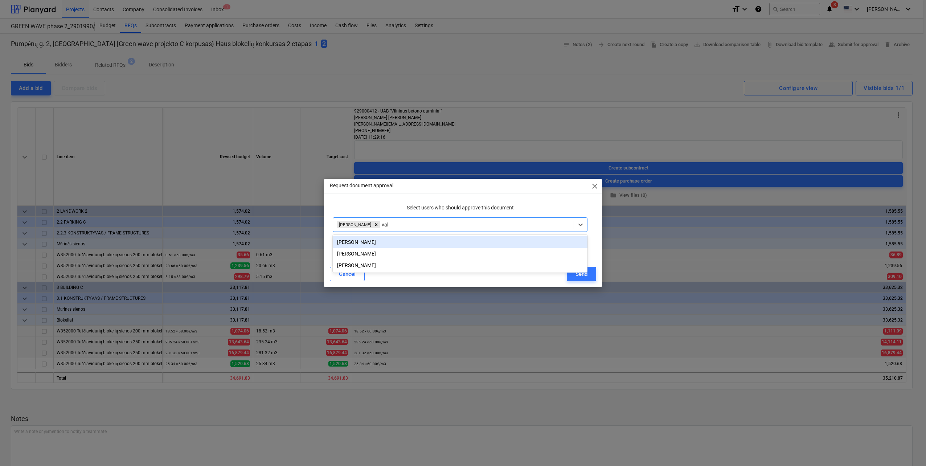
type input "vale"
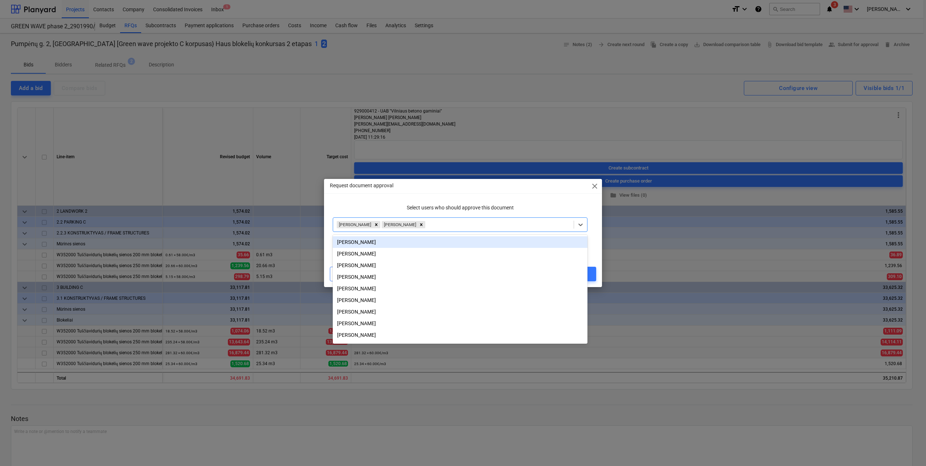
click at [444, 208] on p "Select users who should approve this document" at bounding box center [460, 208] width 255 height 8
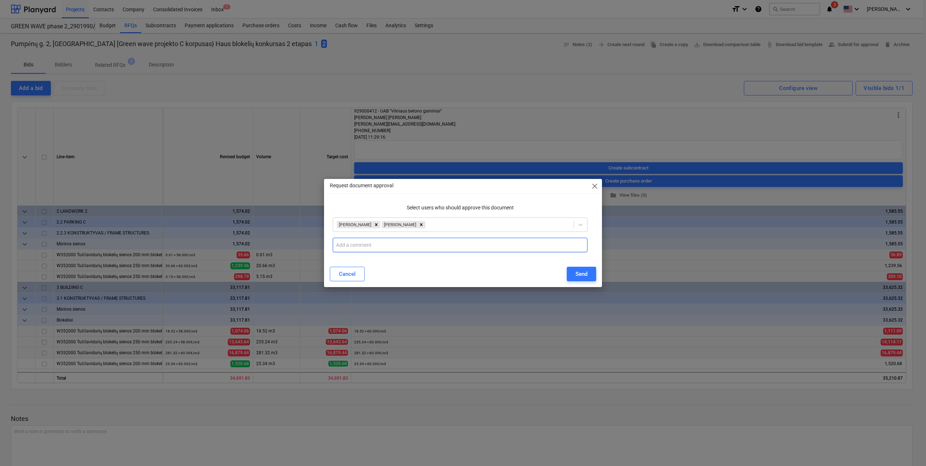
click at [388, 243] on input "text" at bounding box center [460, 245] width 255 height 15
paste input "Pabrangus rinkoje cementui, tiekėjas nuo šiol taiko naują produkcijos kainą, vi…"
type input "Pabrangus rinkoje cementui, tiekėjas nuo šiol taiko naują produkcijos kainą, vi…"
click at [580, 271] on div "Send" at bounding box center [581, 273] width 12 height 9
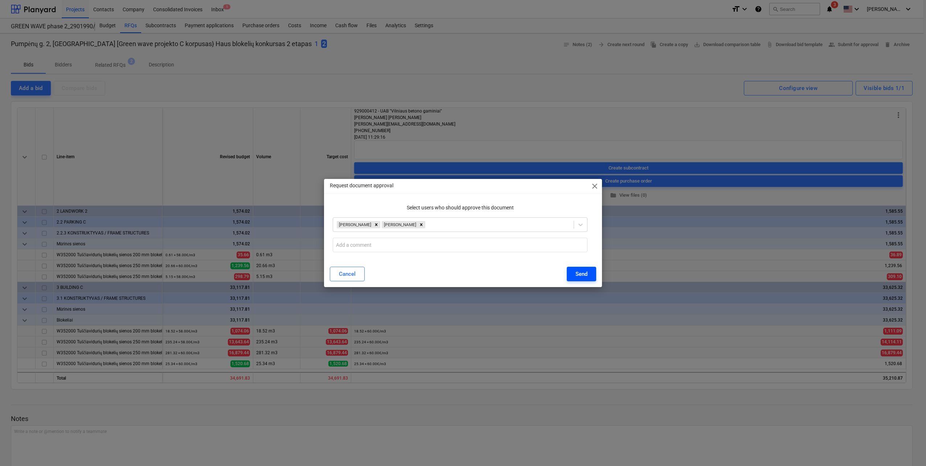
scroll to position [0, 0]
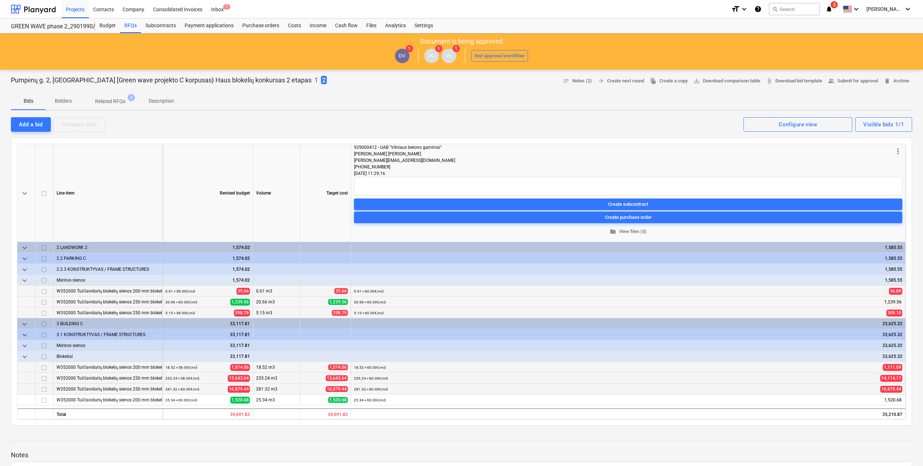
click at [235, 108] on div "Bids Bidders Related RFQs 2 Description" at bounding box center [462, 101] width 902 height 17
click at [39, 11] on div at bounding box center [33, 9] width 45 height 18
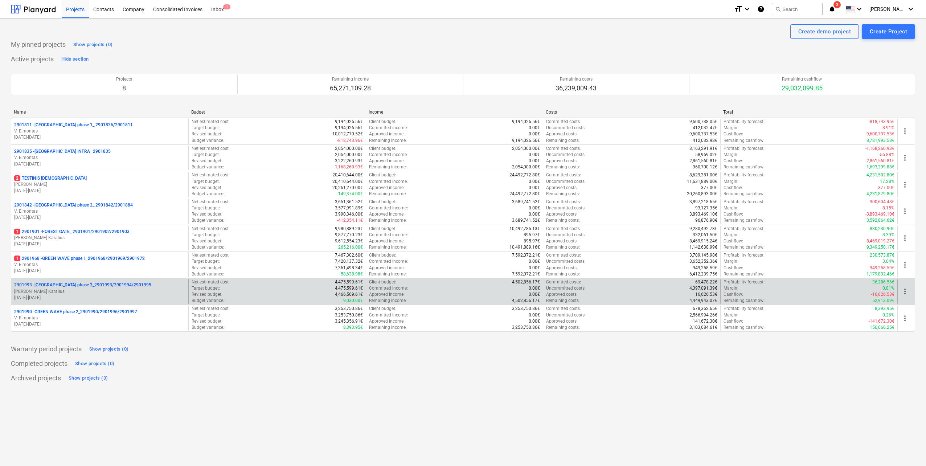
click at [118, 293] on p "[PERSON_NAME] Karalius" at bounding box center [99, 291] width 171 height 6
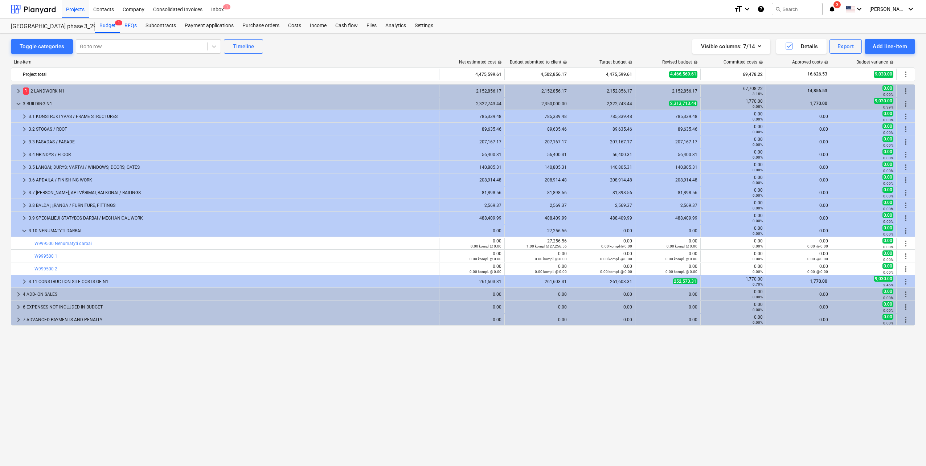
click at [134, 28] on div "RFQs" at bounding box center [130, 26] width 21 height 15
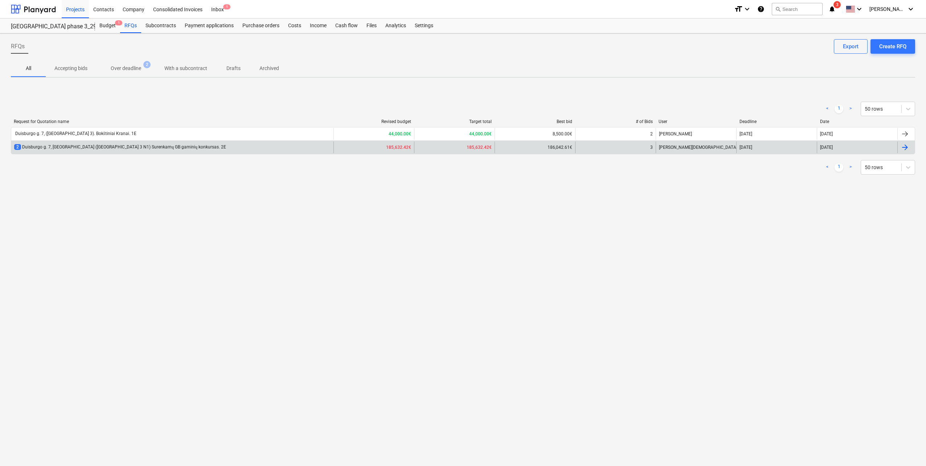
click at [218, 148] on div "2 Duisburgo g. 7, [GEOGRAPHIC_DATA] ([GEOGRAPHIC_DATA] 3 N1) Surenkamų GB gamin…" at bounding box center [172, 148] width 322 height 12
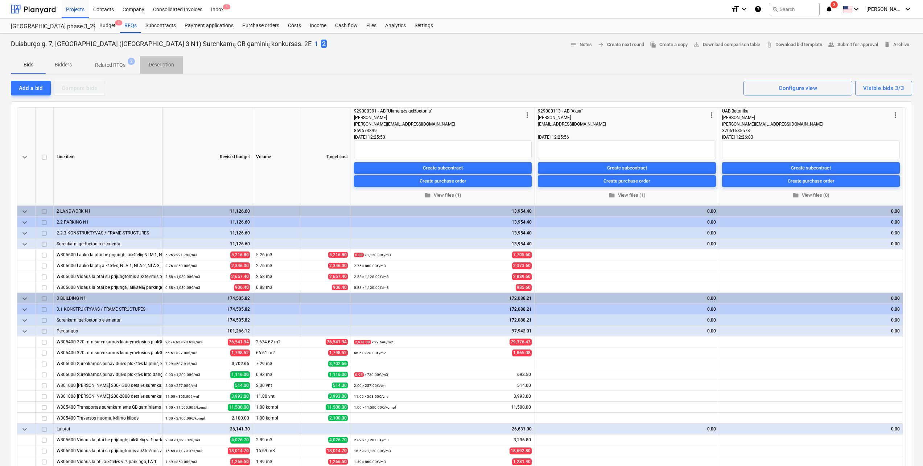
click at [162, 70] on span "Description" at bounding box center [161, 65] width 43 height 12
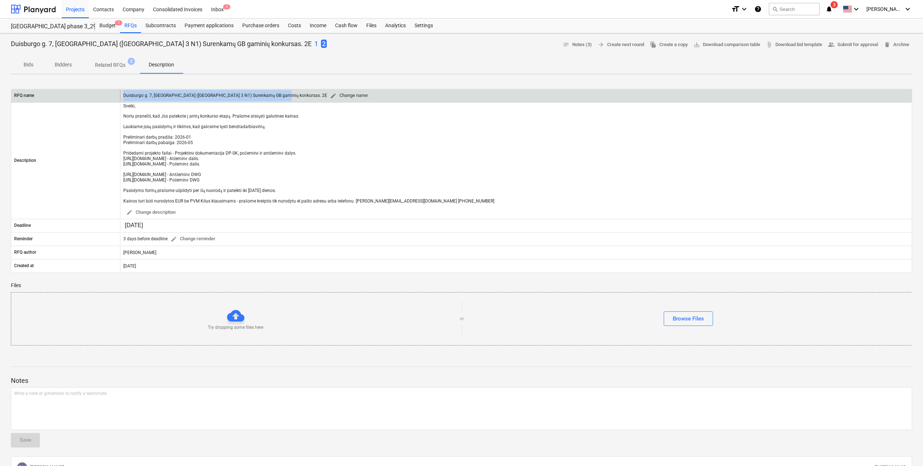
drag, startPoint x: 124, startPoint y: 96, endPoint x: 276, endPoint y: 100, distance: 151.4
click at [276, 100] on div "Duisburgo g. 7, [GEOGRAPHIC_DATA] ([GEOGRAPHIC_DATA] 3 N1) Surenkamų GB gaminių…" at bounding box center [246, 95] width 247 height 11
copy div "Duisburgo g. 7, [GEOGRAPHIC_DATA] ([GEOGRAPHIC_DATA] 3 N1) Surenkamų GB gaminių…"
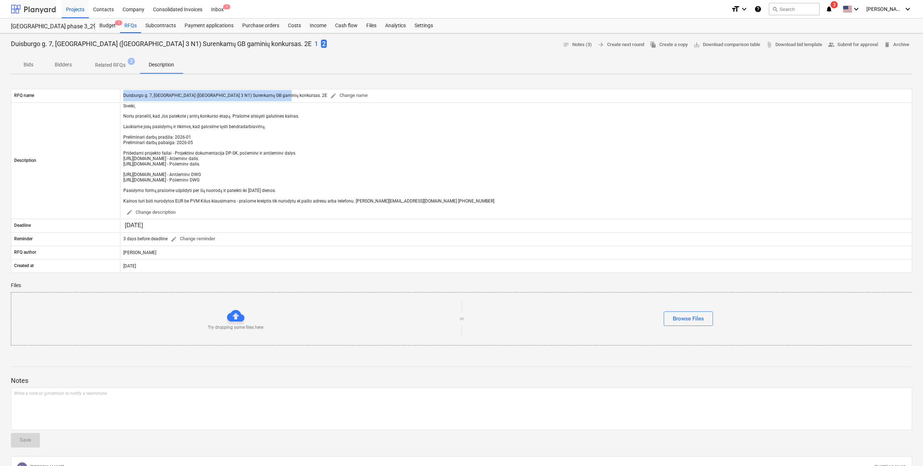
click at [41, 11] on div at bounding box center [33, 9] width 45 height 18
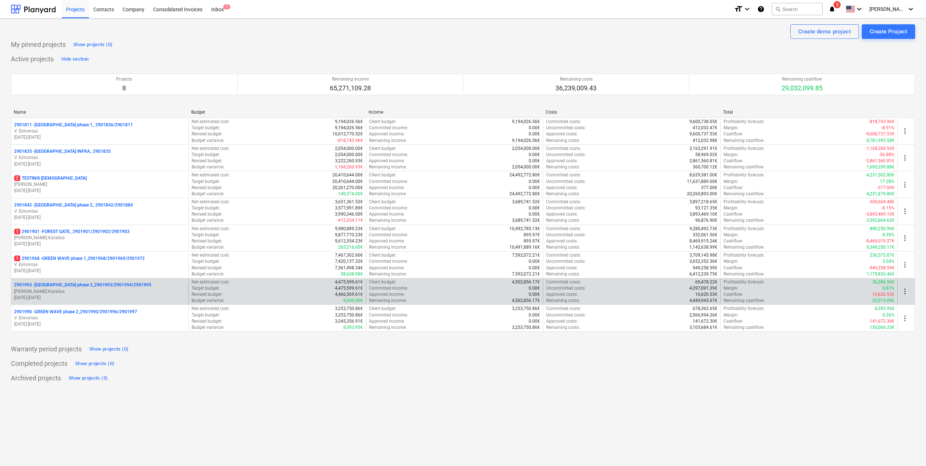
click at [63, 296] on p "[DATE] - [DATE]" at bounding box center [99, 298] width 171 height 6
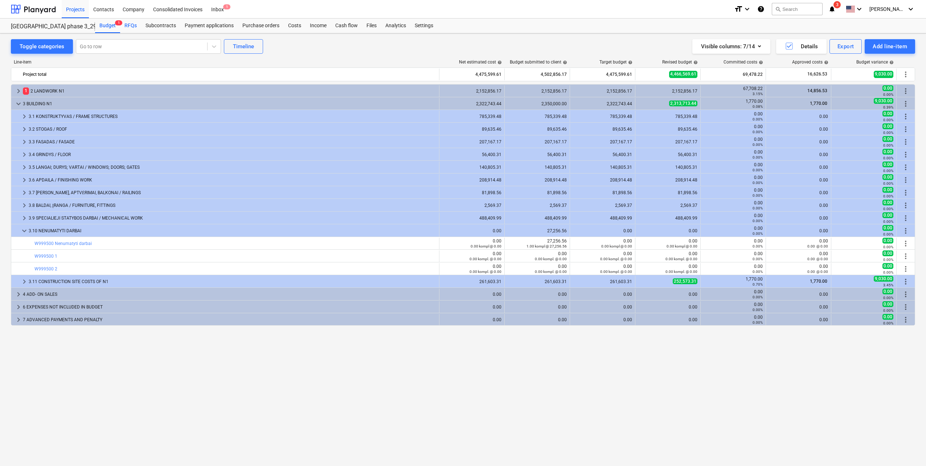
click at [128, 26] on div "RFQs" at bounding box center [130, 26] width 21 height 15
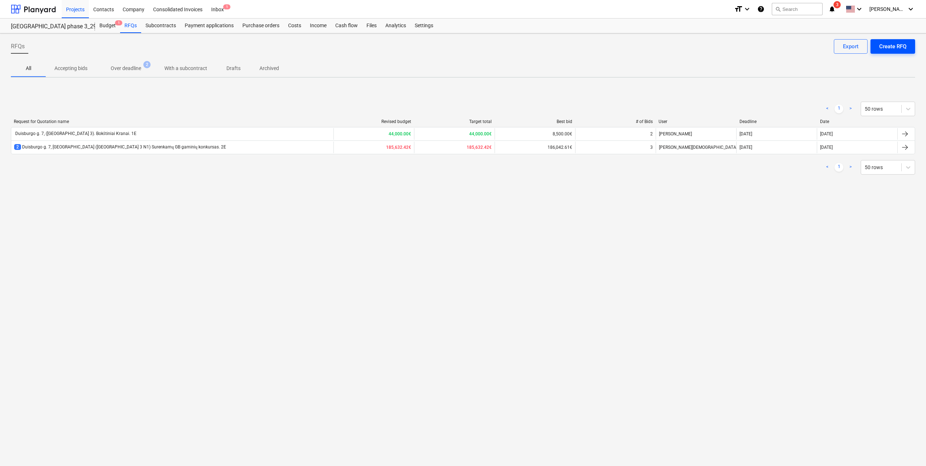
click at [894, 47] on div "Create RFQ" at bounding box center [892, 46] width 27 height 9
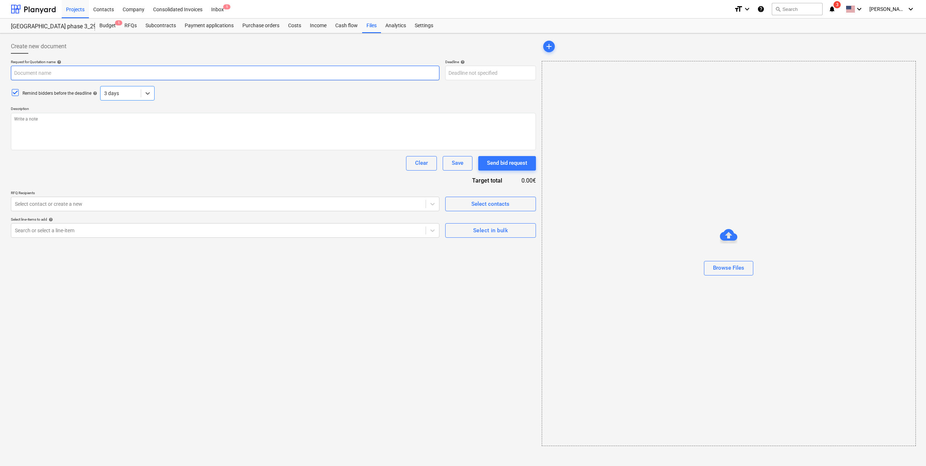
click at [131, 74] on input "text" at bounding box center [225, 73] width 429 height 15
paste input "Duisburgo g. 7, [GEOGRAPHIC_DATA] ([GEOGRAPHIC_DATA] 3 N1) Surenkamų GB gaminių…"
type textarea "x"
type input "Duisburgo g. 7, [GEOGRAPHIC_DATA] ([GEOGRAPHIC_DATA] 3 N1) Surenkamų GB gaminių…"
type textarea "x"
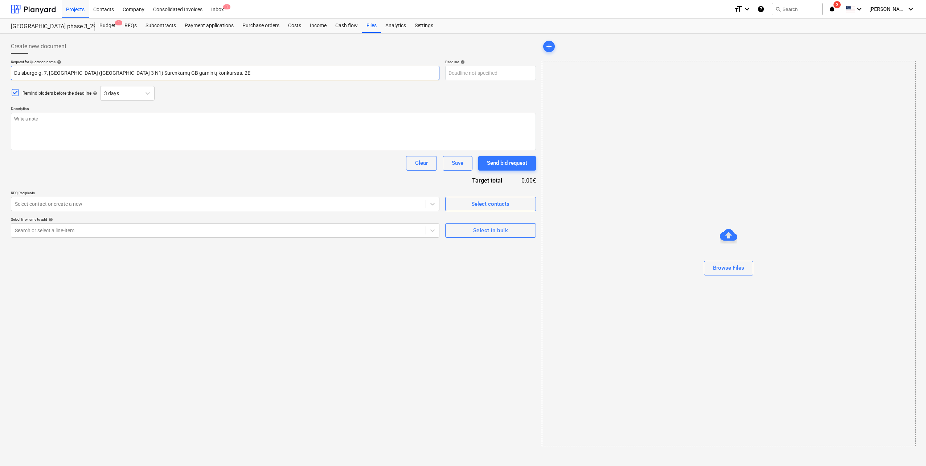
type input "Duisburgo g. 7, [GEOGRAPHIC_DATA] ([GEOGRAPHIC_DATA] 3 N1) Surenkamų GB gaminių…"
type textarea "x"
type input "Duisburgo g. 7, [GEOGRAPHIC_DATA] ([GEOGRAPHIC_DATA] 3 N1) Surenkamų GB gaminių…"
type textarea "x"
type input "Duisburgo g. 7, [GEOGRAPHIC_DATA] ([GEOGRAPHIC_DATA] 3 N1) Surenkamų GB gaminių…"
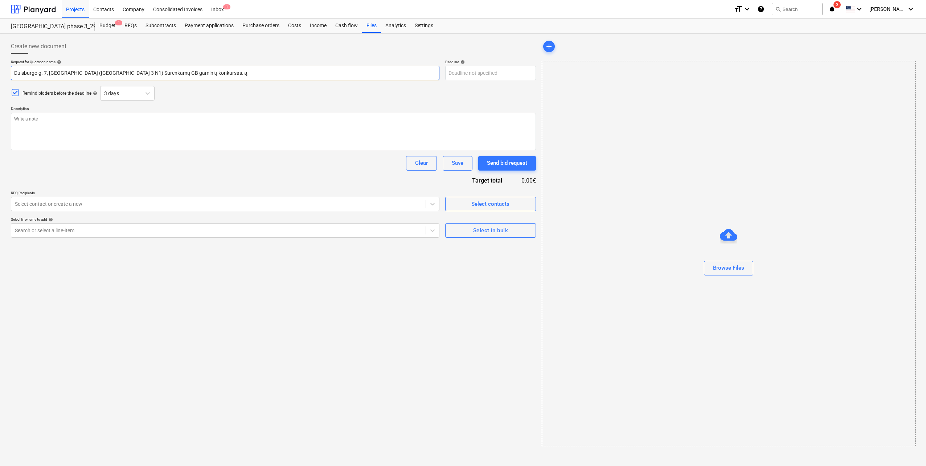
type textarea "x"
type input "Duisburgo g. 7, [GEOGRAPHIC_DATA] ([GEOGRAPHIC_DATA] 3 N1) Surenkamų GB gaminių…"
type textarea "x"
type input "Duisburgo g. 7, [GEOGRAPHIC_DATA] ([GEOGRAPHIC_DATA] 3 N1) Surenkamų GB gaminių…"
type textarea "x"
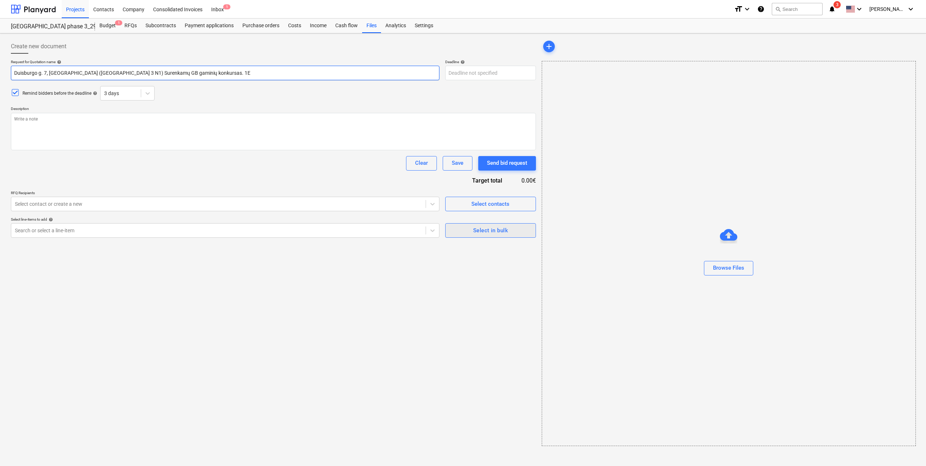
type input "Duisburgo g. 7, [GEOGRAPHIC_DATA] ([GEOGRAPHIC_DATA] 3 N1) Surenkamų GB gaminių…"
click at [483, 233] on div "Select in bulk" at bounding box center [490, 230] width 35 height 9
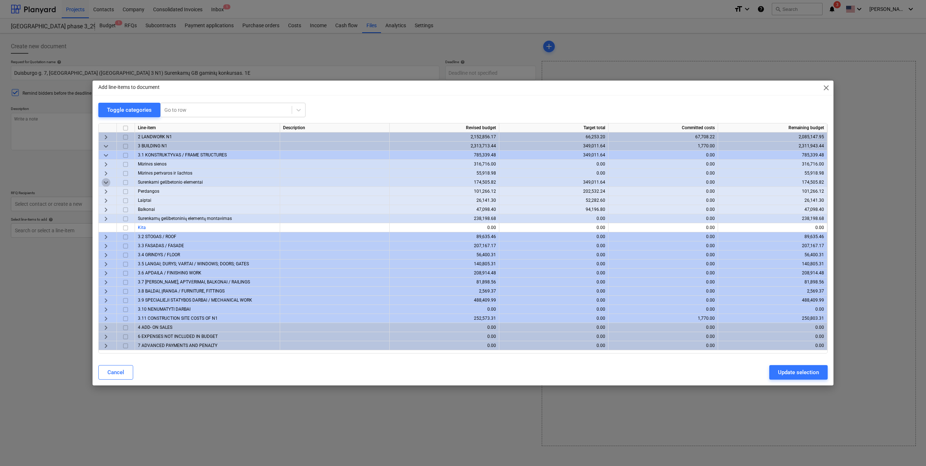
click at [104, 181] on span "keyboard_arrow_down" at bounding box center [106, 182] width 9 height 9
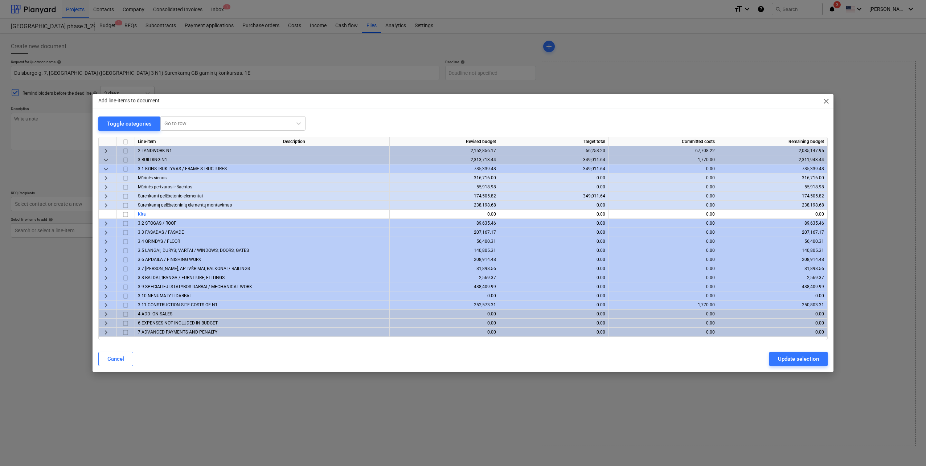
click at [107, 178] on span "keyboard_arrow_right" at bounding box center [106, 178] width 9 height 9
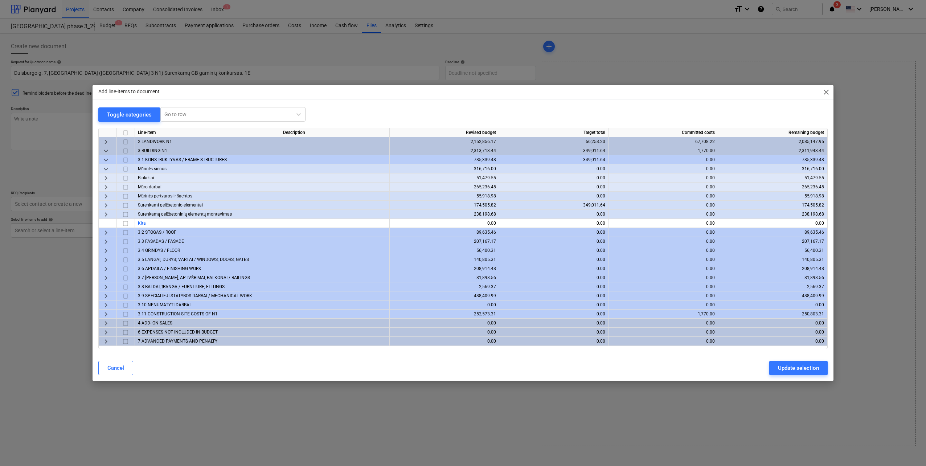
click at [105, 177] on span "keyboard_arrow_right" at bounding box center [106, 178] width 9 height 9
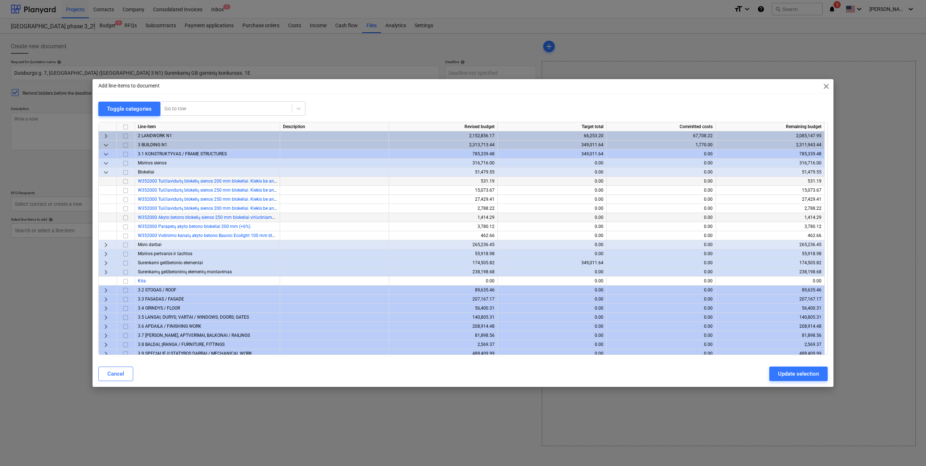
click at [126, 216] on input "checkbox" at bounding box center [125, 217] width 9 height 9
click at [128, 217] on input "checkbox" at bounding box center [125, 217] width 9 height 9
click at [124, 208] on input "checkbox" at bounding box center [125, 208] width 9 height 9
click at [127, 201] on input "checkbox" at bounding box center [125, 199] width 9 height 9
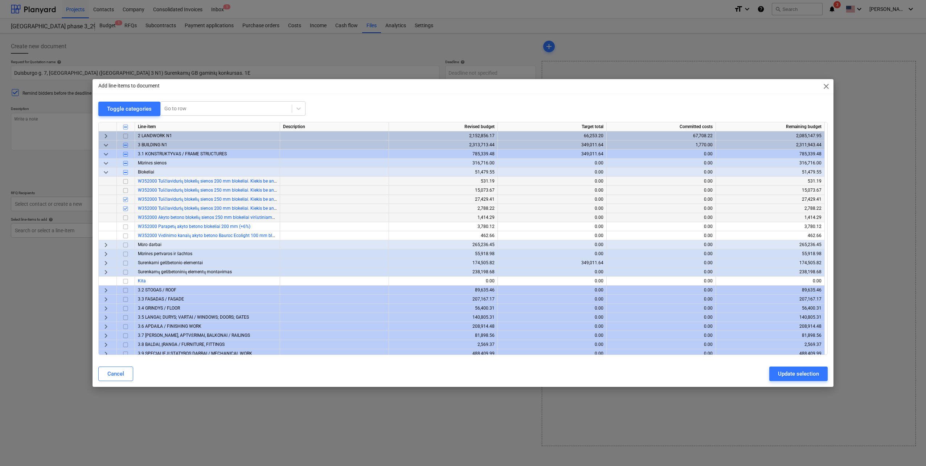
click at [127, 189] on input "checkbox" at bounding box center [125, 190] width 9 height 9
click at [126, 180] on input "checkbox" at bounding box center [125, 181] width 9 height 9
click at [106, 135] on span "keyboard_arrow_right" at bounding box center [106, 136] width 9 height 9
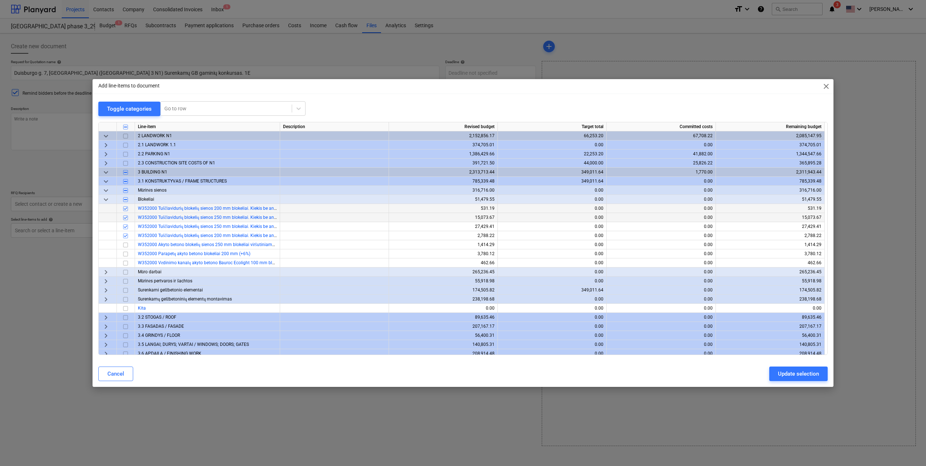
click at [107, 153] on span "keyboard_arrow_right" at bounding box center [106, 154] width 9 height 9
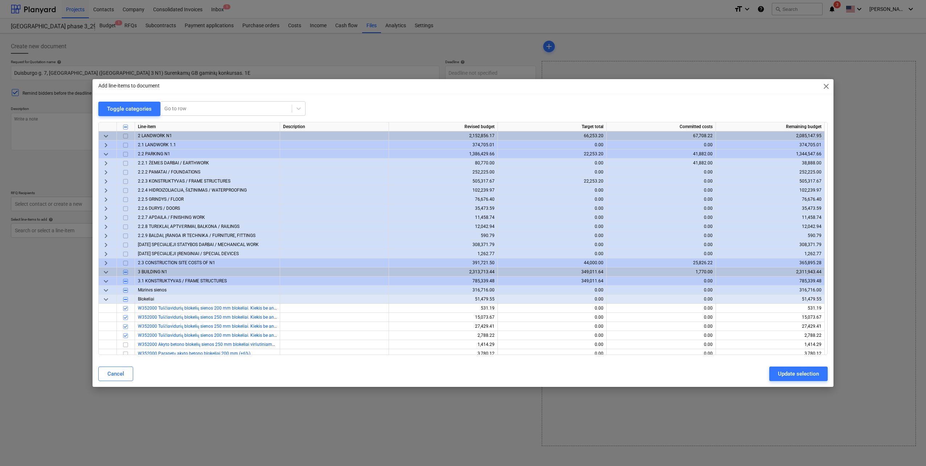
click at [106, 180] on span "keyboard_arrow_right" at bounding box center [106, 181] width 9 height 9
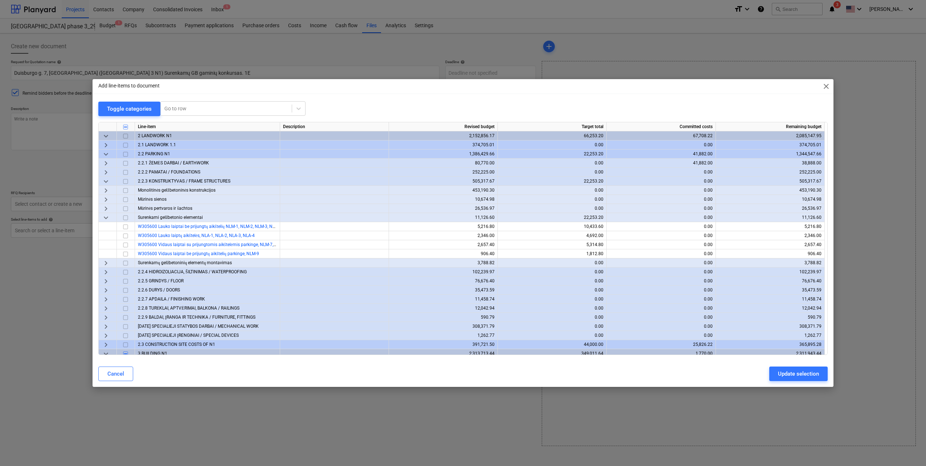
click at [104, 200] on span "keyboard_arrow_right" at bounding box center [106, 199] width 9 height 9
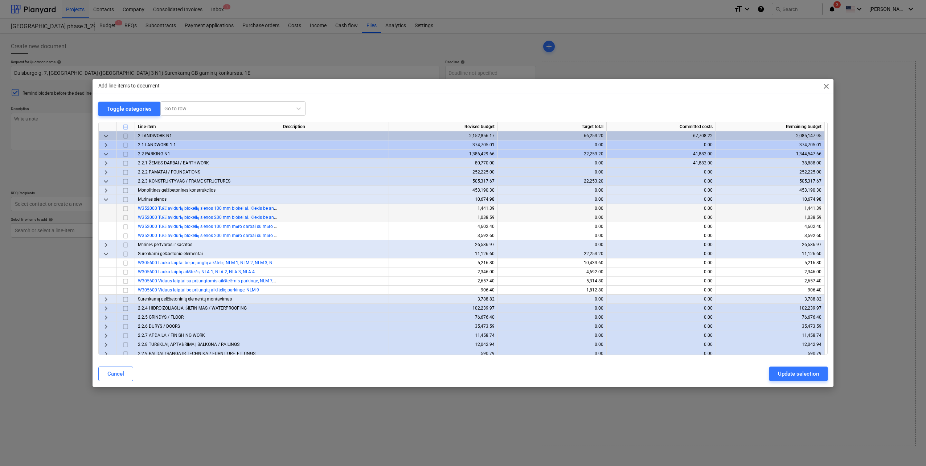
click at [127, 207] on input "checkbox" at bounding box center [125, 208] width 9 height 9
click at [128, 217] on input "checkbox" at bounding box center [125, 217] width 9 height 9
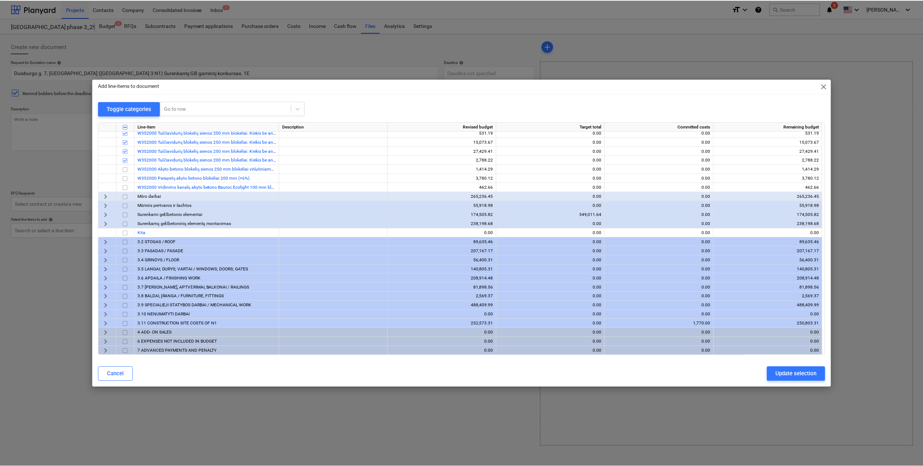
scroll to position [294, 0]
click at [791, 373] on div "Update selection" at bounding box center [798, 373] width 41 height 9
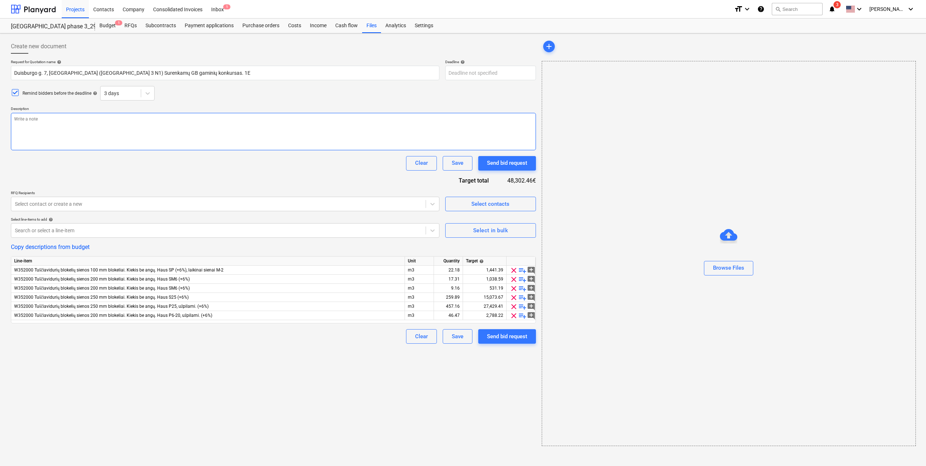
click at [110, 122] on textarea at bounding box center [273, 131] width 525 height 37
type textarea "x"
type textarea "."
click at [496, 74] on body "Projects Contacts Company Consolidated Invoices Inbox 1 format_size keyboard_ar…" at bounding box center [463, 233] width 926 height 466
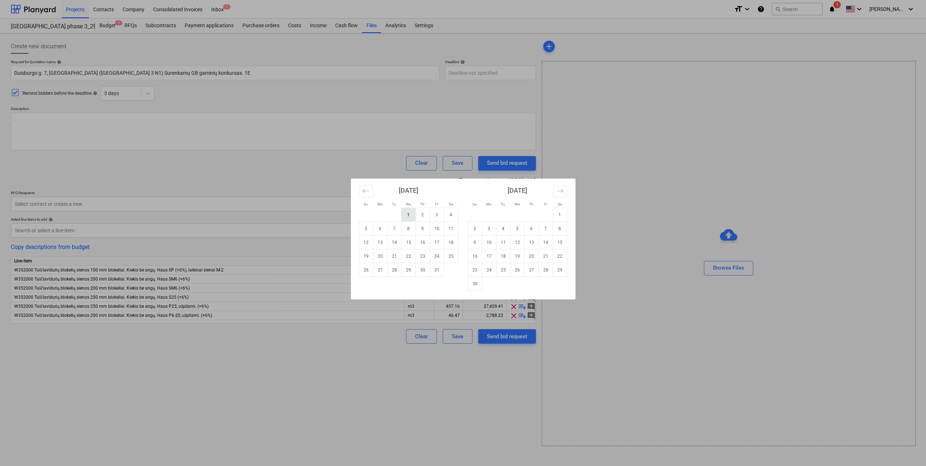
click at [412, 211] on td "1" at bounding box center [408, 215] width 14 height 14
type textarea "x"
type input "[DATE]"
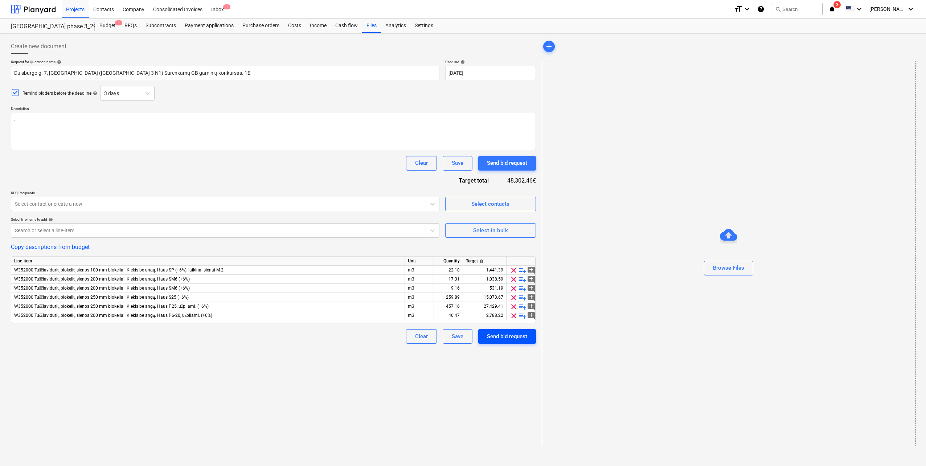
click at [514, 337] on div "Send bid request" at bounding box center [507, 336] width 40 height 9
type textarea "x"
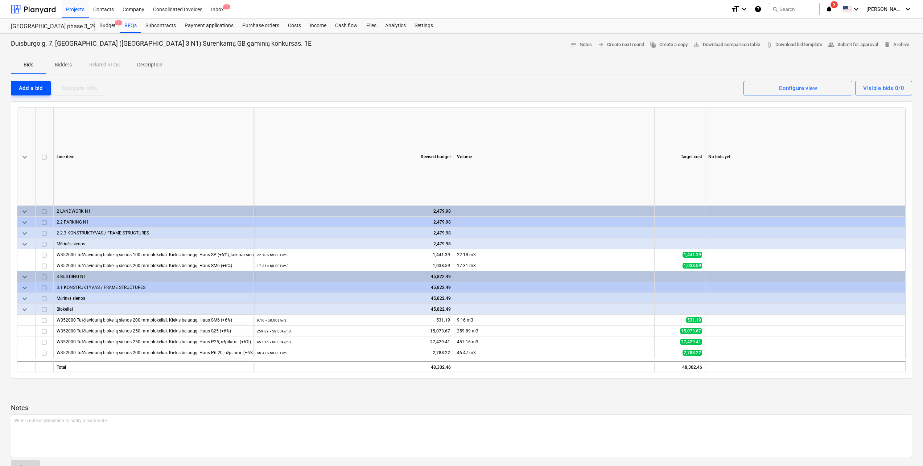
click at [37, 88] on div "Add a bid" at bounding box center [31, 87] width 24 height 9
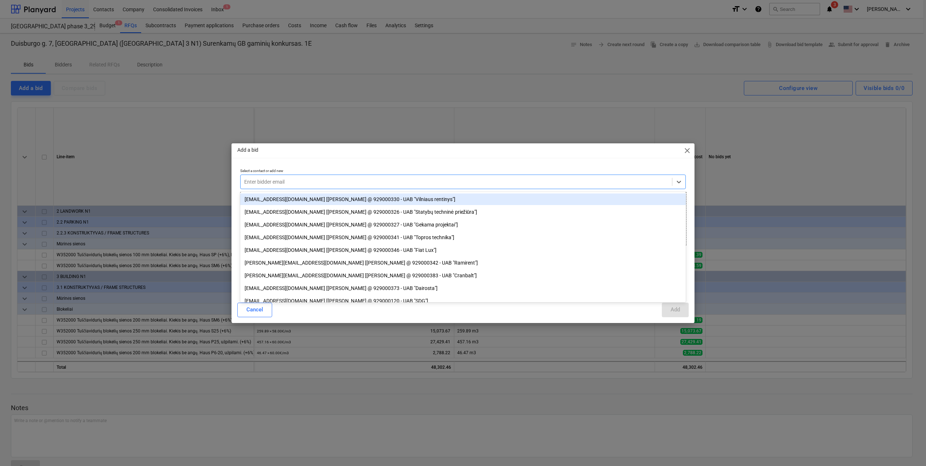
click at [423, 179] on div at bounding box center [456, 181] width 424 height 7
type input "andre"
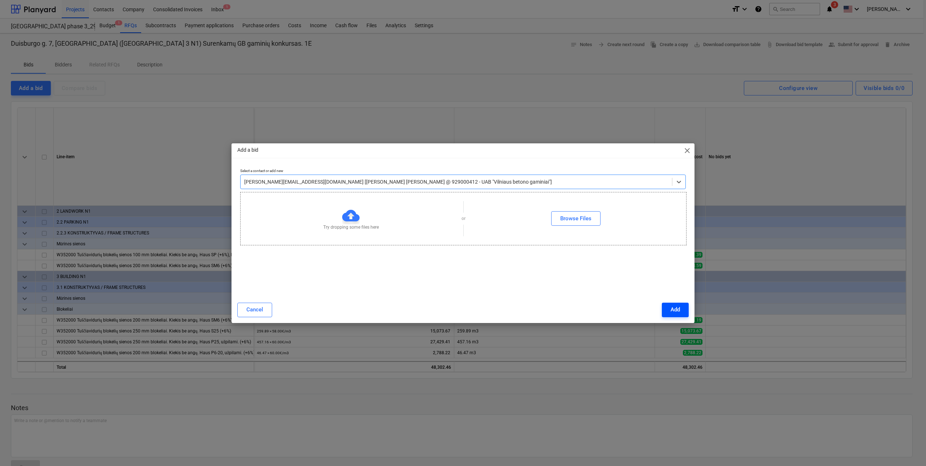
click at [675, 310] on div "Add" at bounding box center [675, 309] width 9 height 9
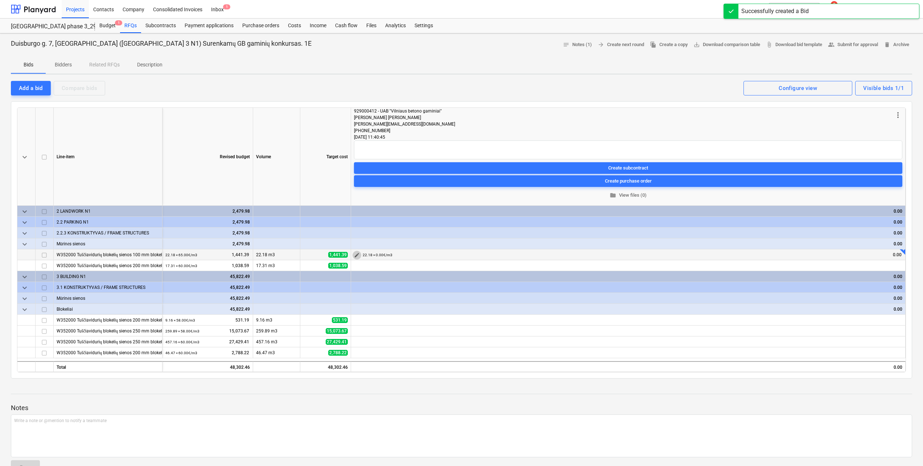
click at [360, 253] on button "edit" at bounding box center [357, 255] width 9 height 9
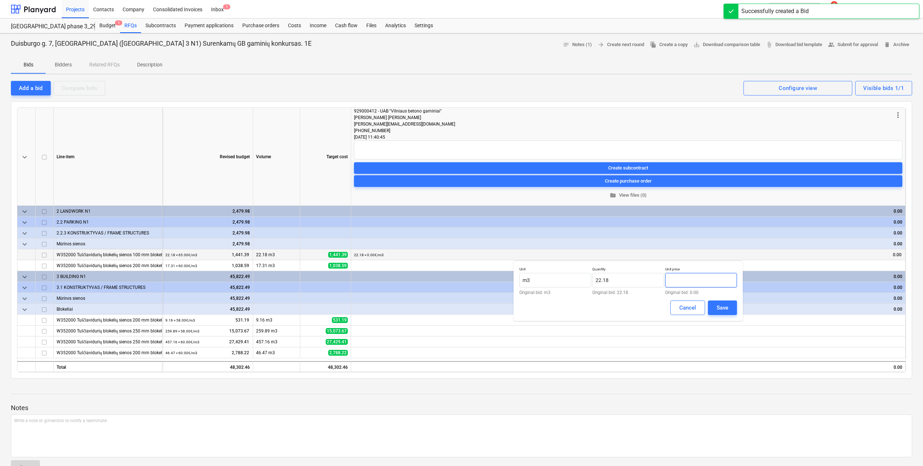
click at [714, 275] on input "text" at bounding box center [701, 280] width 72 height 15
type input "59.00"
click at [726, 307] on div "Save" at bounding box center [723, 307] width 12 height 9
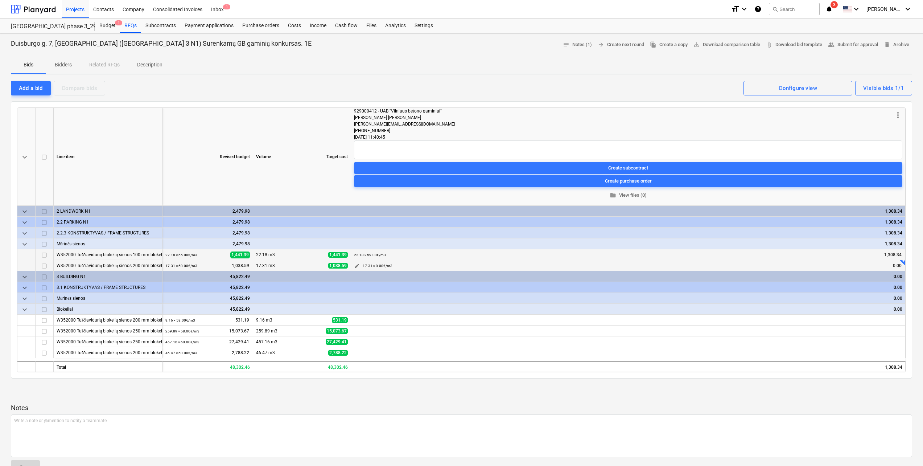
click at [358, 264] on span "edit" at bounding box center [357, 266] width 6 height 6
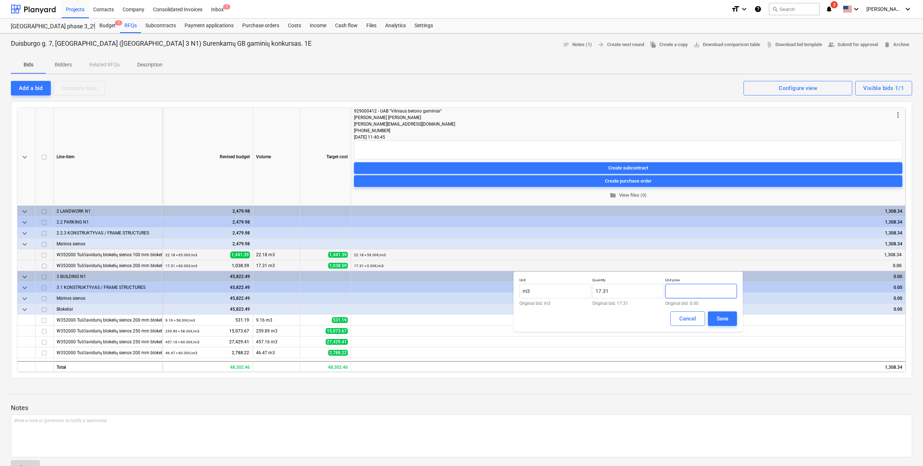
click at [703, 290] on input "text" at bounding box center [701, 291] width 72 height 15
type input "59.00"
click at [738, 319] on div "Unit m3 Original bid: m3 Quantity 17.31 Original bid: 17.31 Unit price 59.00 Or…" at bounding box center [628, 301] width 229 height 60
click at [730, 319] on button "Save" at bounding box center [722, 318] width 29 height 15
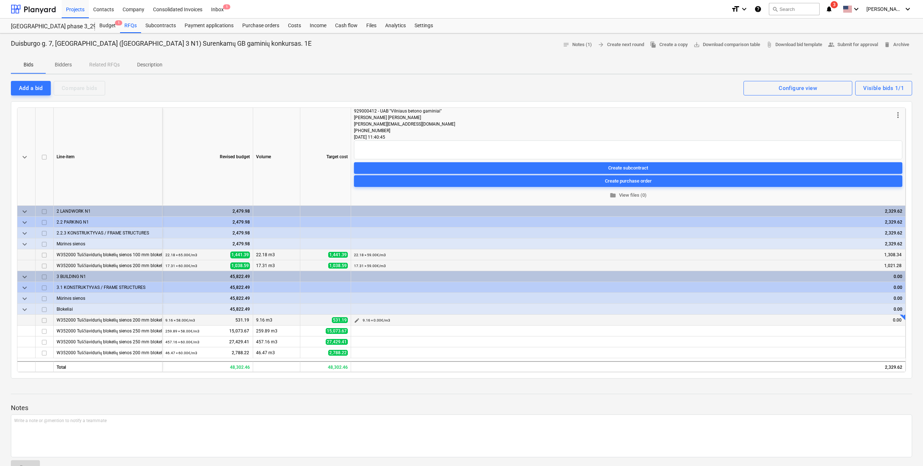
click at [356, 318] on span "edit" at bounding box center [357, 320] width 6 height 6
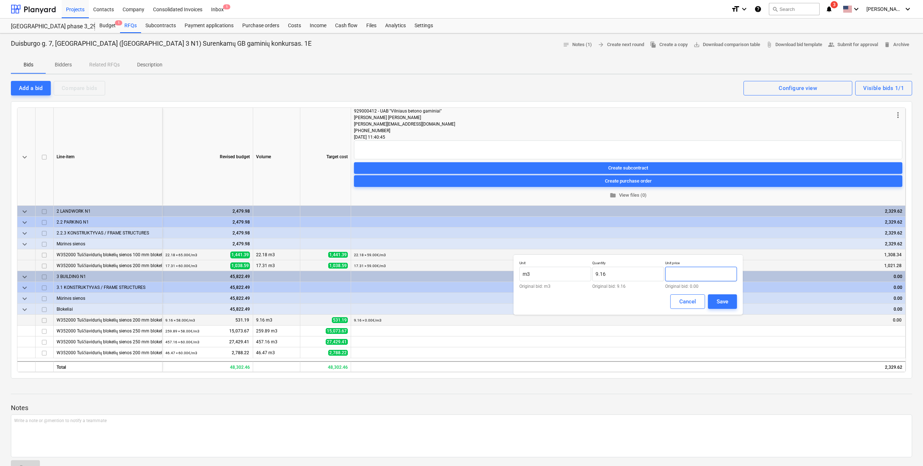
click at [699, 273] on input "text" at bounding box center [701, 274] width 72 height 15
type input "59.00"
click at [731, 305] on button "Save" at bounding box center [722, 301] width 29 height 15
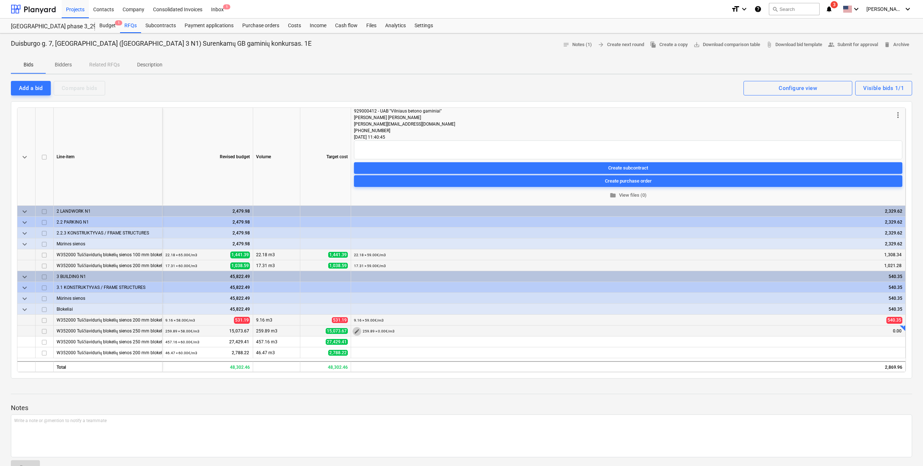
click at [358, 331] on span "edit" at bounding box center [357, 331] width 6 height 6
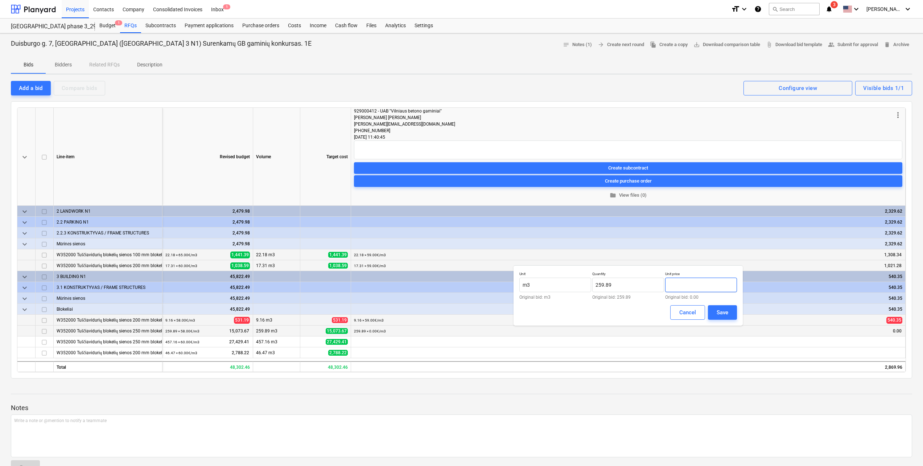
click at [686, 291] on input "text" at bounding box center [701, 285] width 72 height 15
type input "59.00"
click at [718, 307] on button "Save" at bounding box center [722, 312] width 29 height 15
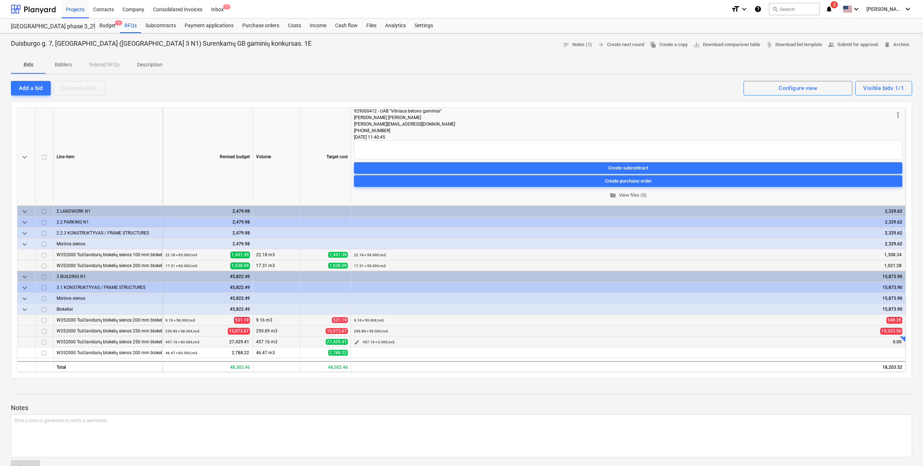
click at [356, 342] on span "edit" at bounding box center [357, 342] width 6 height 6
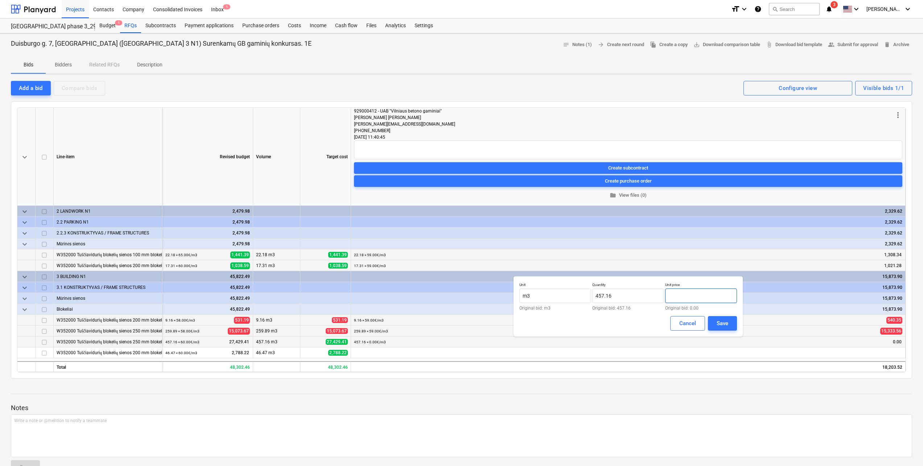
click at [685, 293] on input "text" at bounding box center [701, 295] width 72 height 15
type input "59.00"
click at [728, 328] on div "Save" at bounding box center [723, 323] width 12 height 9
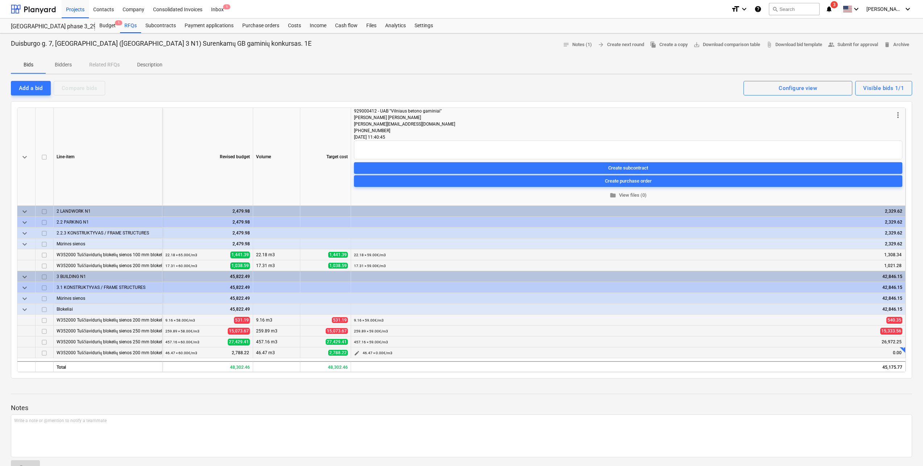
click at [354, 351] on span "edit" at bounding box center [357, 353] width 6 height 6
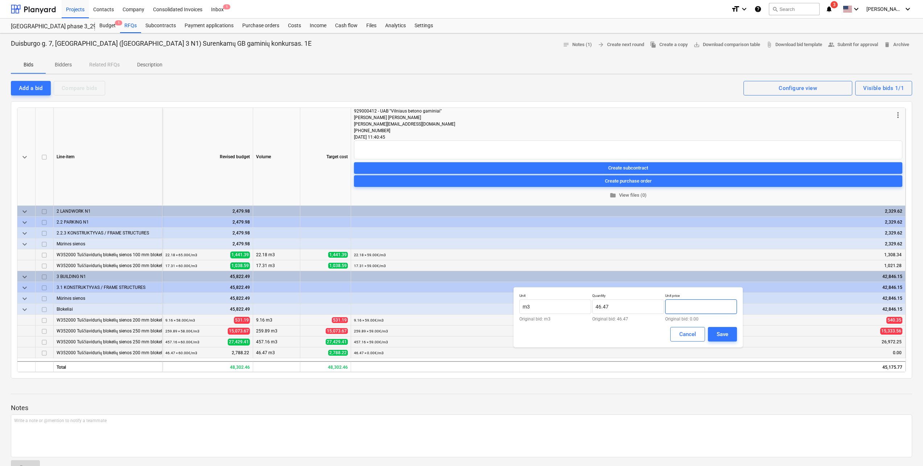
click at [694, 308] on input "text" at bounding box center [701, 306] width 72 height 15
type input "59.00"
click at [726, 334] on div "Save" at bounding box center [723, 333] width 12 height 9
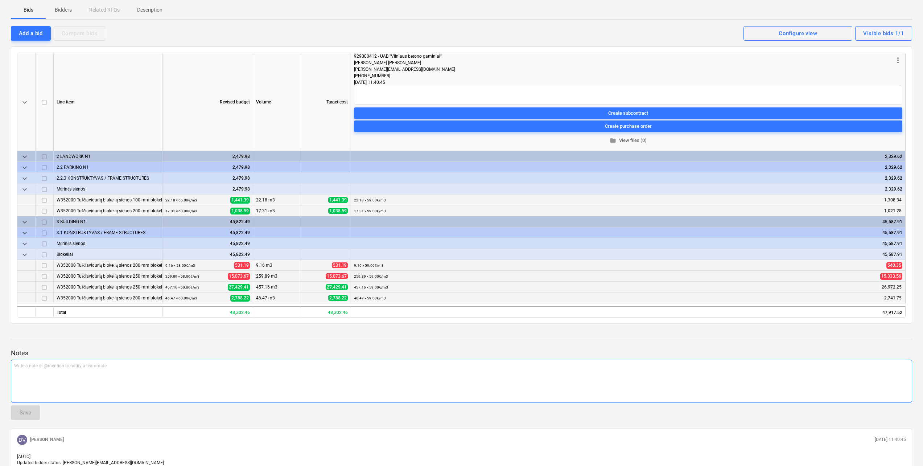
scroll to position [73, 0]
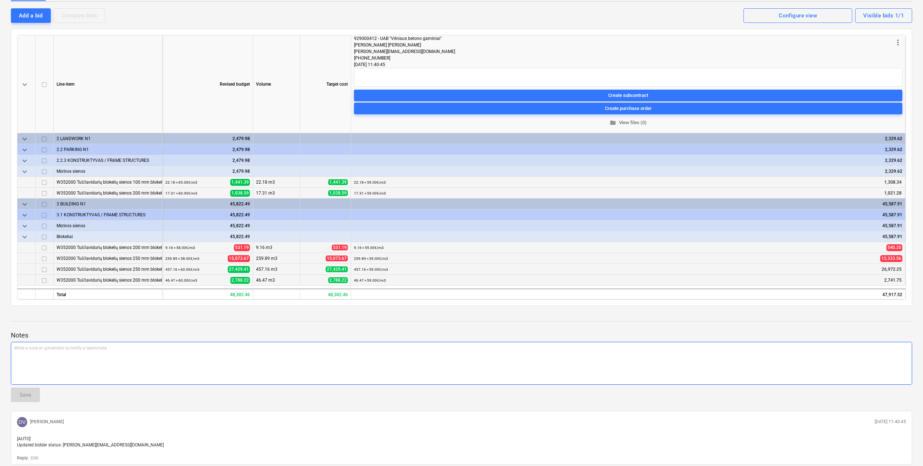
click at [314, 359] on div "Write a note or @mention to notify a teammate [PERSON_NAME]" at bounding box center [462, 363] width 902 height 43
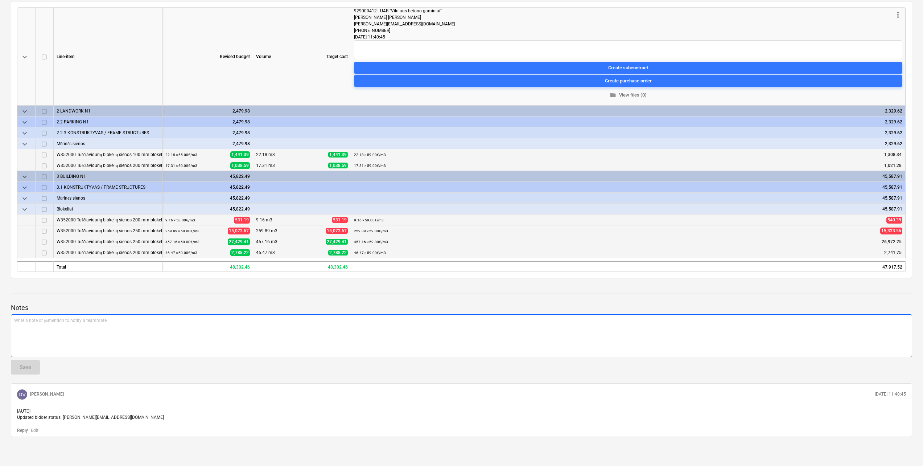
scroll to position [0, 0]
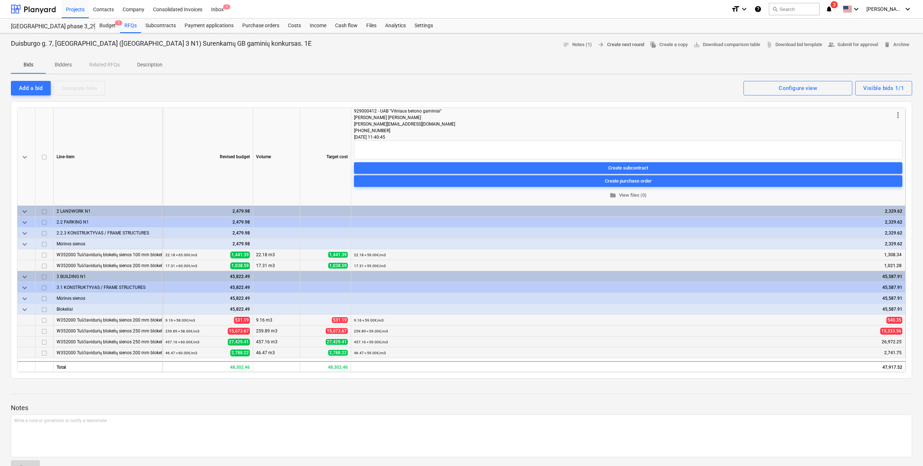
click at [629, 47] on span "arrow_forward Create next round" at bounding box center [621, 45] width 46 height 8
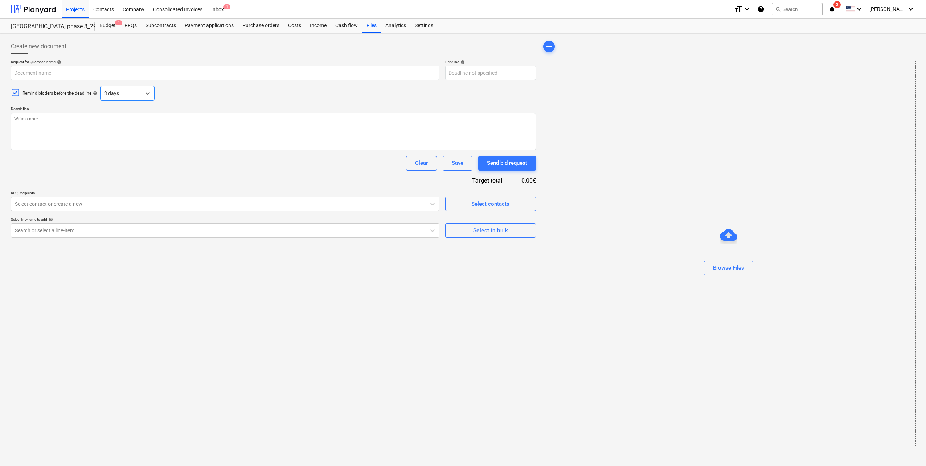
type textarea "x"
type input "Duisburgo g. 7, [GEOGRAPHIC_DATA] ([GEOGRAPHIC_DATA] 3 N1) Surenkamų GB gaminių…"
type textarea "."
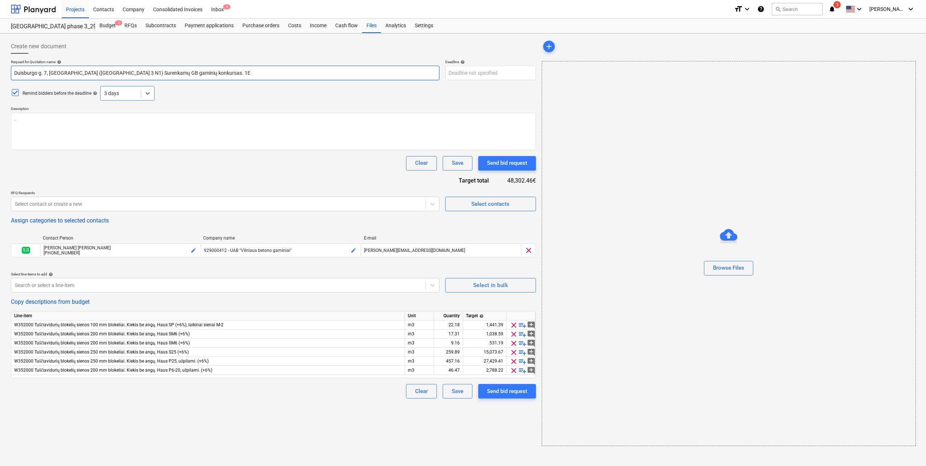
drag, startPoint x: 187, startPoint y: 71, endPoint x: 223, endPoint y: 76, distance: 35.9
click at [189, 71] on input "Duisburgo g. 7, [GEOGRAPHIC_DATA] ([GEOGRAPHIC_DATA] 3 N1) Surenkamų GB gaminių…" at bounding box center [225, 73] width 429 height 15
type textarea "x"
type input "Duisburgo g. 7, [GEOGRAPHIC_DATA] ([GEOGRAPHIC_DATA] 3 N1) Surenkamų GB gaminių…"
type textarea "x"
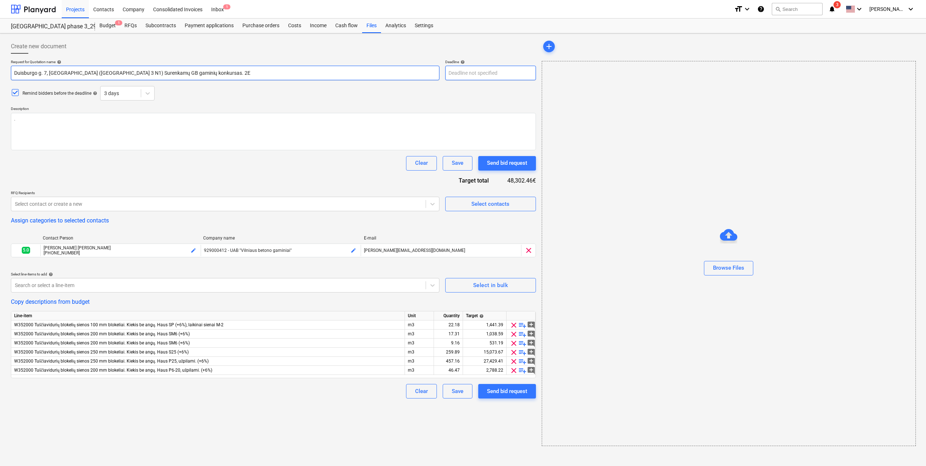
type input "Duisburgo g. 7, [GEOGRAPHIC_DATA] ([GEOGRAPHIC_DATA] 3 N1) Surenkamų GB gaminių…"
click at [474, 75] on body "Projects Contacts Company Consolidated Invoices Inbox 1 format_size keyboard_ar…" at bounding box center [463, 233] width 926 height 466
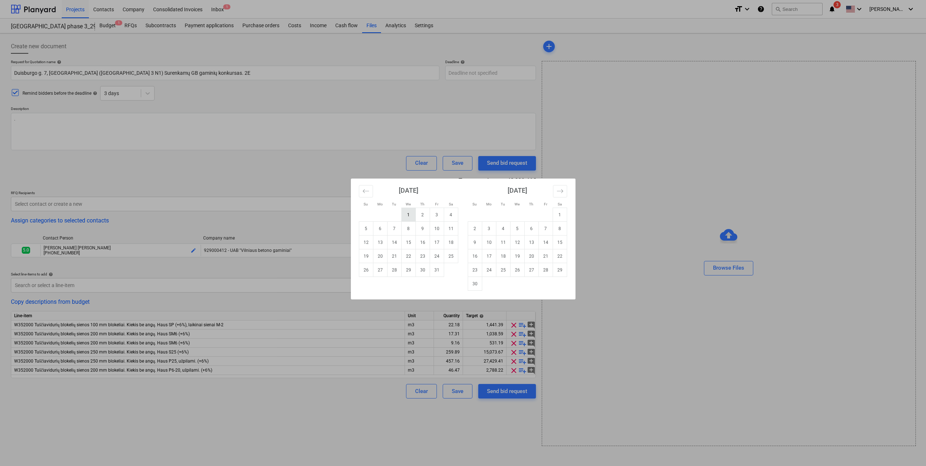
click at [409, 217] on td "1" at bounding box center [408, 215] width 14 height 14
type textarea "x"
type input "[DATE]"
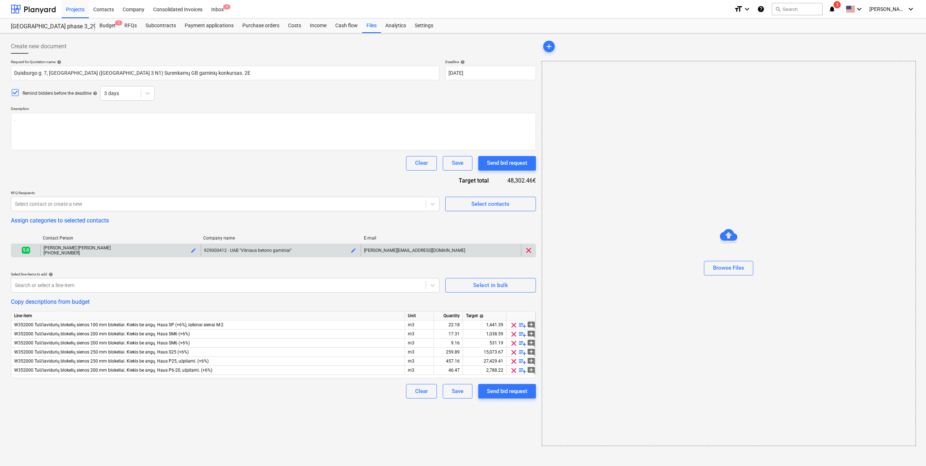
click at [531, 252] on span "clear" at bounding box center [528, 250] width 9 height 9
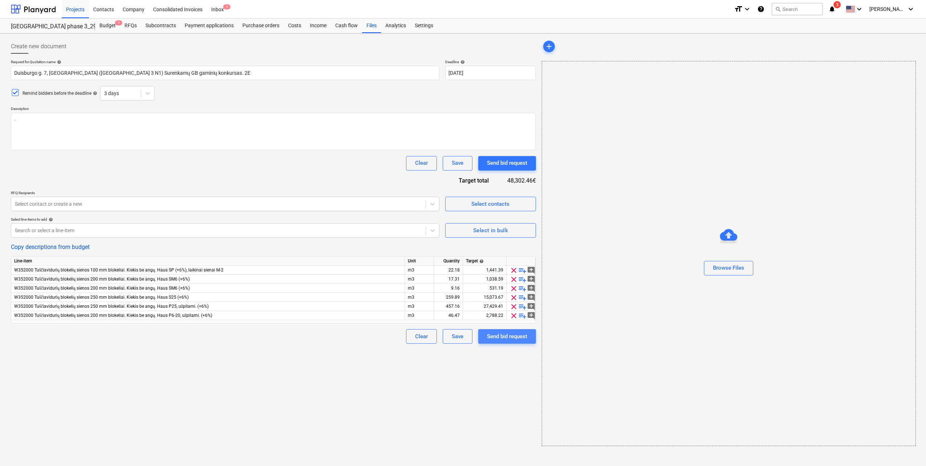
click at [511, 340] on div "Send bid request" at bounding box center [507, 336] width 40 height 9
type textarea "x"
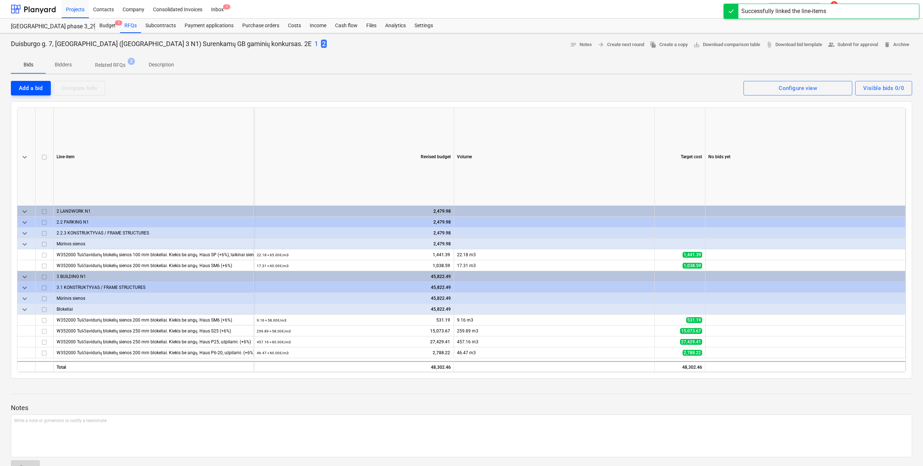
click at [25, 89] on div "Add a bid" at bounding box center [31, 87] width 24 height 9
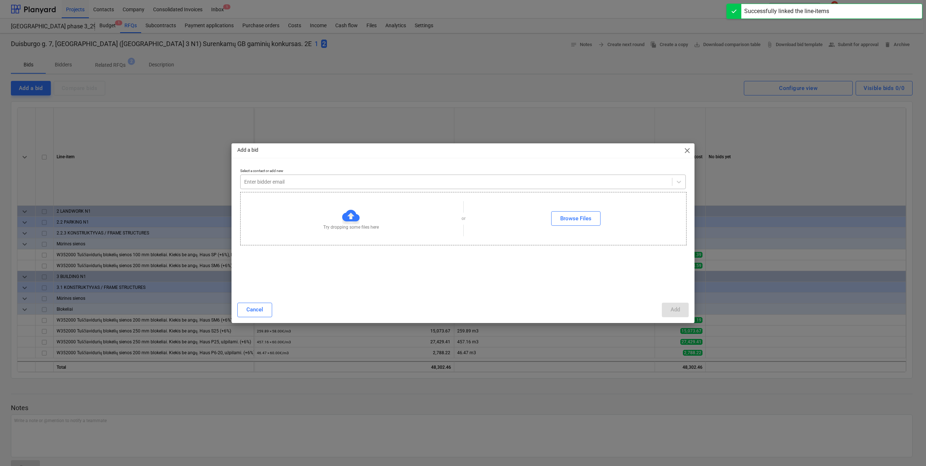
click at [414, 188] on div "Enter bidder email" at bounding box center [463, 182] width 446 height 15
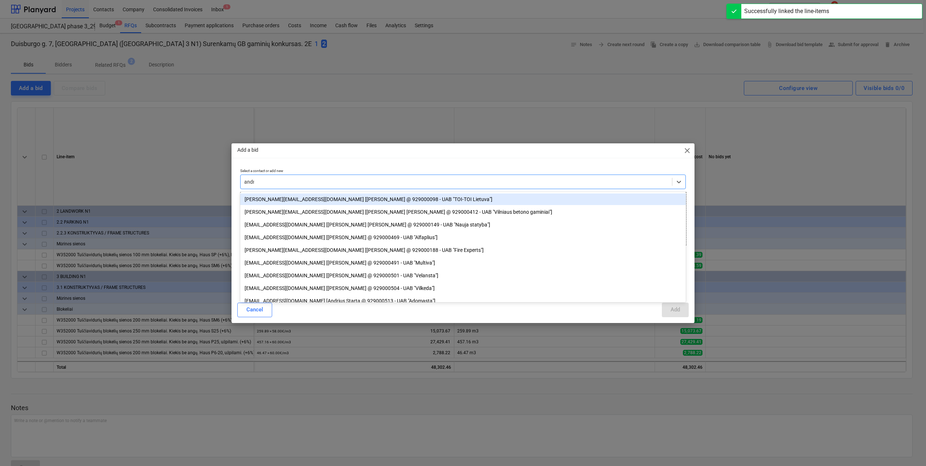
type input "andre"
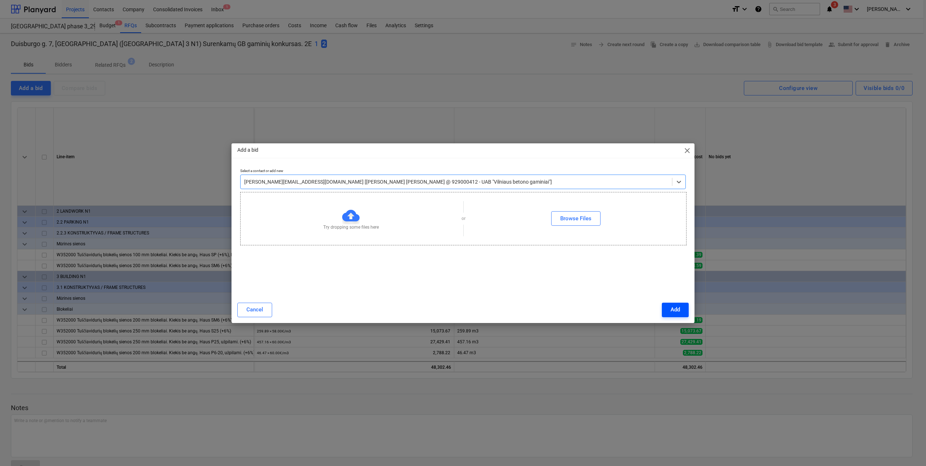
click at [677, 308] on div "Add" at bounding box center [675, 309] width 9 height 9
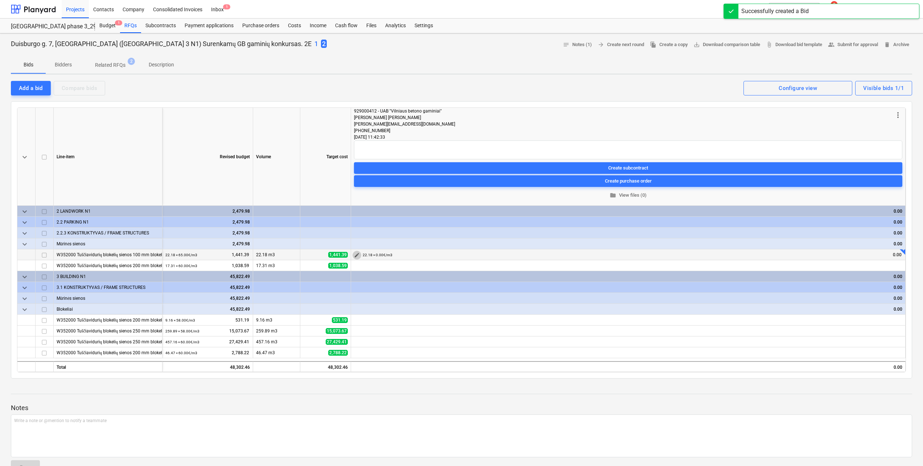
click at [356, 254] on span "edit" at bounding box center [357, 255] width 6 height 6
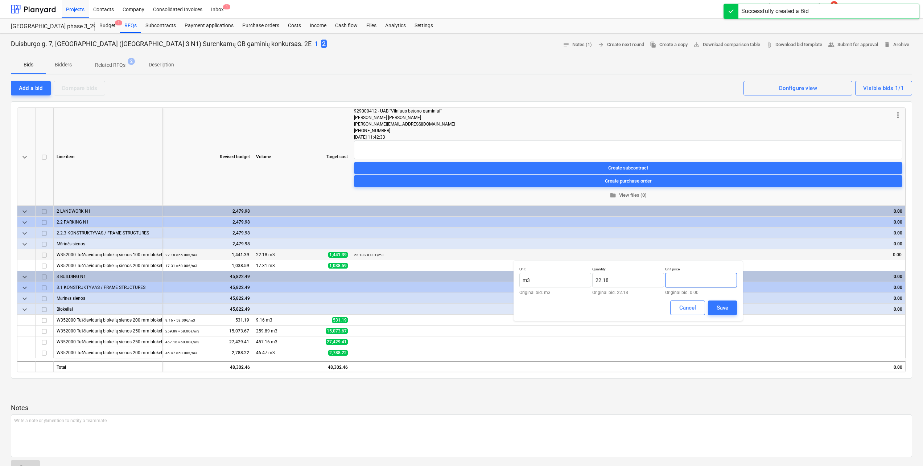
click at [699, 278] on input "text" at bounding box center [701, 280] width 72 height 15
type input "59.00"
click at [721, 304] on div "Save" at bounding box center [723, 307] width 12 height 9
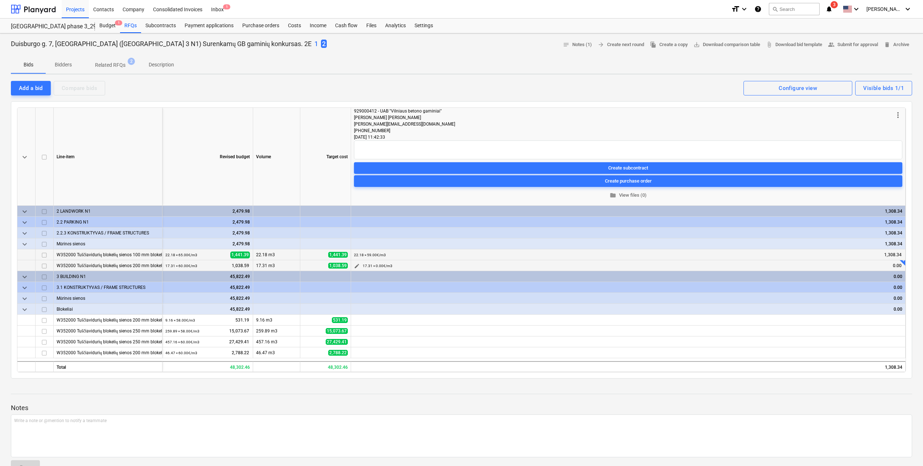
click at [356, 267] on span "edit" at bounding box center [357, 266] width 6 height 6
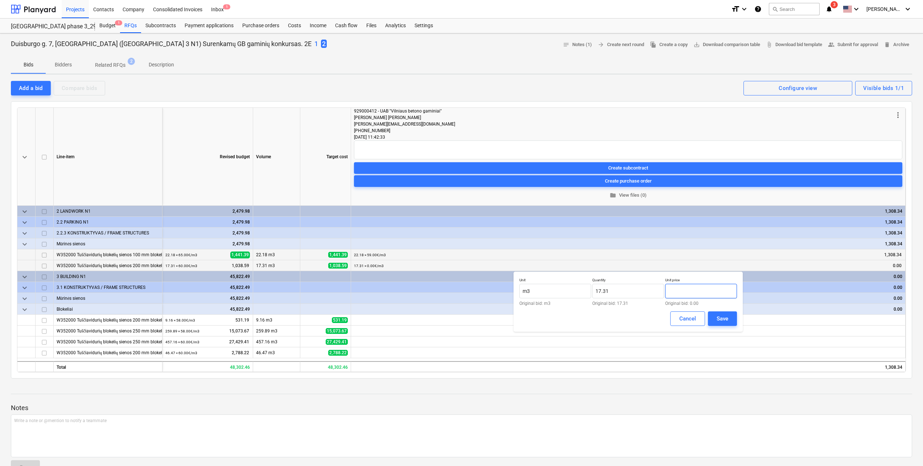
click at [688, 284] on input "text" at bounding box center [701, 291] width 72 height 15
type input "59.00"
click at [733, 320] on button "Save" at bounding box center [722, 318] width 29 height 15
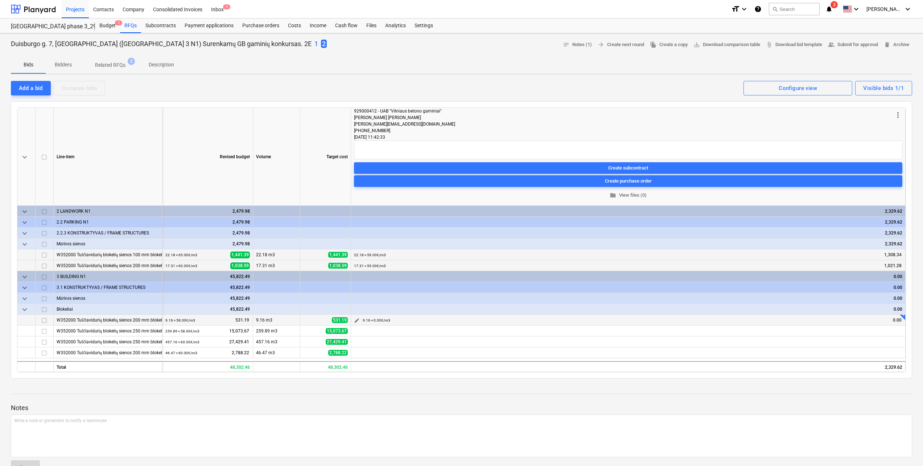
click at [357, 324] on button "edit" at bounding box center [357, 320] width 9 height 9
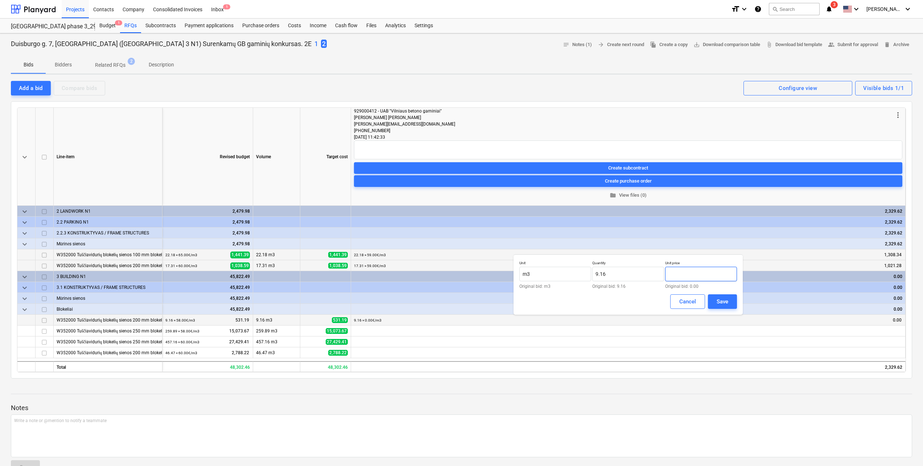
click at [711, 274] on input "text" at bounding box center [701, 274] width 72 height 15
type input "59.00"
click at [723, 299] on div "Save" at bounding box center [723, 301] width 12 height 9
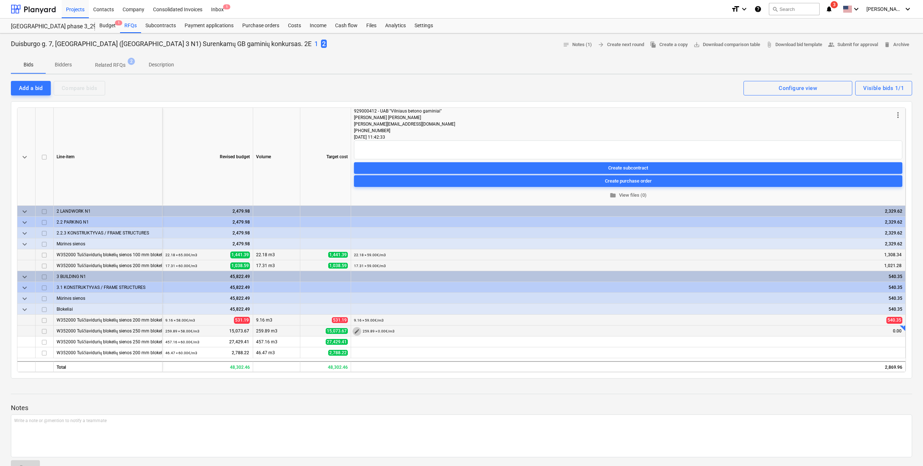
click at [358, 332] on span "edit" at bounding box center [357, 331] width 6 height 6
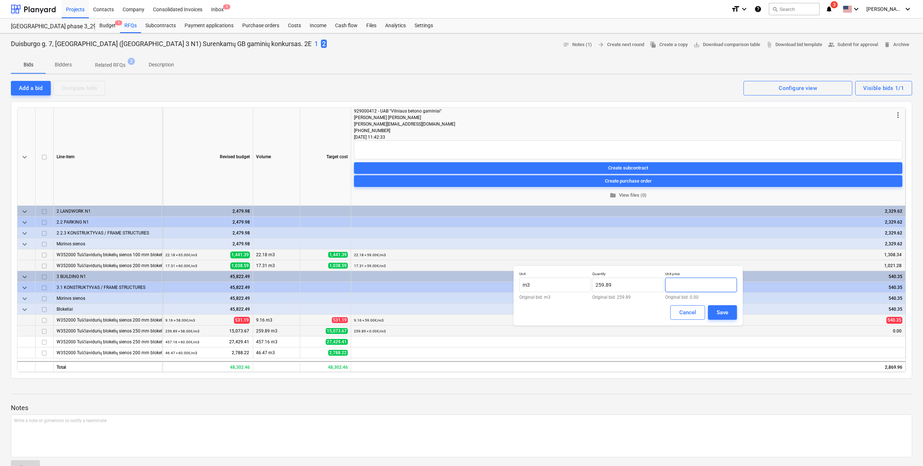
click at [691, 285] on input "text" at bounding box center [701, 285] width 72 height 15
type input "59.00"
click at [737, 315] on div "Unit m3 Original bid: m3 Quantity 259.89 Original bid: 259.89 Unit price 59.00 …" at bounding box center [628, 295] width 229 height 60
click at [731, 315] on button "Save" at bounding box center [722, 312] width 29 height 15
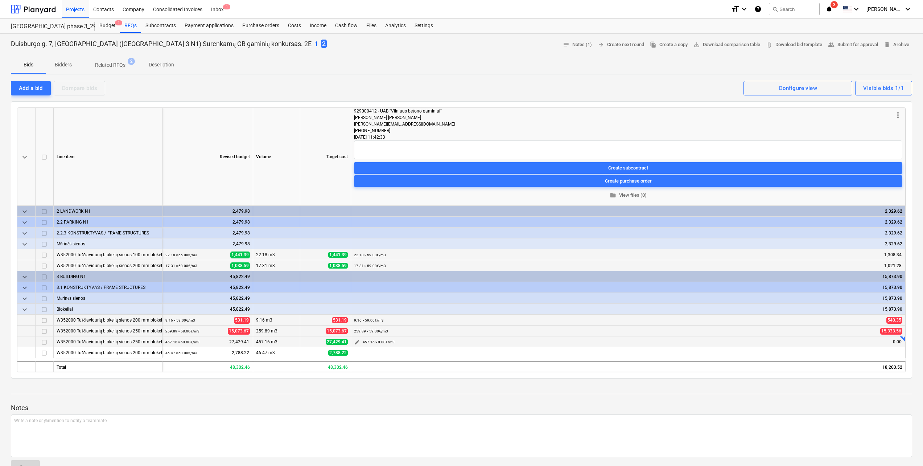
click at [357, 341] on span "edit" at bounding box center [357, 342] width 6 height 6
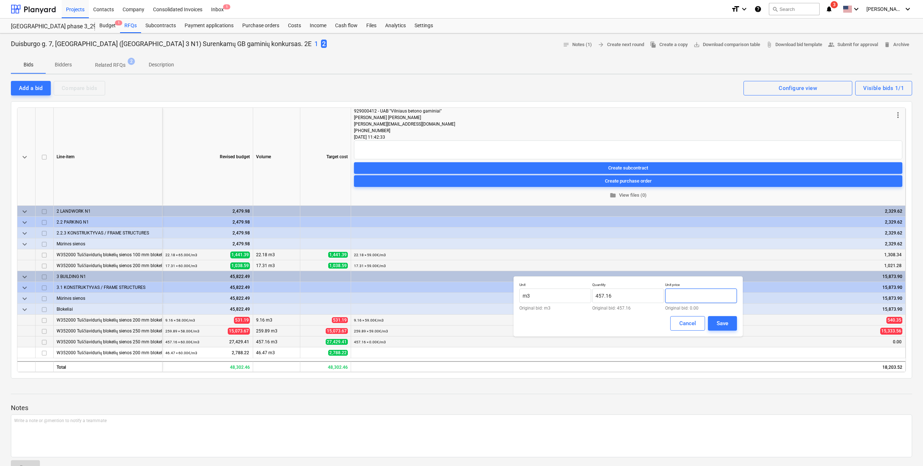
click at [720, 299] on input "text" at bounding box center [701, 295] width 72 height 15
type input "59.00"
click at [725, 324] on div "Save" at bounding box center [723, 323] width 12 height 9
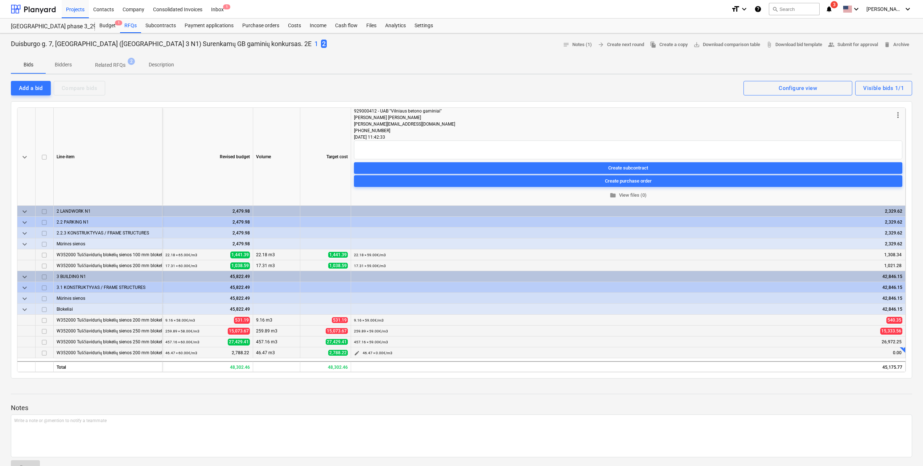
click at [356, 351] on span "edit" at bounding box center [357, 353] width 6 height 6
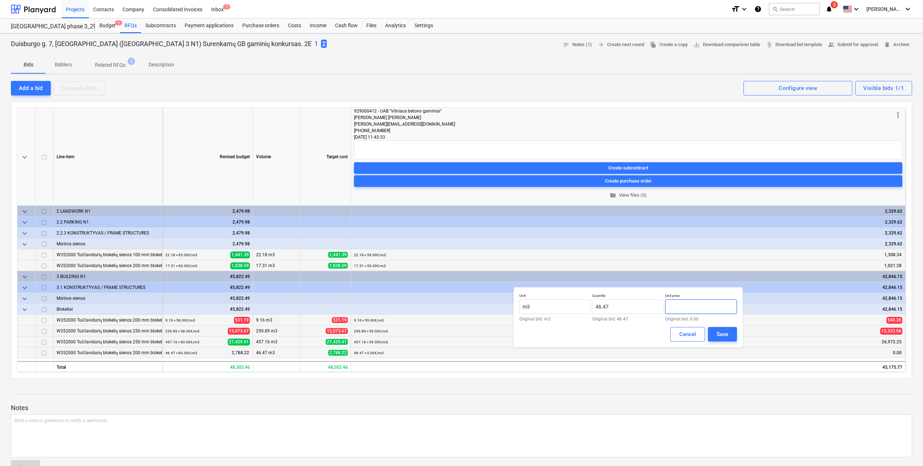
click at [695, 312] on input "text" at bounding box center [701, 306] width 72 height 15
type input "59.00"
click at [718, 329] on button "Save" at bounding box center [722, 334] width 29 height 15
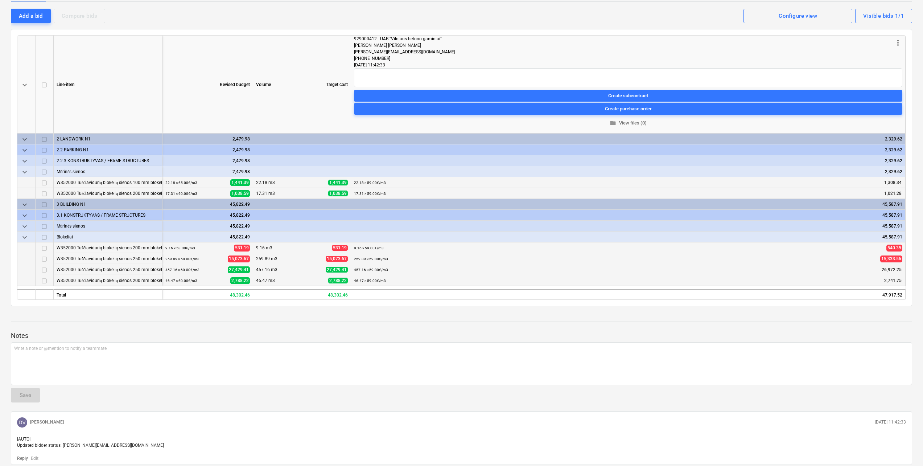
scroll to position [73, 0]
click at [286, 352] on div "Write a note or @mention to notify a teammate [PERSON_NAME]" at bounding box center [462, 363] width 902 height 43
click at [264, 347] on p "Write a note or @mention to notify a teammate [PERSON_NAME]" at bounding box center [461, 348] width 895 height 6
click at [195, 345] on p "Write a note or @mention to notify a teammate [PERSON_NAME]" at bounding box center [461, 348] width 895 height 6
click at [118, 356] on div "Write a note or @mention to notify a teammate [PERSON_NAME]" at bounding box center [462, 363] width 902 height 43
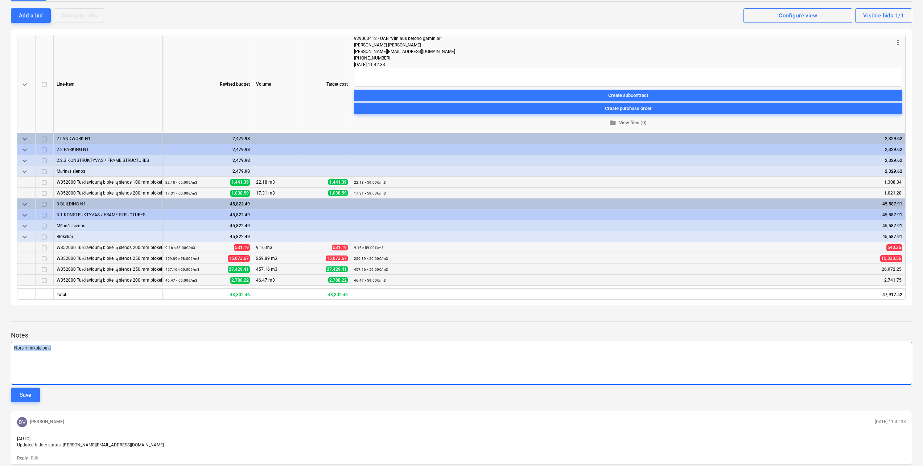
drag, startPoint x: 116, startPoint y: 356, endPoint x: 4, endPoint y: 350, distance: 113.0
click at [5, 351] on div "Duisburgo g. 7, [GEOGRAPHIC_DATA] ([GEOGRAPHIC_DATA] 3 N1) Surenkamų GB gaminių…" at bounding box center [461, 227] width 923 height 533
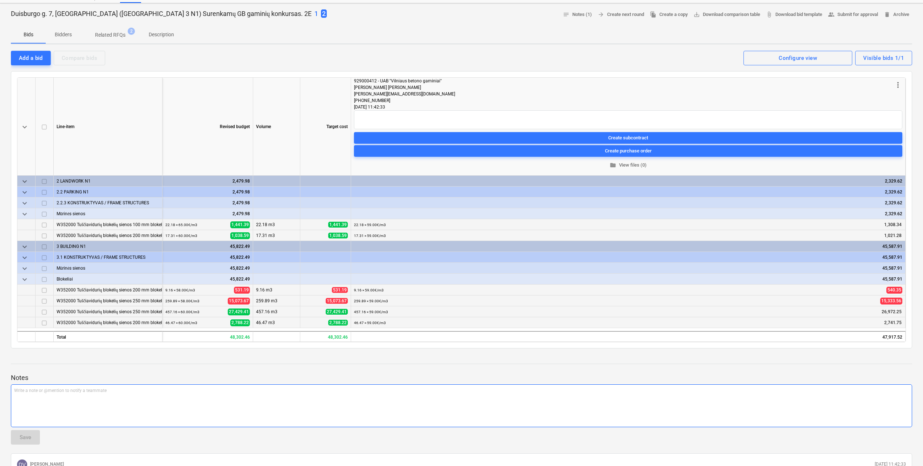
scroll to position [0, 0]
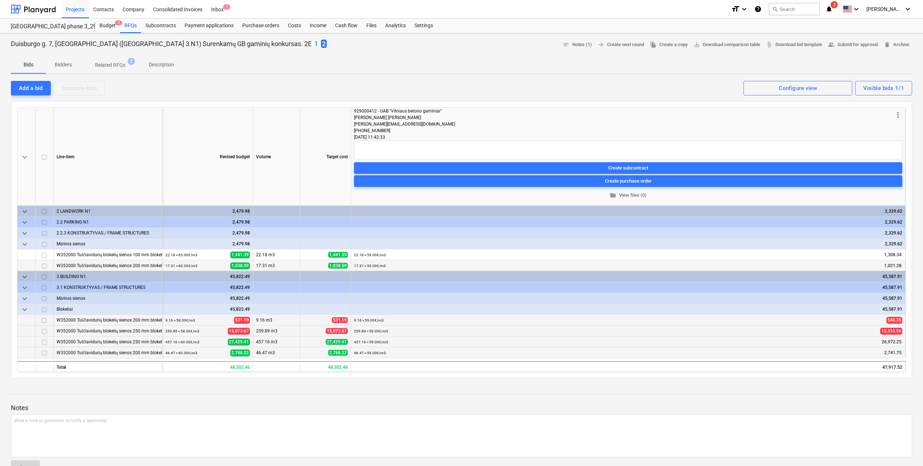
click at [163, 60] on span "Description" at bounding box center [161, 65] width 43 height 12
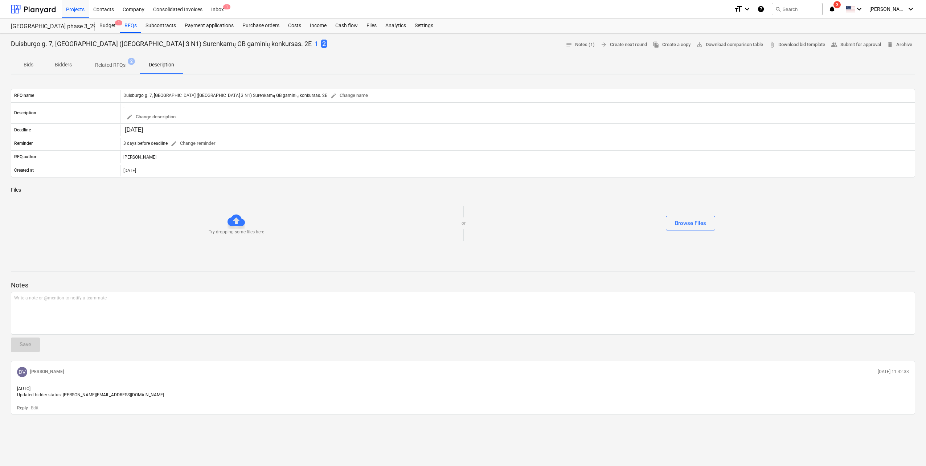
click at [315, 43] on p "1" at bounding box center [317, 44] width 4 height 9
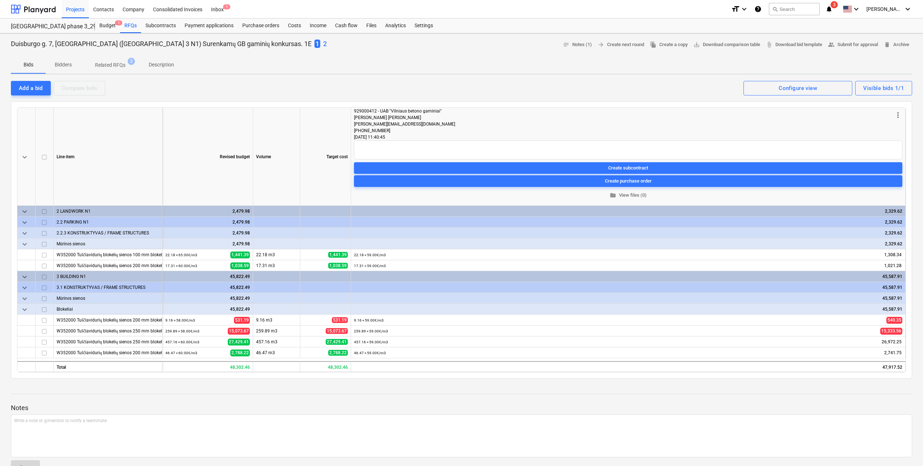
click at [176, 61] on span "Description" at bounding box center [161, 65] width 43 height 12
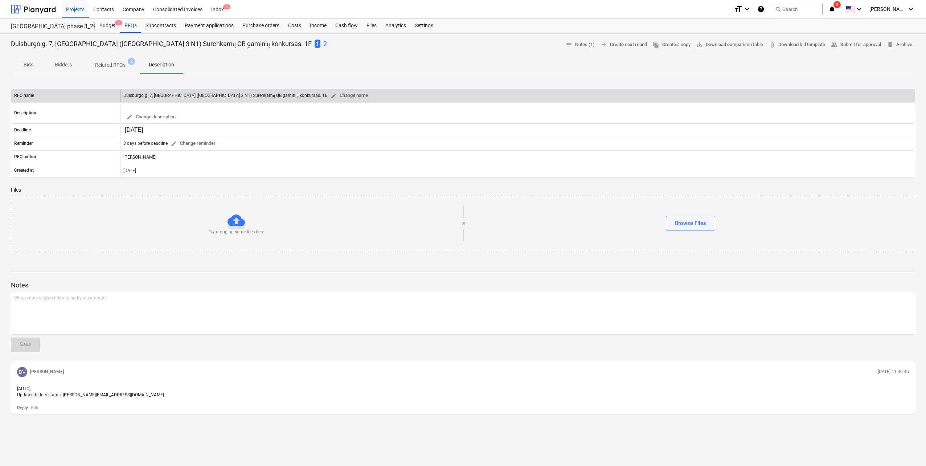
click at [239, 96] on div "Duisburgo g. 7, [GEOGRAPHIC_DATA] ([GEOGRAPHIC_DATA] 3 N1) Surenkamų GB gaminių…" at bounding box center [246, 95] width 247 height 11
click at [327, 96] on button "edit Change name" at bounding box center [349, 95] width 44 height 11
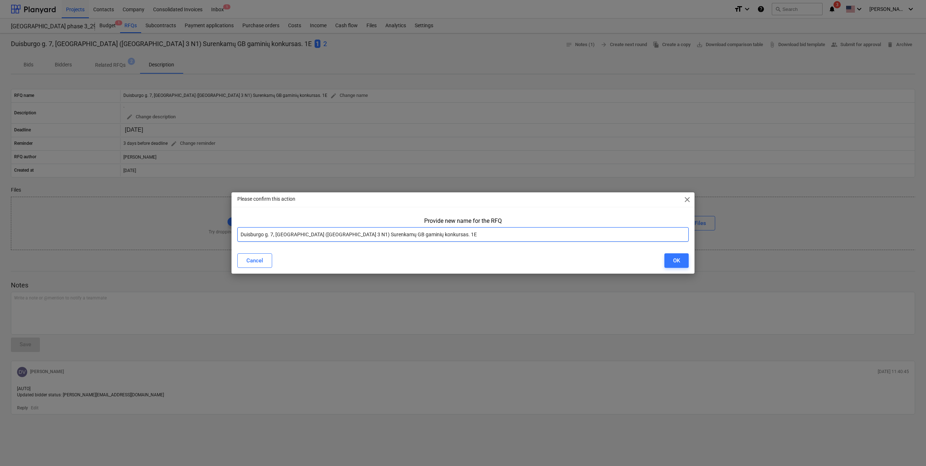
click at [384, 235] on input "Duisburgo g. 7, [GEOGRAPHIC_DATA] ([GEOGRAPHIC_DATA] 3 N1) Surenkamų GB gaminių…" at bounding box center [462, 234] width 451 height 15
type input "Duisburgo g. 7, [GEOGRAPHIC_DATA] ([GEOGRAPHIC_DATA]) HAUS blokelių konkursas. …"
click at [667, 254] on button "OK" at bounding box center [676, 260] width 24 height 15
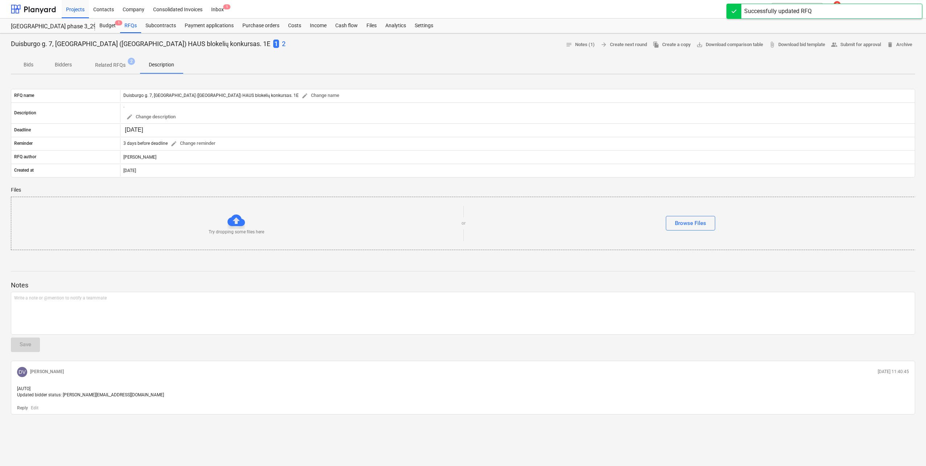
click at [229, 42] on div "Duisburgo g. 7, [GEOGRAPHIC_DATA] ([GEOGRAPHIC_DATA]) HAUS blokelių konkursas. …" at bounding box center [463, 44] width 904 height 11
click at [282, 43] on p "2" at bounding box center [284, 44] width 4 height 9
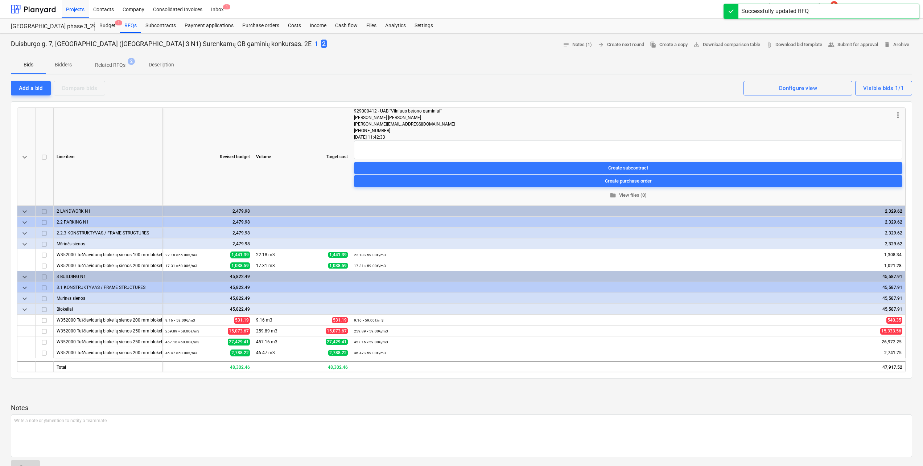
click at [171, 65] on p "Description" at bounding box center [161, 65] width 25 height 8
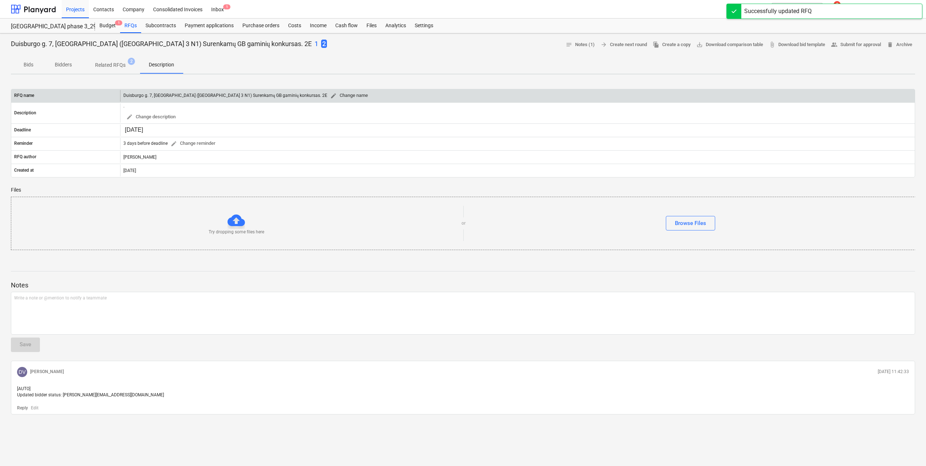
click at [330, 94] on span "edit" at bounding box center [333, 96] width 7 height 7
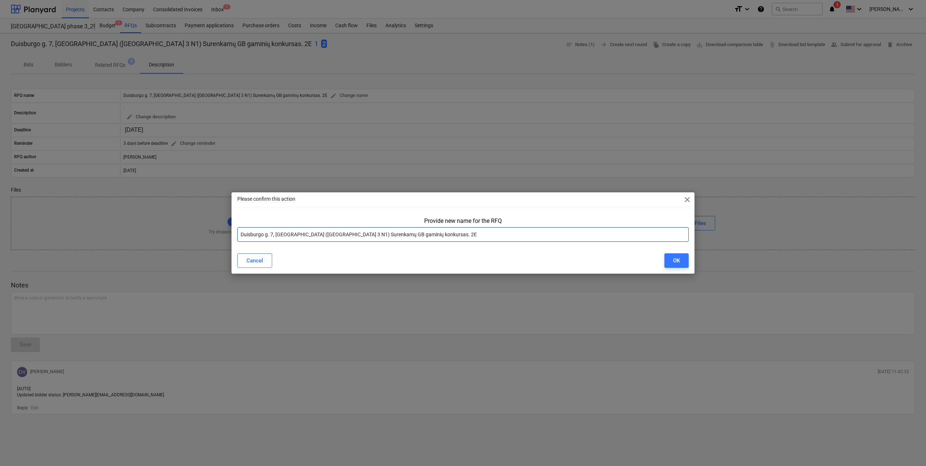
click at [387, 234] on input "Duisburgo g. 7, [GEOGRAPHIC_DATA] ([GEOGRAPHIC_DATA] 3 N1) Surenkamų GB gaminių…" at bounding box center [462, 234] width 451 height 15
type input "Duisburgo g. 7, [GEOGRAPHIC_DATA] ([GEOGRAPHIC_DATA]) HAUS blokelių konkursas. …"
click at [672, 262] on button "OK" at bounding box center [676, 260] width 24 height 15
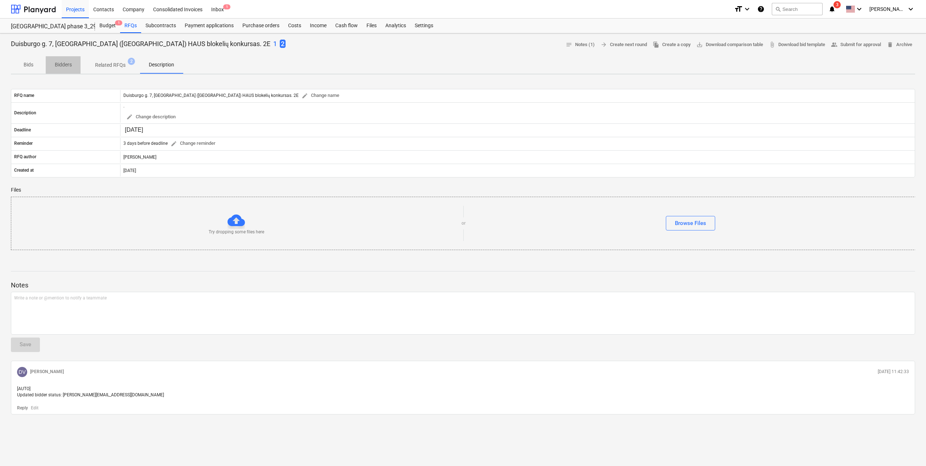
click at [57, 66] on p "Bidders" at bounding box center [62, 65] width 17 height 8
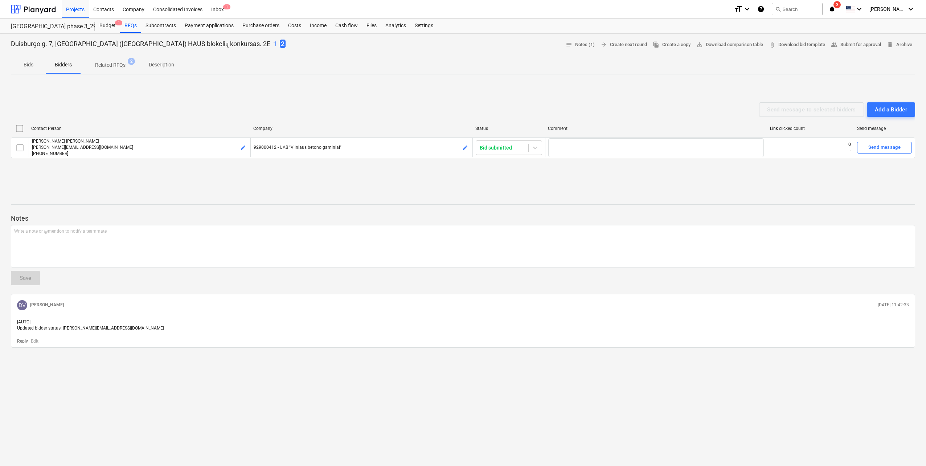
click at [27, 64] on p "Bids" at bounding box center [28, 65] width 17 height 8
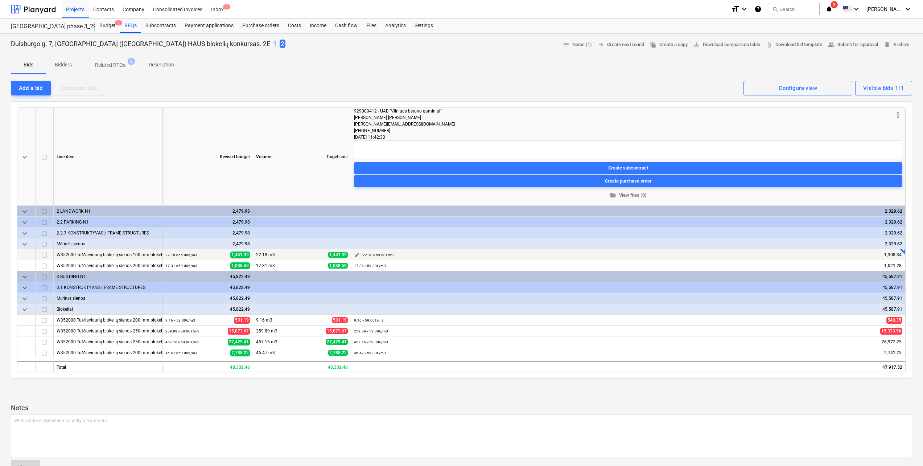
click at [357, 257] on span "edit" at bounding box center [357, 255] width 6 height 6
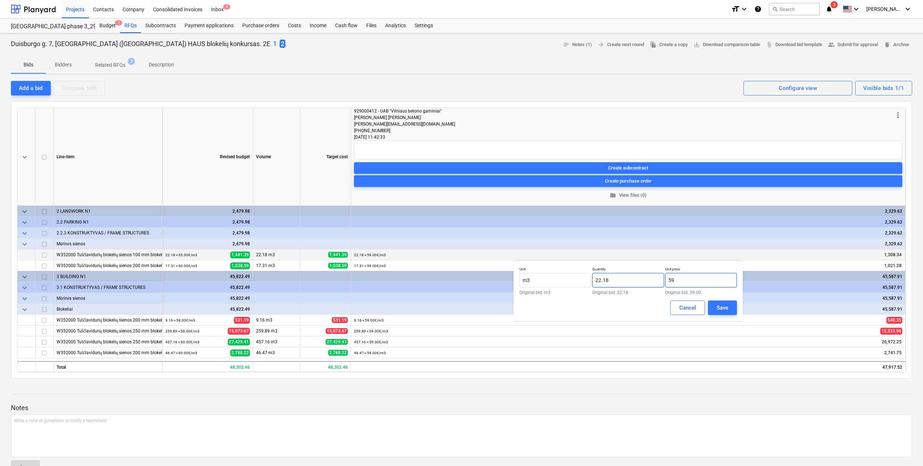
drag, startPoint x: 693, startPoint y: 281, endPoint x: 634, endPoint y: 277, distance: 58.9
click at [636, 277] on div "Unit m3 Original bid: m3 Quantity 22.18 Original bid: 22.18 Unit price 59 Origi…" at bounding box center [629, 281] width 218 height 28
type input "š"
type input "65.00"
click at [727, 305] on div "Save" at bounding box center [723, 307] width 12 height 9
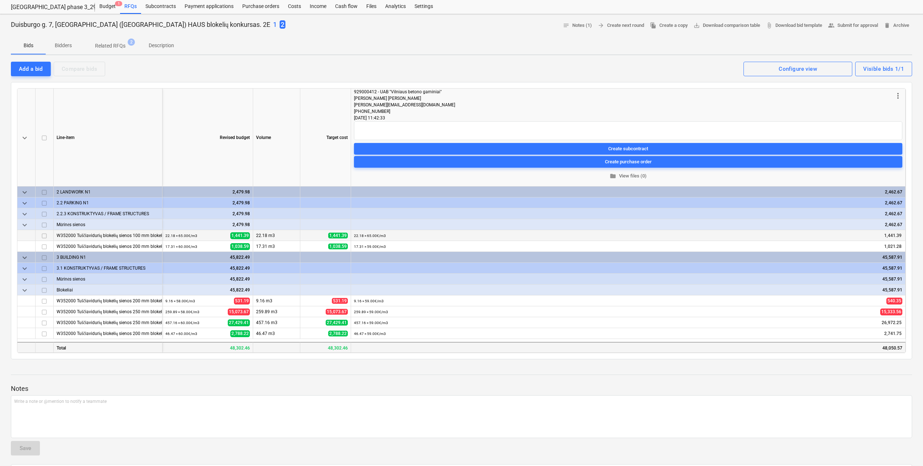
scroll to position [36, 0]
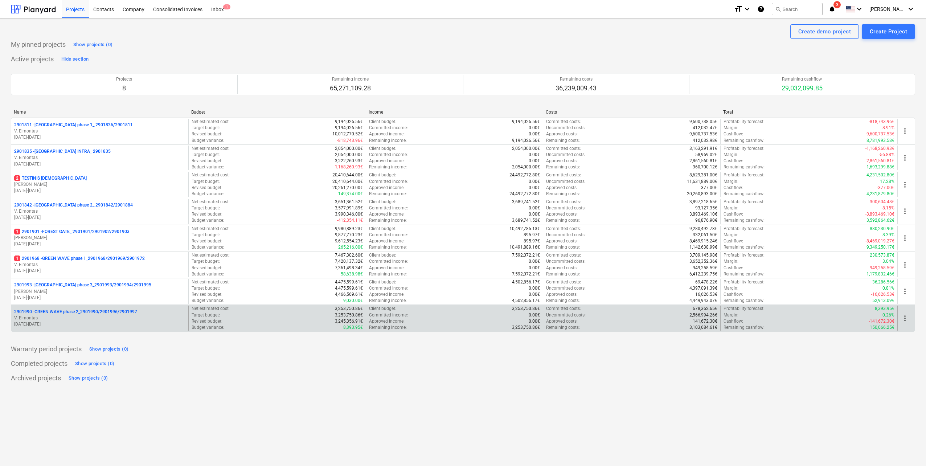
click at [133, 313] on p "2901990 - GREEN WAVE phase 2_2901990/2901996/2901997" at bounding box center [75, 312] width 123 height 6
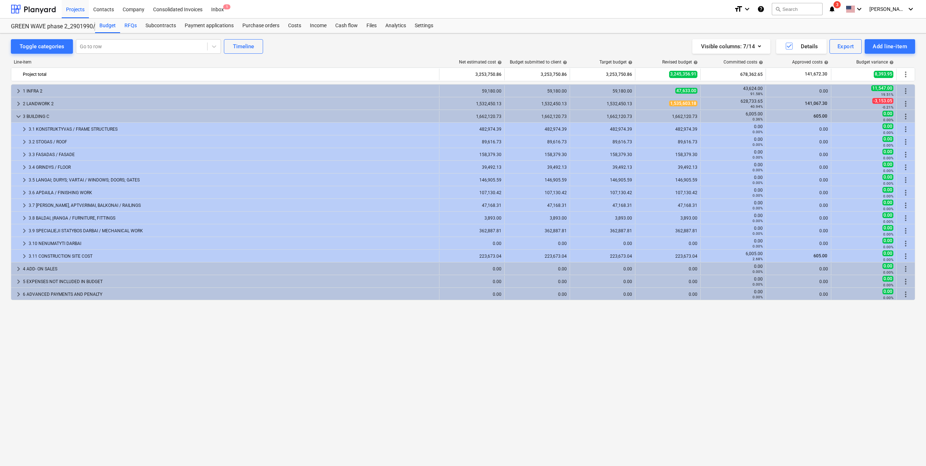
click at [130, 31] on div "RFQs" at bounding box center [130, 26] width 21 height 15
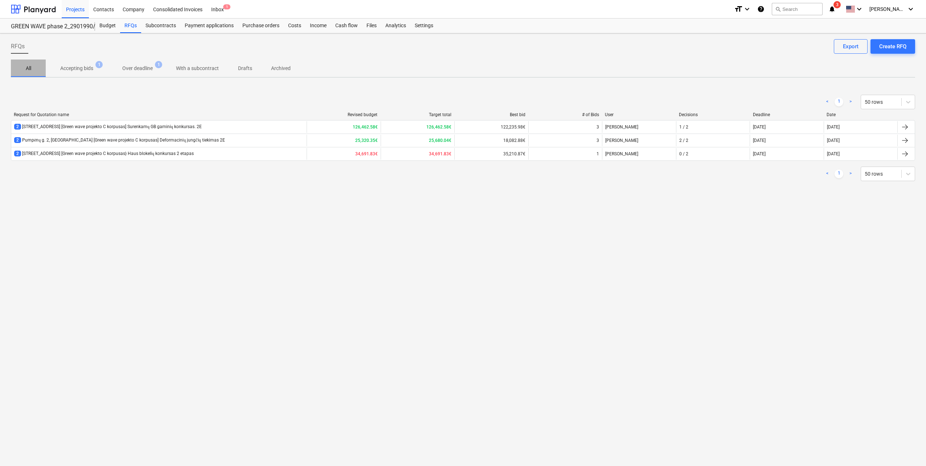
click at [27, 70] on p "All" at bounding box center [28, 69] width 17 height 8
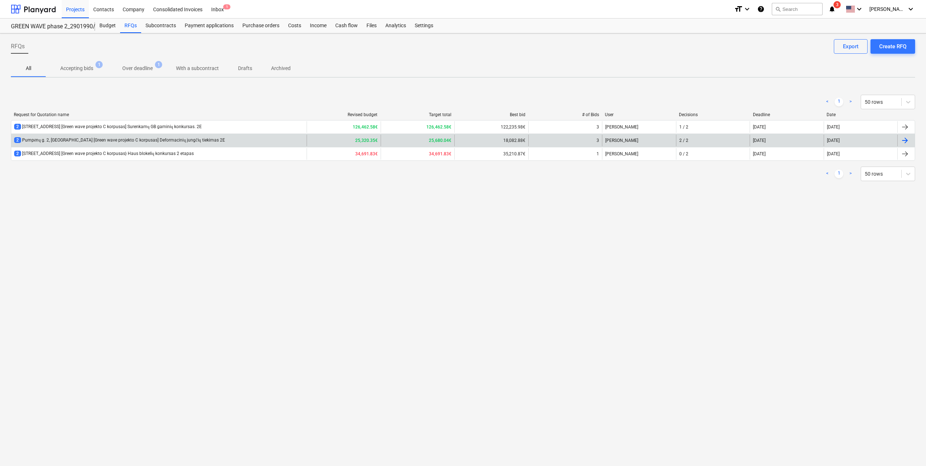
click at [174, 140] on div "2 Pumpėnų g. 2, Vilnius [Green wave projekto C korpusas] Deformacinių jungčių t…" at bounding box center [119, 140] width 211 height 6
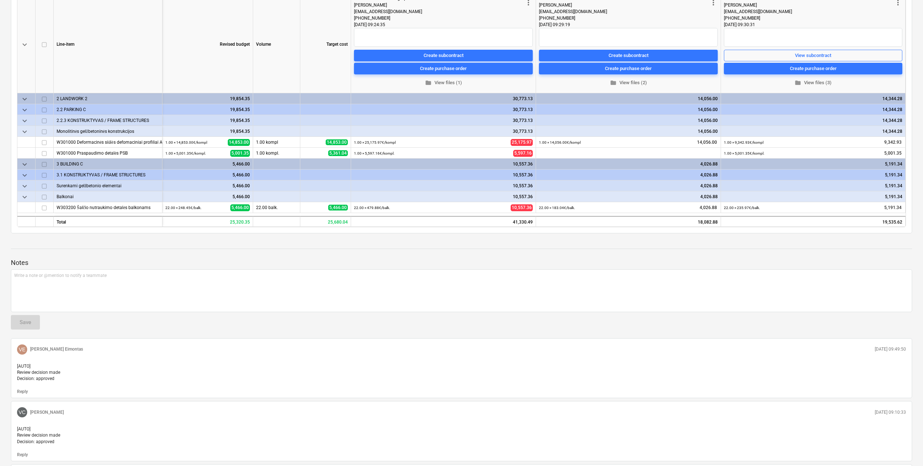
scroll to position [73, 0]
